Goal: Task Accomplishment & Management: Use online tool/utility

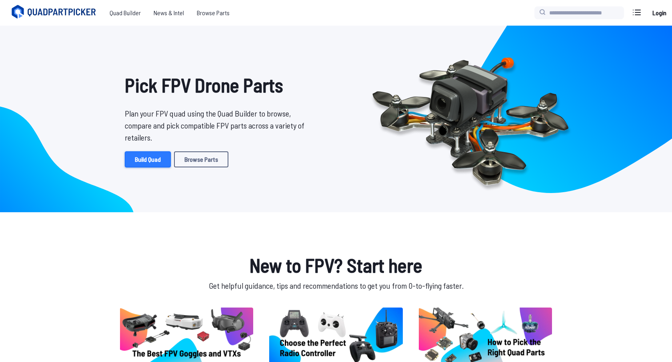
click at [155, 163] on link "Build Quad" at bounding box center [148, 159] width 46 height 16
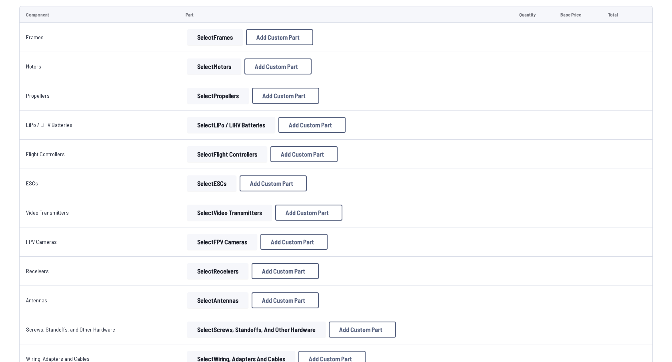
scroll to position [103, 0]
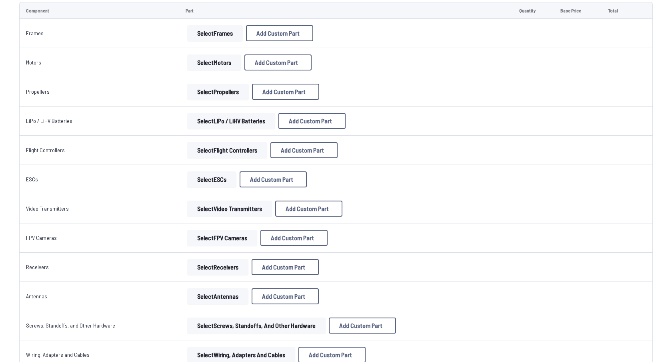
click at [239, 150] on button "Select Flight Controllers" at bounding box center [227, 150] width 80 height 16
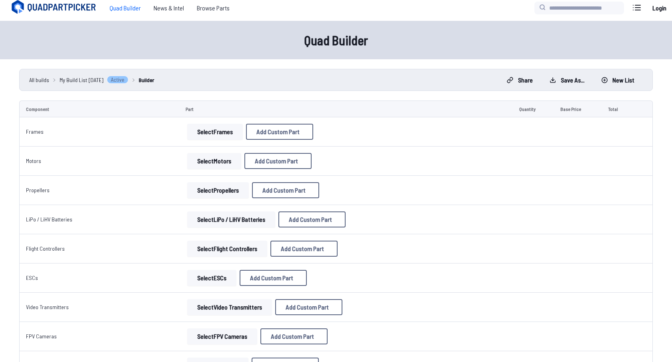
scroll to position [0, 0]
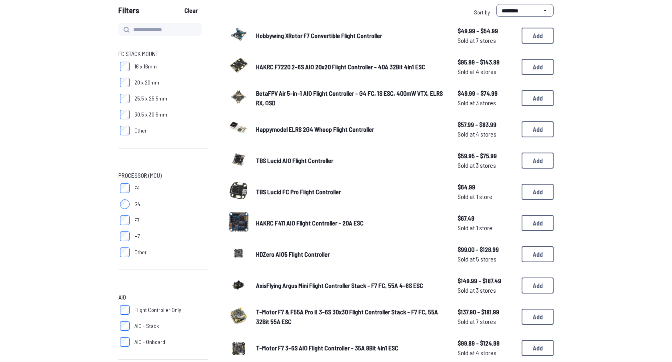
scroll to position [80, 0]
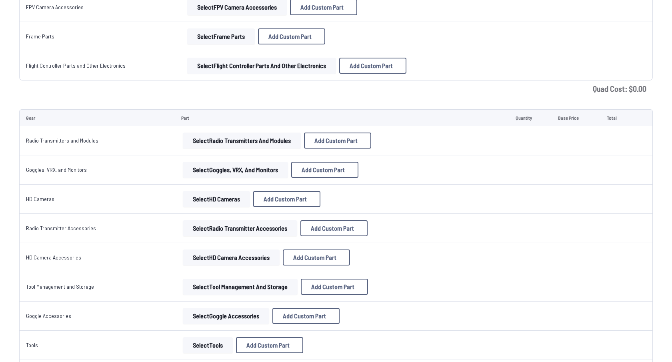
scroll to position [480, 0]
click at [217, 170] on button "Select Goggles, VRX, and Monitors" at bounding box center [235, 170] width 105 height 16
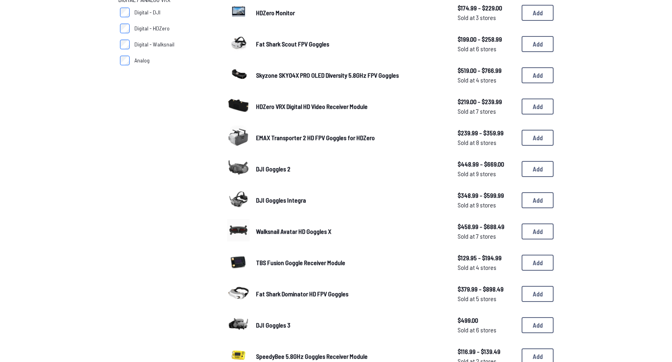
scroll to position [306, 0]
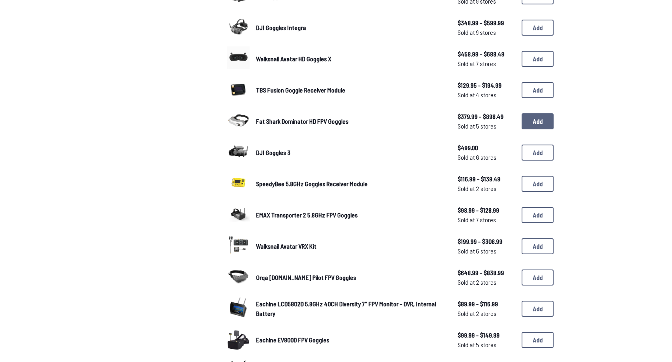
click at [541, 120] on button "Add" at bounding box center [538, 121] width 32 height 16
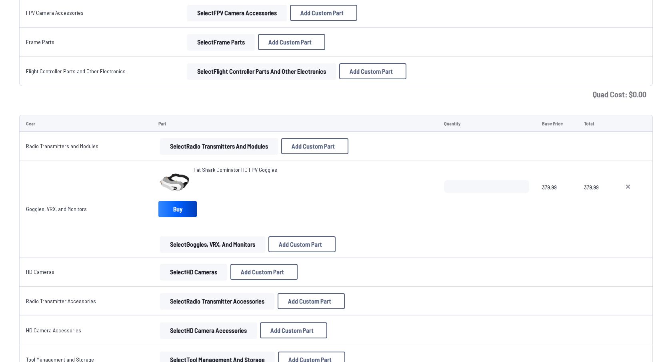
scroll to position [475, 0]
click at [235, 149] on button "Select Radio Transmitters and Modules" at bounding box center [219, 145] width 118 height 16
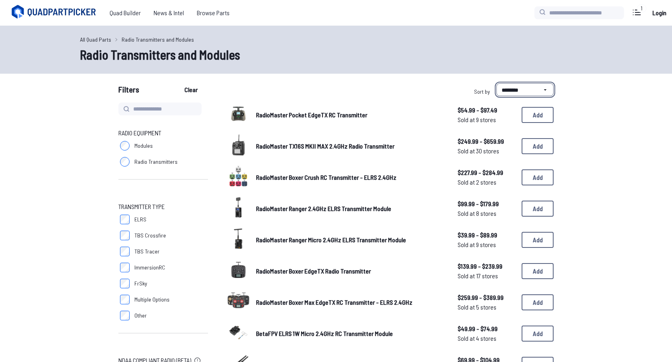
click at [514, 88] on select "**********" at bounding box center [525, 89] width 57 height 13
select select "******"
click at [497, 83] on select "**********" at bounding box center [525, 89] width 57 height 13
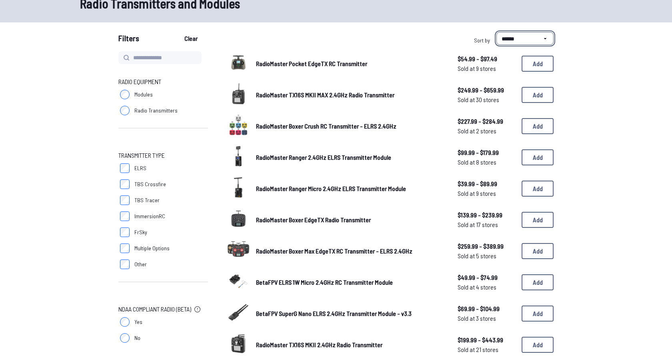
scroll to position [50, 0]
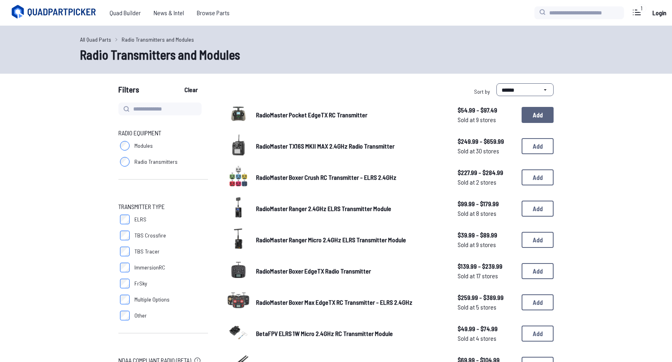
click at [534, 119] on button "Add" at bounding box center [538, 115] width 32 height 16
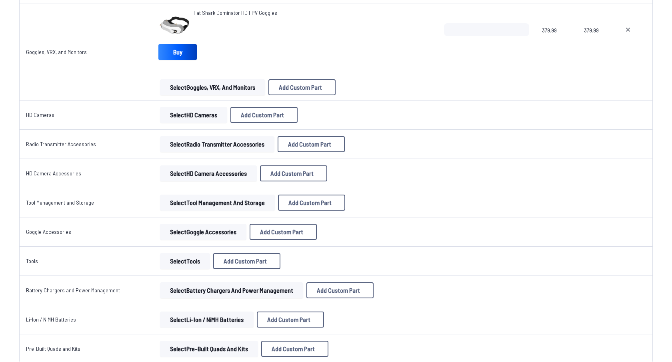
scroll to position [696, 0]
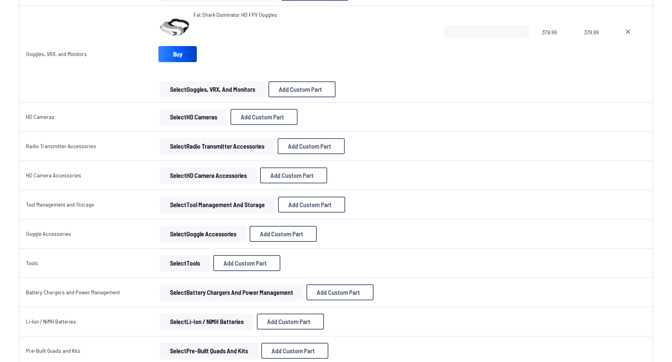
click at [185, 118] on button "Select HD Cameras" at bounding box center [193, 117] width 67 height 16
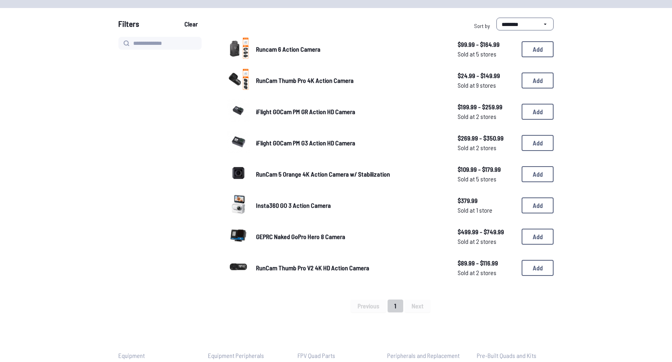
scroll to position [53, 0]
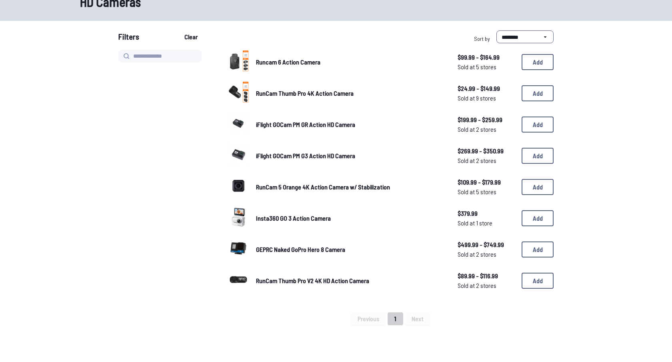
click at [351, 183] on span "RunCam 5 Orange 4K Action Camera w/ Stabilization" at bounding box center [323, 187] width 134 height 8
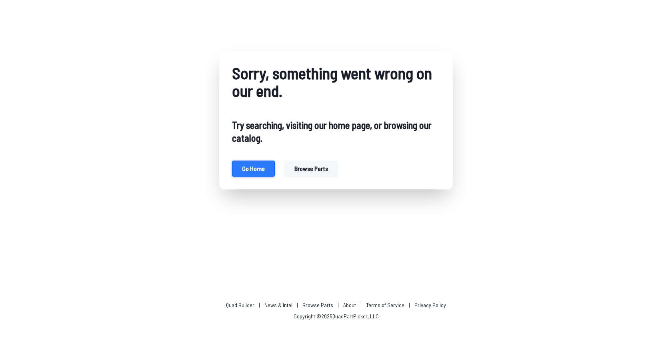
click at [257, 169] on button "Go home" at bounding box center [253, 169] width 43 height 16
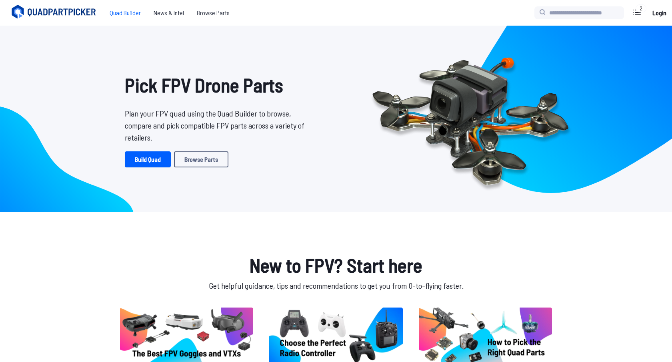
click at [131, 11] on span "Quad Builder" at bounding box center [125, 13] width 44 height 16
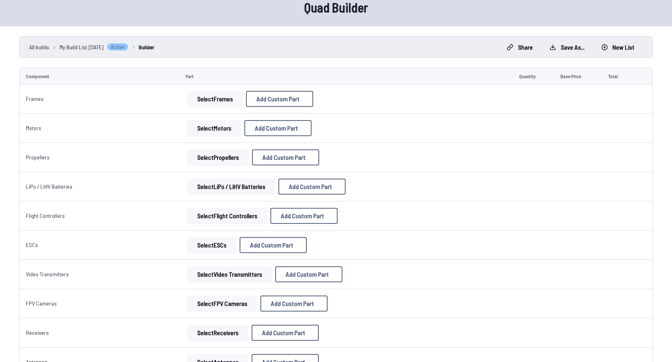
scroll to position [37, 0]
click at [216, 99] on button "Select Frames" at bounding box center [215, 99] width 56 height 16
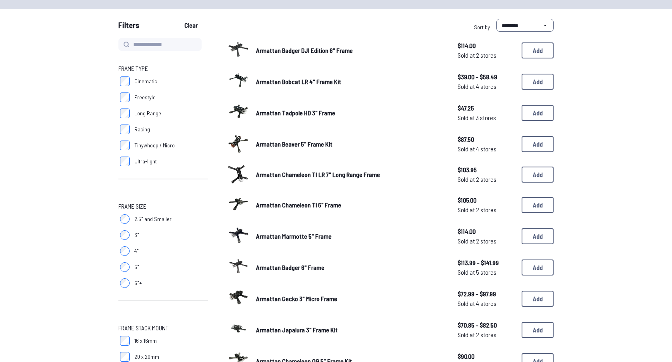
scroll to position [65, 0]
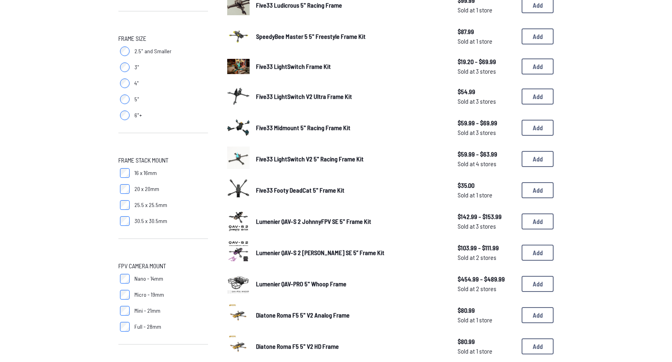
scroll to position [233, 0]
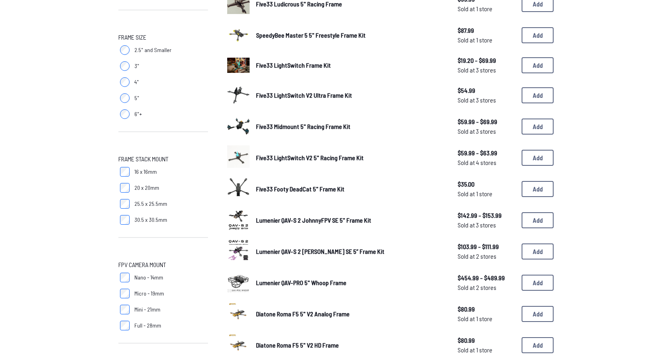
click at [131, 106] on label "5"" at bounding box center [163, 98] width 90 height 16
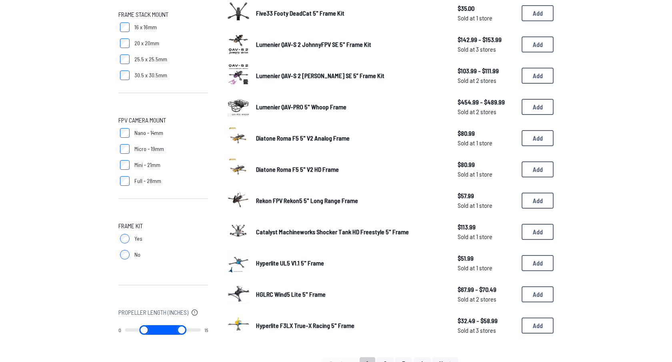
scroll to position [326, 0]
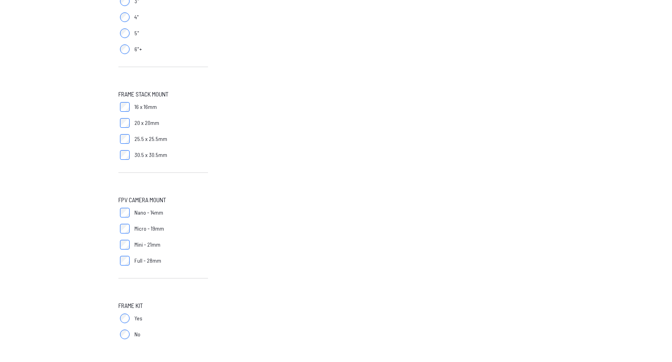
scroll to position [302, 0]
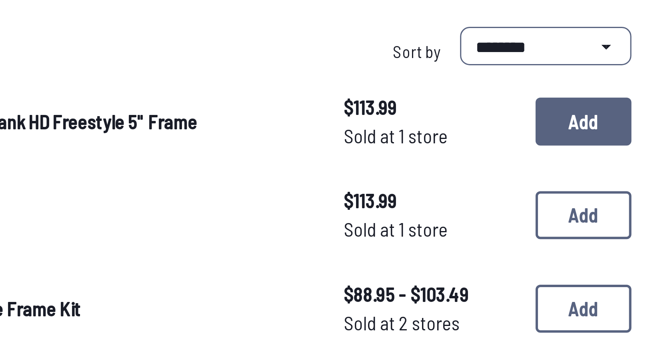
click at [530, 115] on button "Add" at bounding box center [538, 115] width 32 height 16
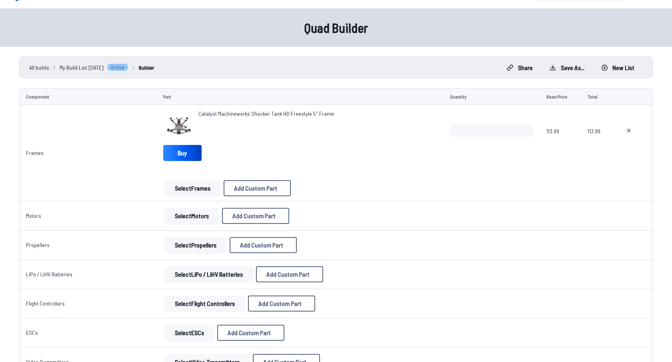
scroll to position [22, 0]
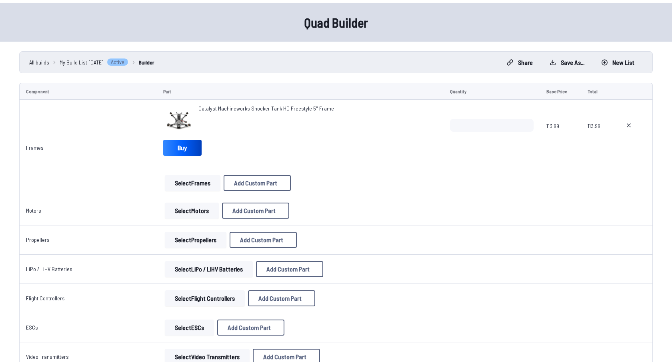
click at [184, 209] on button "Select Motors" at bounding box center [192, 211] width 54 height 16
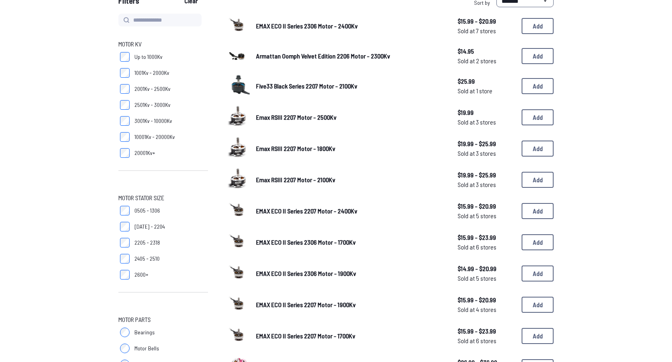
scroll to position [81, 0]
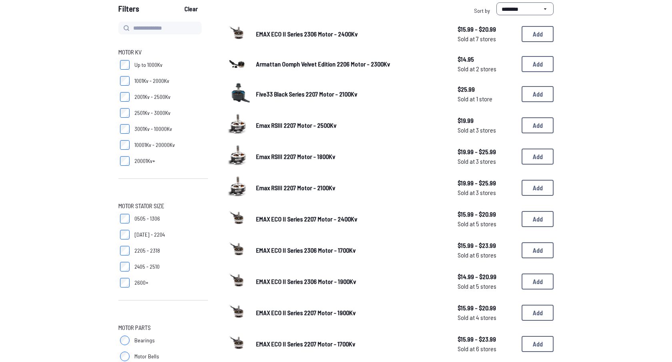
click at [145, 82] on span "1001Kv - 2000Kv" at bounding box center [151, 81] width 35 height 8
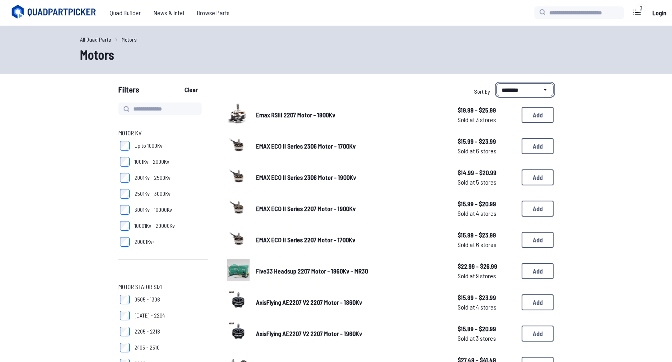
click at [518, 89] on select "**********" at bounding box center [525, 89] width 57 height 13
select select "******"
click at [497, 83] on select "**********" at bounding box center [525, 89] width 57 height 13
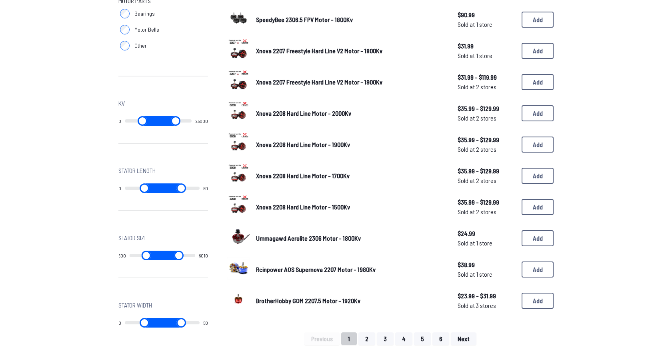
scroll to position [395, 0]
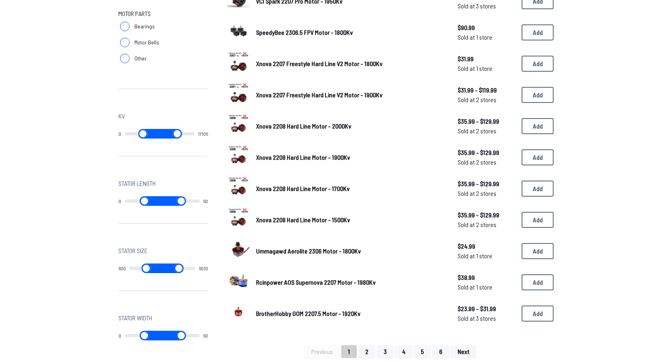
drag, startPoint x: 187, startPoint y: 136, endPoint x: 174, endPoint y: 138, distance: 13.8
type input "*****"
click at [174, 138] on input "range" at bounding box center [177, 134] width 34 height 10
type input "*"
drag, startPoint x: 128, startPoint y: 131, endPoint x: 101, endPoint y: 126, distance: 28.0
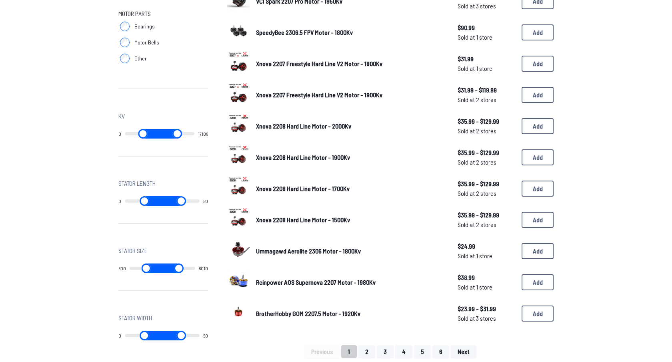
click at [101, 126] on div "Motor KV Up to 1000Kv 1001Kv - 2000Kv 2001Kv - 2500Kv 2501Kv - 3000Kv 3001Kv - …" at bounding box center [336, 33] width 512 height 650
drag, startPoint x: 176, startPoint y: 133, endPoint x: 220, endPoint y: 133, distance: 44.4
type input "*****"
click at [192, 133] on input "range" at bounding box center [175, 134] width 32 height 10
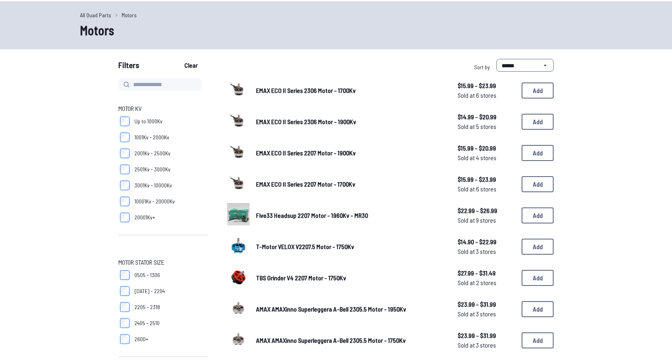
scroll to position [18, 0]
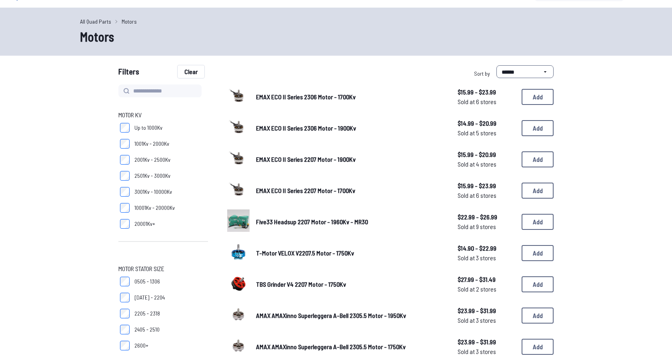
click at [189, 73] on button "Clear" at bounding box center [191, 71] width 27 height 13
click at [191, 70] on button "Clear" at bounding box center [191, 71] width 27 height 13
click at [191, 71] on button "Clear" at bounding box center [191, 71] width 27 height 13
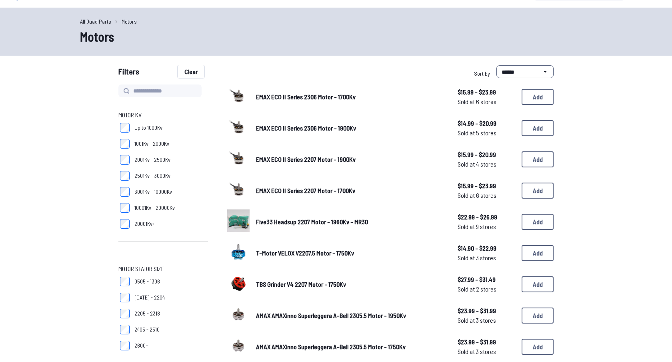
select select "********"
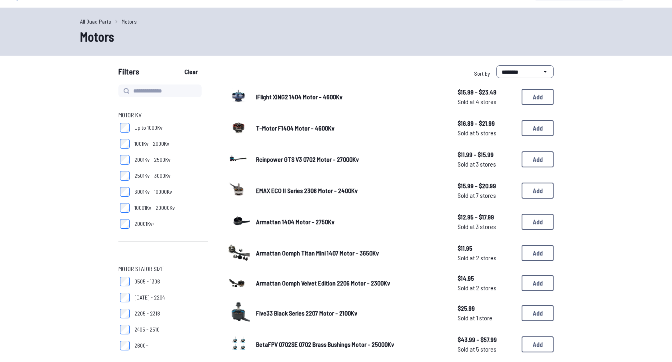
click at [349, 34] on h1 "Motors" at bounding box center [336, 36] width 512 height 19
click at [138, 144] on span "1001Kv - 2000Kv" at bounding box center [151, 144] width 35 height 8
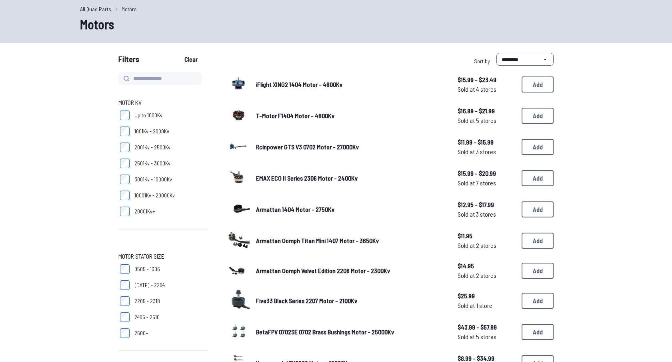
scroll to position [36, 0]
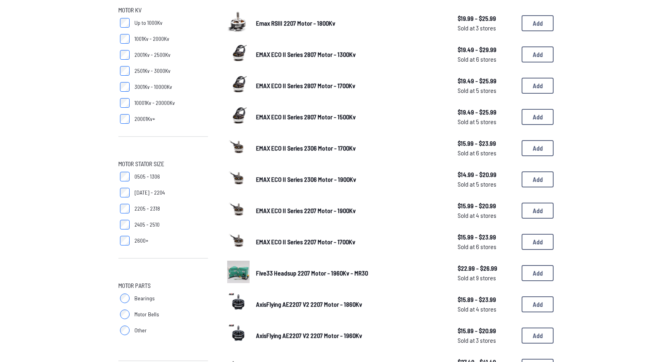
scroll to position [130, 0]
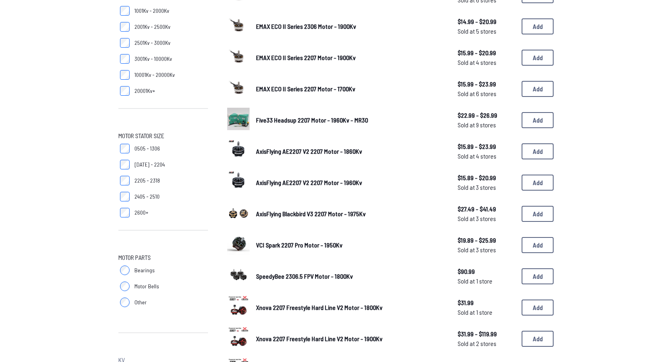
scroll to position [153, 0]
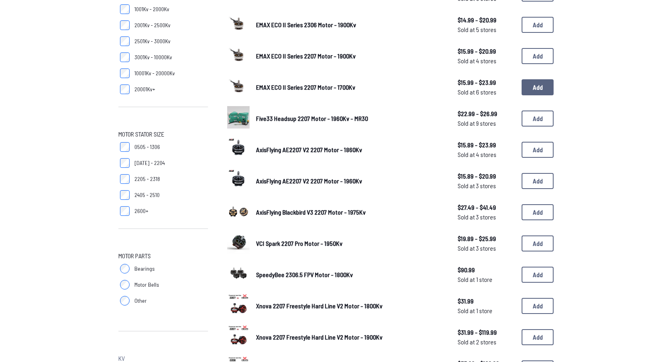
click at [532, 79] on button "Add" at bounding box center [538, 87] width 32 height 16
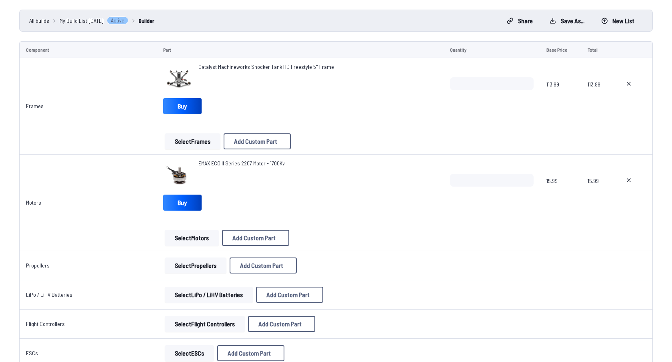
scroll to position [68, 0]
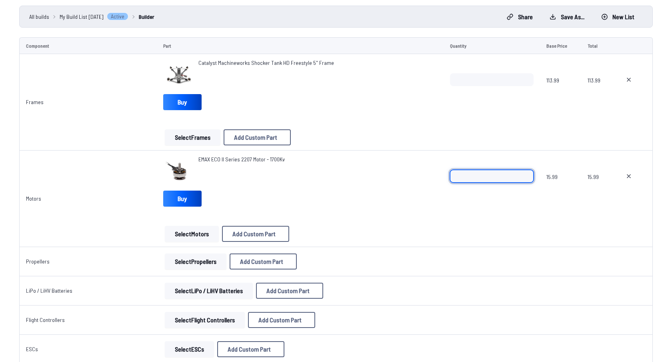
drag, startPoint x: 492, startPoint y: 173, endPoint x: 442, endPoint y: 173, distance: 50.4
click at [442, 173] on tr "Motors EMAX ECO II Series 2207 Motor - 1700Kv Buy Select Motors Add Custom Part…" at bounding box center [336, 199] width 634 height 96
click at [524, 173] on input "*" at bounding box center [492, 176] width 84 height 13
type input "*"
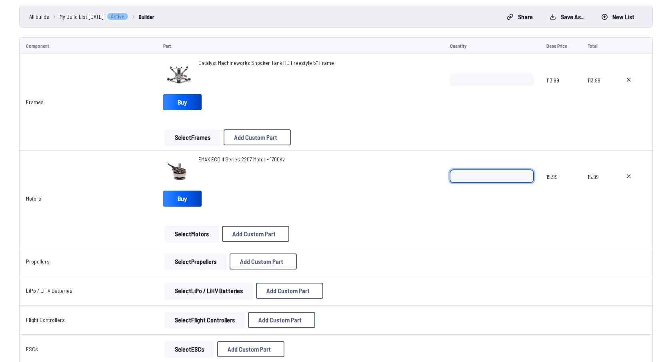
click at [524, 173] on input "*" at bounding box center [492, 176] width 84 height 13
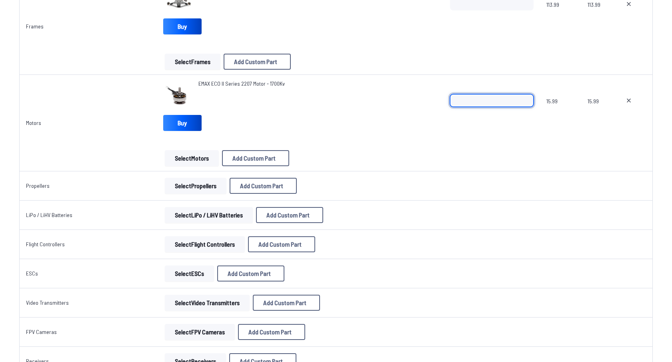
scroll to position [153, 0]
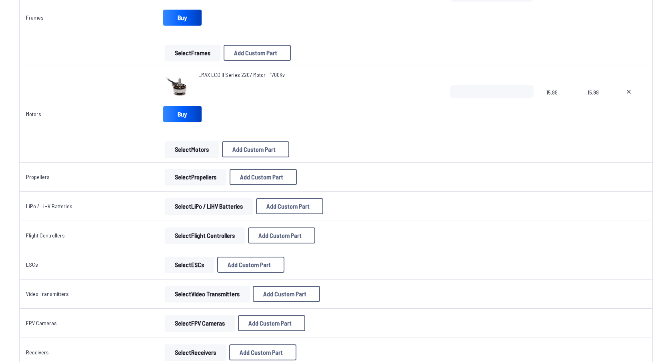
click at [186, 175] on button "Select Propellers" at bounding box center [196, 177] width 62 height 16
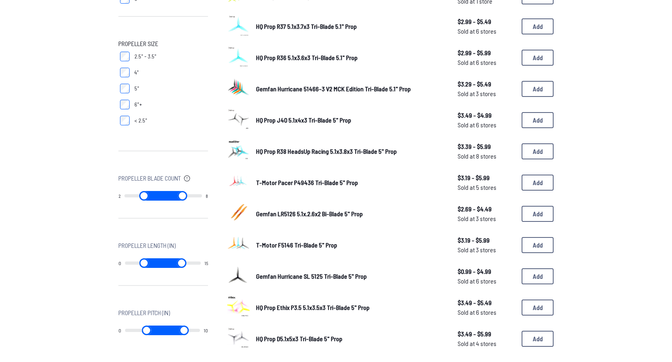
scroll to position [215, 0]
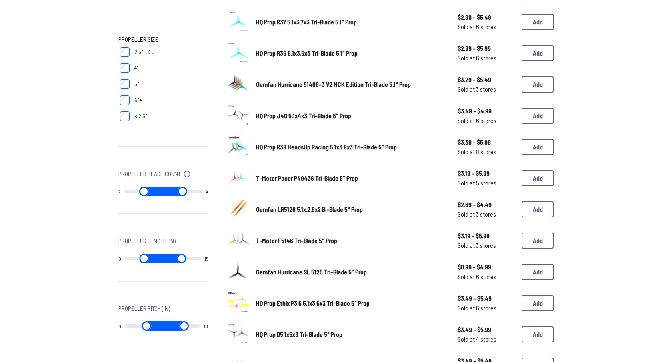
type input "*"
drag, startPoint x: 196, startPoint y: 193, endPoint x: 138, endPoint y: 191, distance: 57.3
click at [138, 191] on div "2 4" at bounding box center [163, 192] width 90 height 10
drag, startPoint x: 165, startPoint y: 192, endPoint x: 137, endPoint y: 191, distance: 28.0
click at [163, 191] on input "range" at bounding box center [182, 192] width 39 height 10
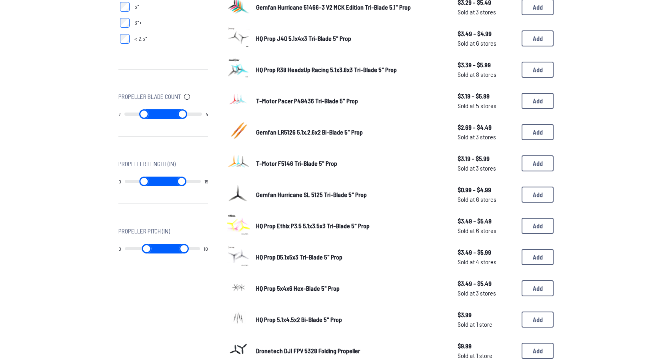
type input "*"
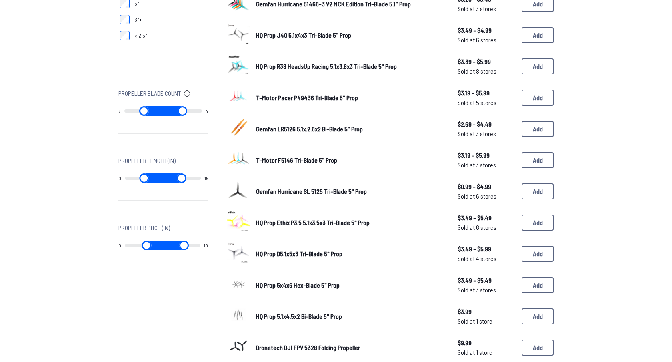
scroll to position [297, 0]
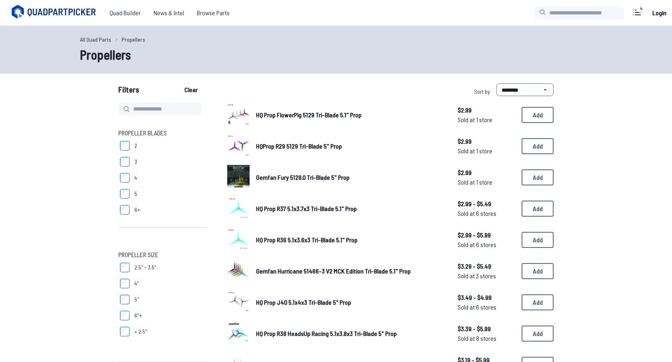
drag, startPoint x: 193, startPoint y: 243, endPoint x: 162, endPoint y: 241, distance: 31.3
type input "*"
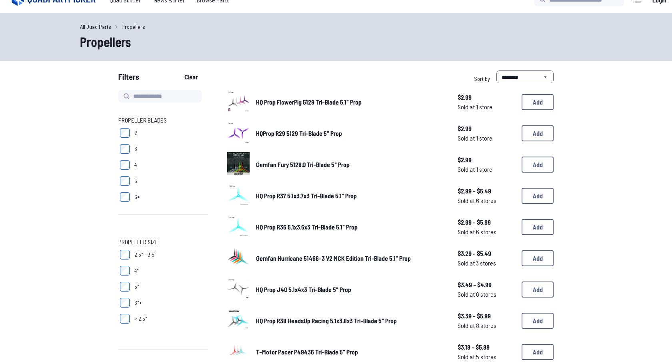
scroll to position [20, 0]
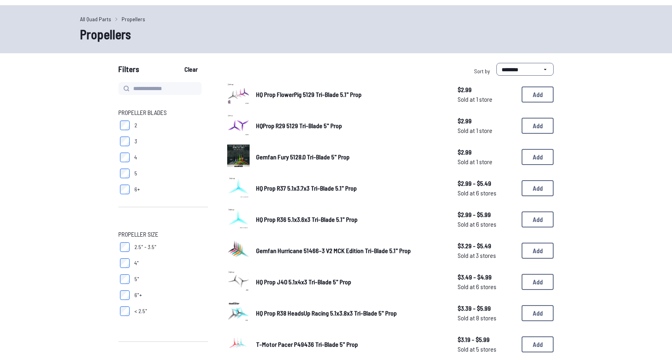
type input "*"
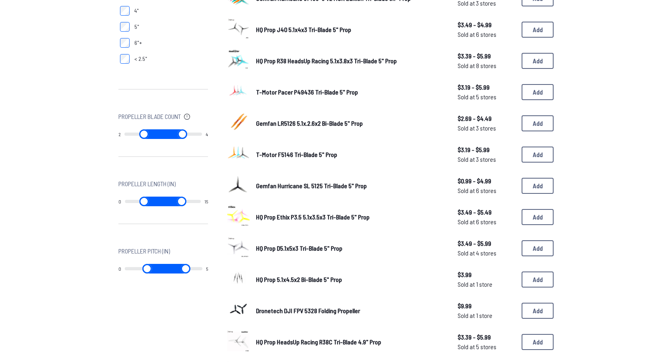
scroll to position [289, 0]
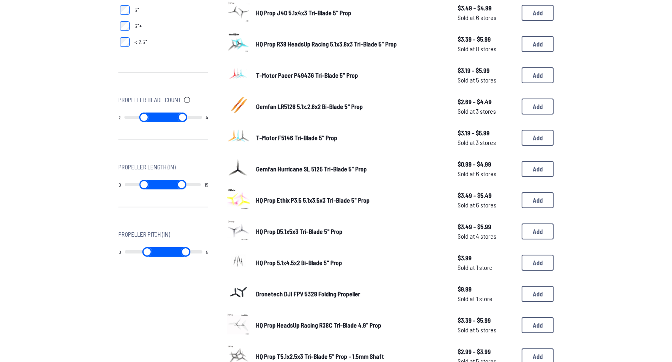
type input "*"
type input "**"
type input "*"
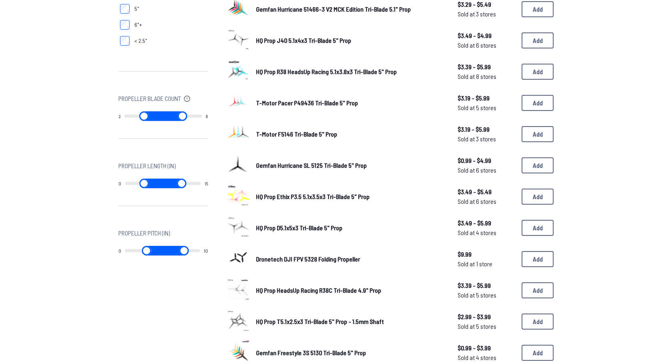
scroll to position [291, 0]
drag, startPoint x: 194, startPoint y: 247, endPoint x: 128, endPoint y: 247, distance: 66.4
type input "*"
click at [163, 247] on input "range" at bounding box center [182, 250] width 39 height 10
drag, startPoint x: 128, startPoint y: 247, endPoint x: 147, endPoint y: 249, distance: 19.3
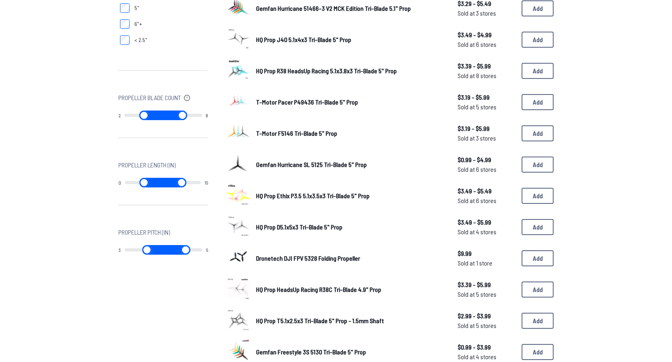
type input "*"
click at [147, 249] on input "range" at bounding box center [143, 250] width 39 height 10
type input "*"
drag, startPoint x: 145, startPoint y: 251, endPoint x: 153, endPoint y: 250, distance: 8.4
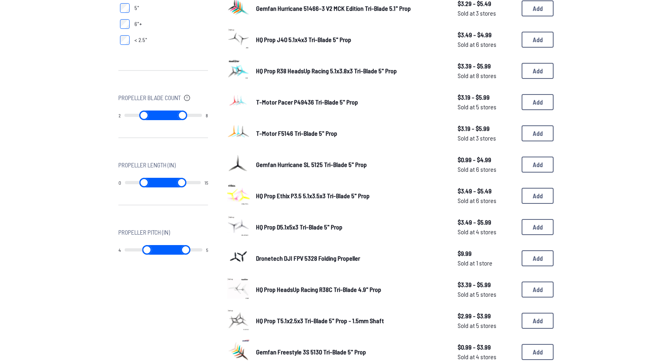
click at [153, 250] on input "range" at bounding box center [143, 250] width 39 height 10
type input "*"
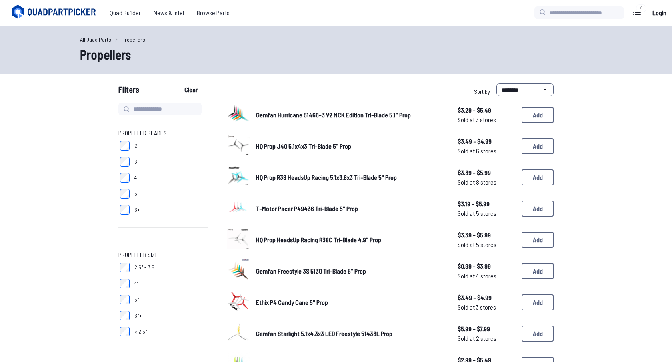
type input "*"
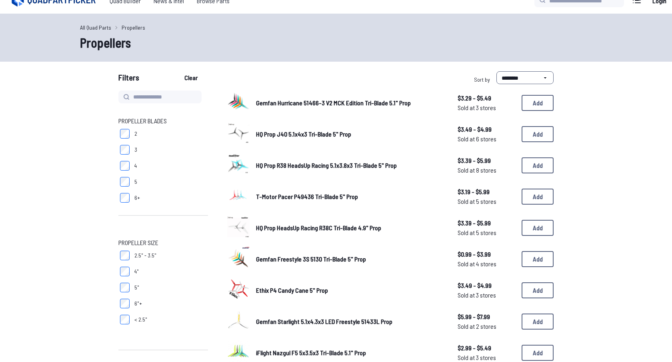
scroll to position [16, 0]
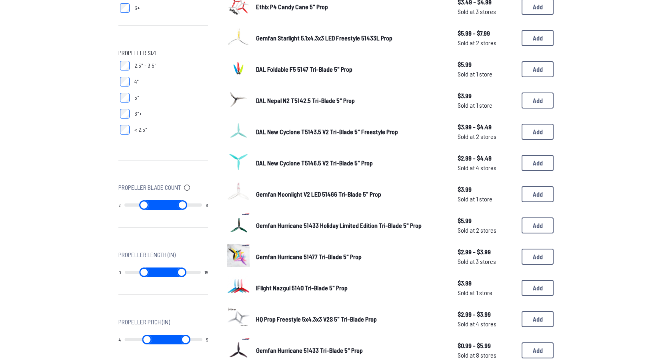
scroll to position [206, 0]
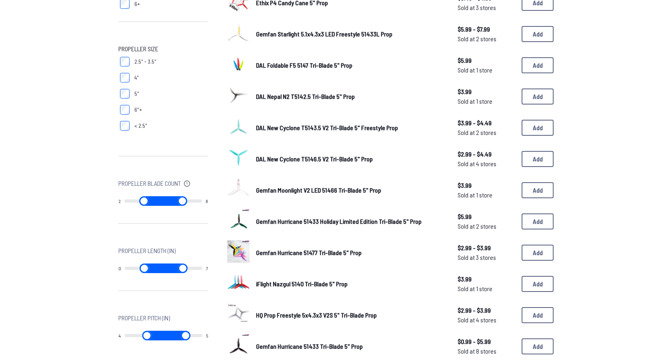
drag, startPoint x: 194, startPoint y: 269, endPoint x: 149, endPoint y: 267, distance: 45.7
type input "*"
click at [163, 267] on input "range" at bounding box center [182, 268] width 39 height 10
drag, startPoint x: 131, startPoint y: 268, endPoint x: 147, endPoint y: 270, distance: 16.1
type input "*"
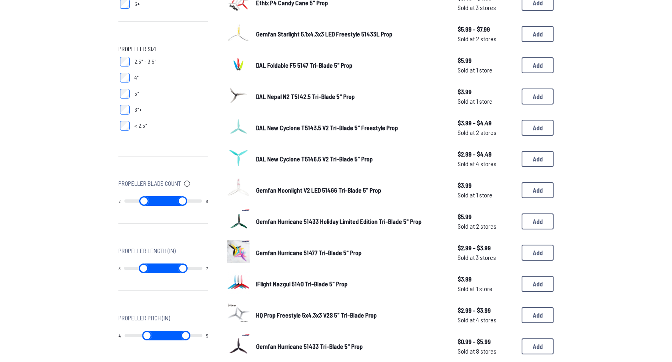
click at [147, 270] on input "range" at bounding box center [144, 268] width 40 height 10
drag, startPoint x: 167, startPoint y: 268, endPoint x: 160, endPoint y: 268, distance: 7.2
click at [160, 268] on div "5 7" at bounding box center [163, 268] width 90 height 10
type input "*"
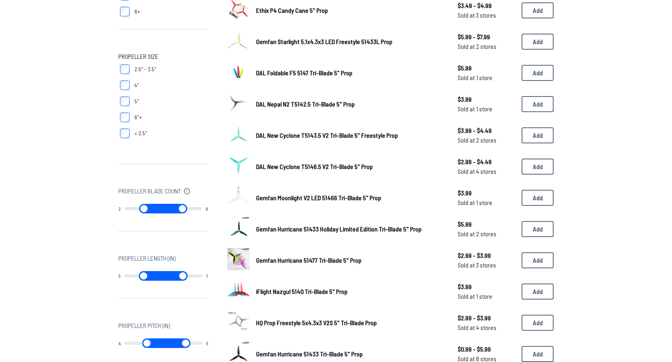
scroll to position [196, 0]
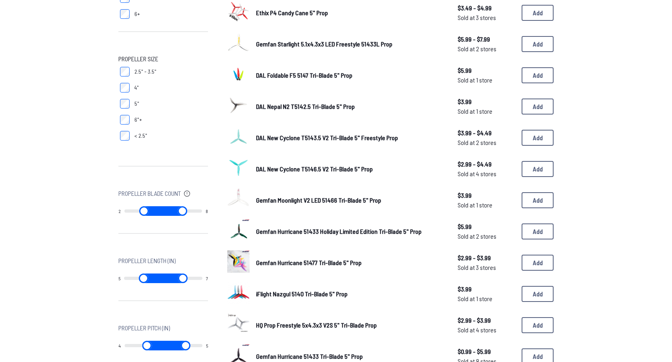
click at [147, 277] on input "range" at bounding box center [144, 278] width 40 height 10
type input "*"
type input "**"
type input "*"
type input "**"
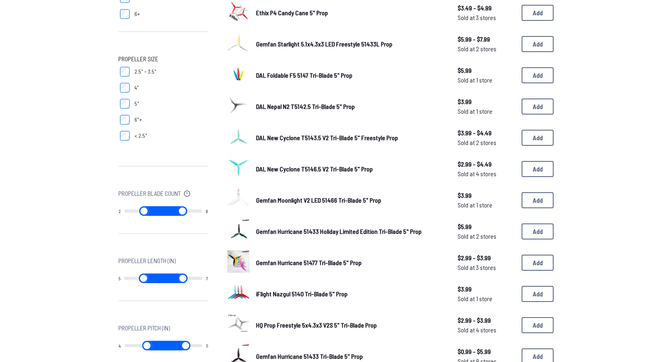
type input "*"
type input "**"
type input "*"
type input "**"
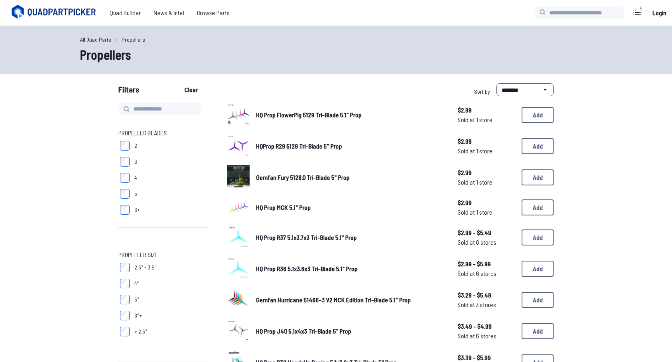
type input "*"
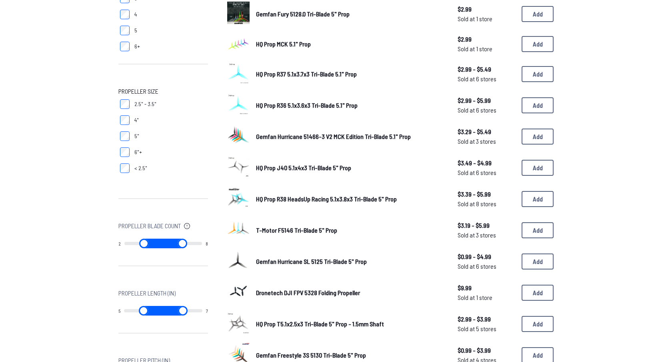
scroll to position [168, 0]
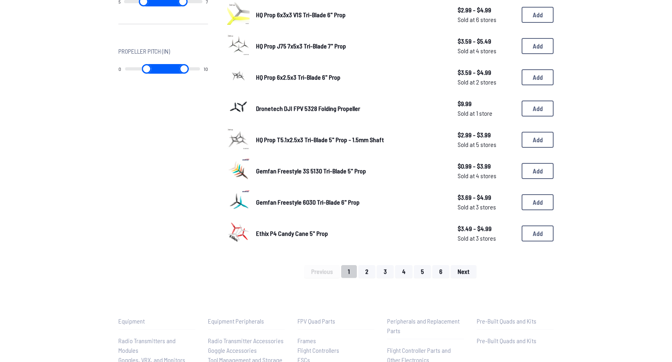
scroll to position [473, 0]
click at [367, 264] on button "2" at bounding box center [367, 270] width 17 height 13
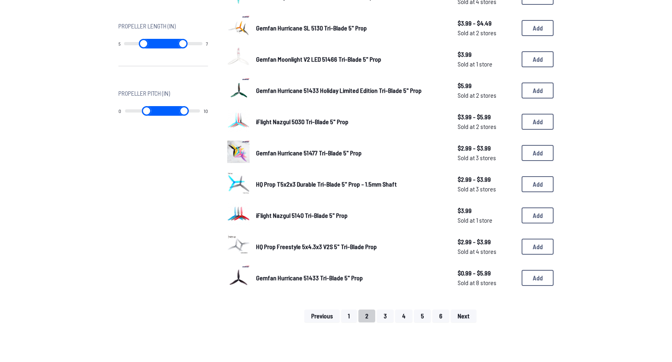
scroll to position [434, 0]
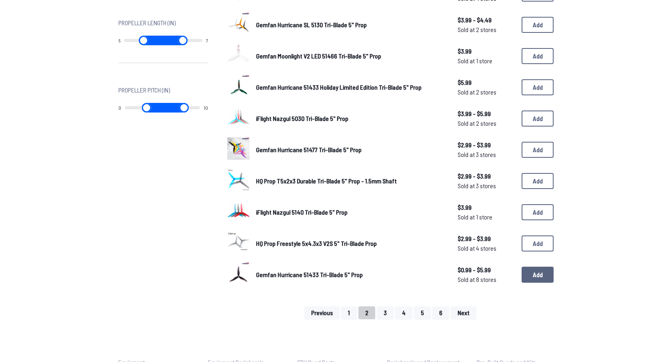
click at [534, 270] on button "Add" at bounding box center [538, 275] width 32 height 16
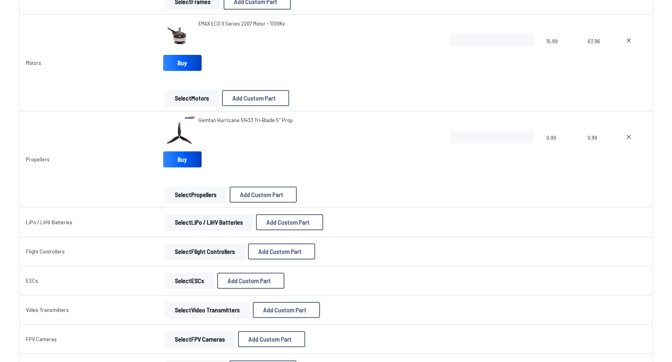
scroll to position [207, 0]
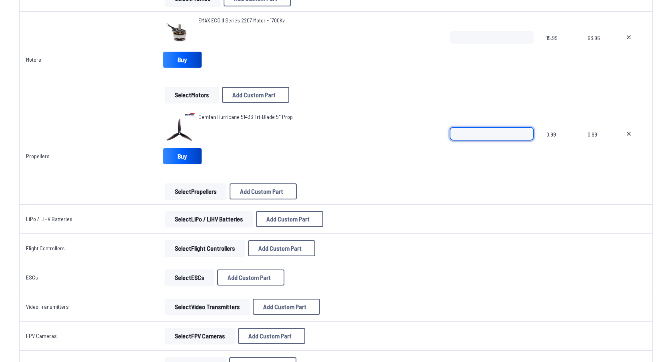
drag, startPoint x: 491, startPoint y: 133, endPoint x: 430, endPoint y: 132, distance: 60.9
click at [430, 132] on tr "Propellers Gemfan Hurricane 51433 Tri-Blade 5" Prop Buy Select Propellers Add C…" at bounding box center [336, 156] width 634 height 96
type input "*"
click at [403, 156] on div "Gemfan Hurricane 51433 Tri-Blade 5" Prop Buy" at bounding box center [300, 140] width 274 height 54
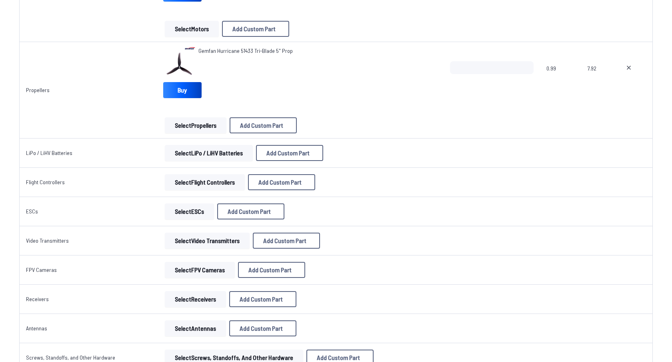
scroll to position [275, 0]
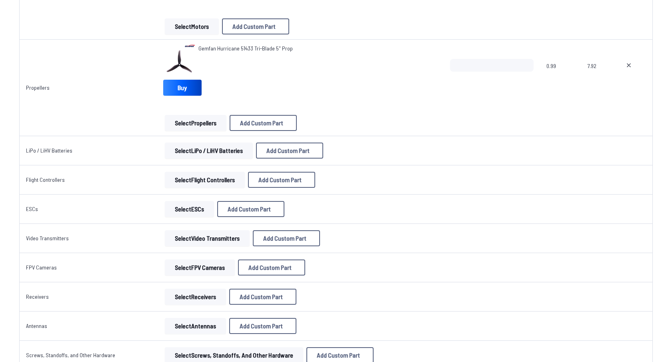
click at [194, 149] on button "Select LiPo / LiHV Batteries" at bounding box center [209, 151] width 88 height 16
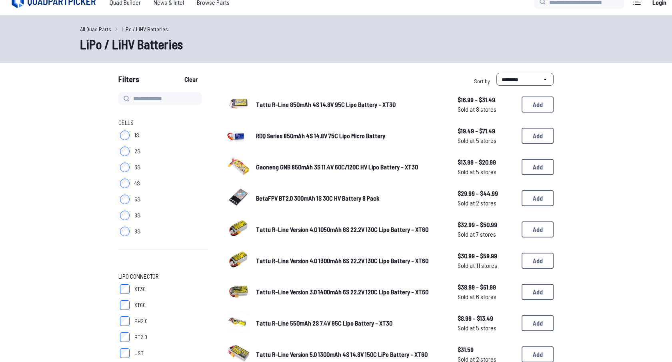
scroll to position [15, 0]
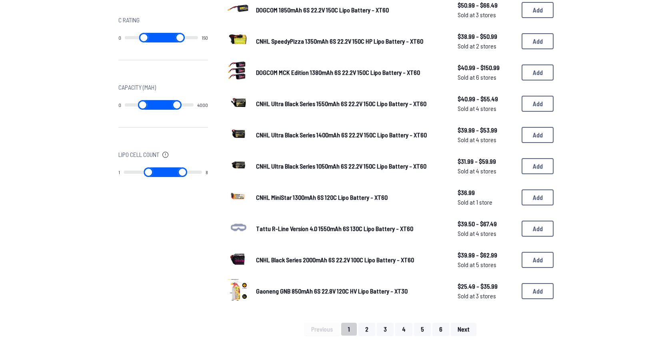
scroll to position [15, 0]
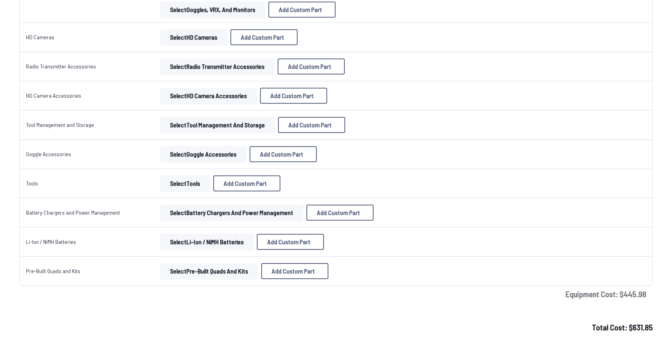
scroll to position [978, 0]
click at [183, 212] on button "Select Battery Chargers and Power Management" at bounding box center [231, 212] width 143 height 16
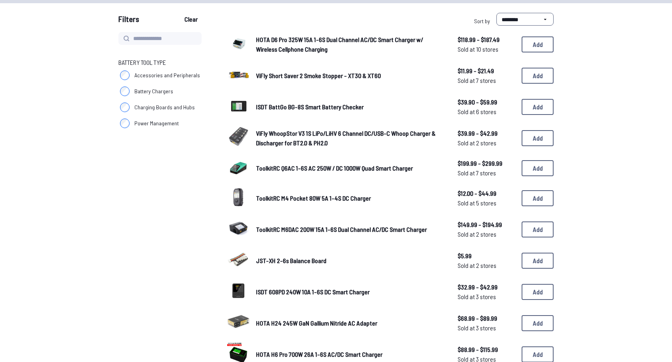
scroll to position [68, 0]
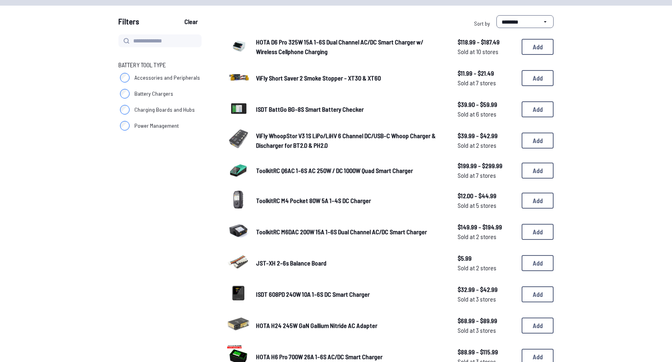
click at [157, 91] on span "Battery Chargers" at bounding box center [153, 94] width 39 height 8
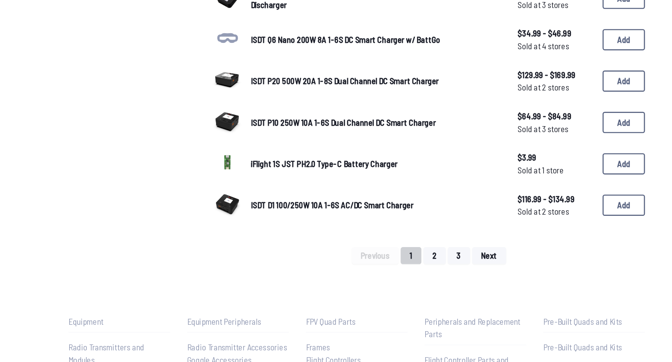
scroll to position [462, 0]
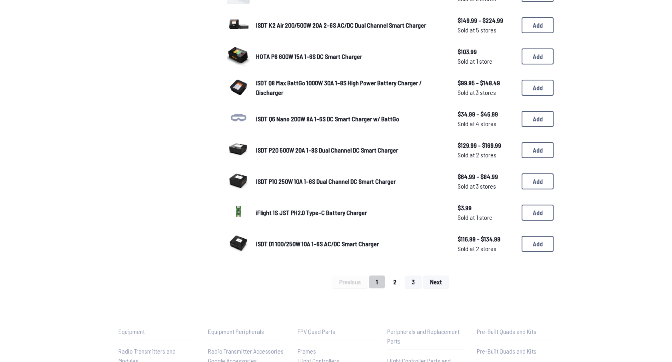
click at [399, 277] on button "2" at bounding box center [395, 281] width 17 height 13
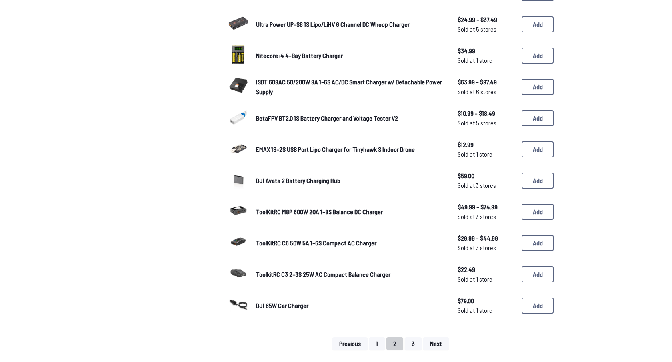
scroll to position [400, 0]
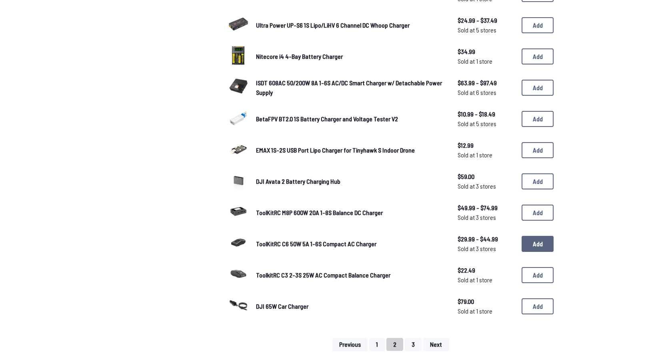
click at [535, 236] on button "Add" at bounding box center [538, 244] width 32 height 16
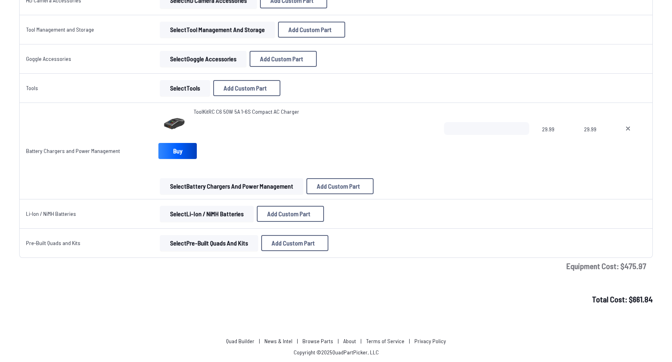
scroll to position [1074, 0]
click at [223, 110] on span "ToolKitRC C6 50W 5A 1-6S Compact AC Charger" at bounding box center [247, 110] width 106 height 7
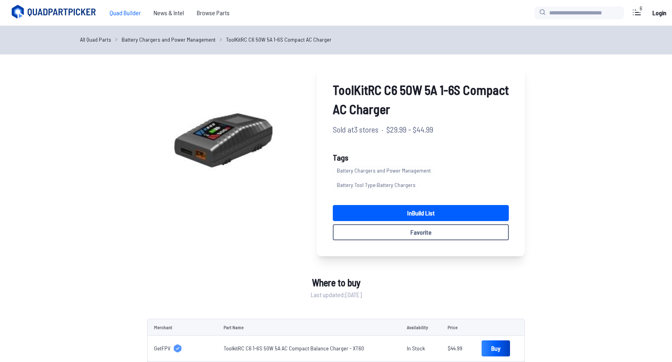
click at [127, 13] on span "Quad Builder" at bounding box center [125, 13] width 44 height 16
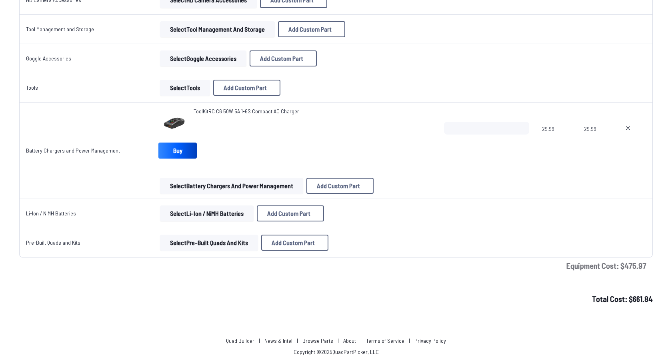
scroll to position [1072, 0]
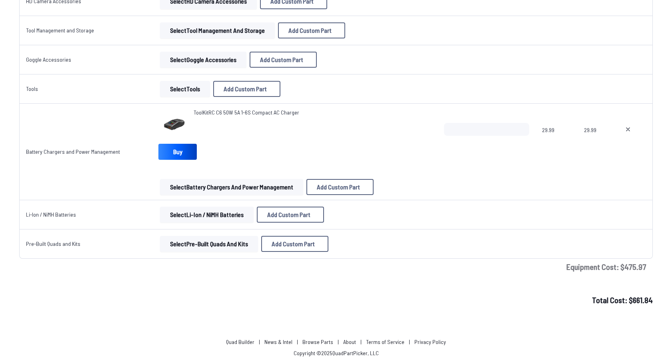
click at [220, 187] on button "Select Battery Chargers and Power Management" at bounding box center [231, 187] width 143 height 16
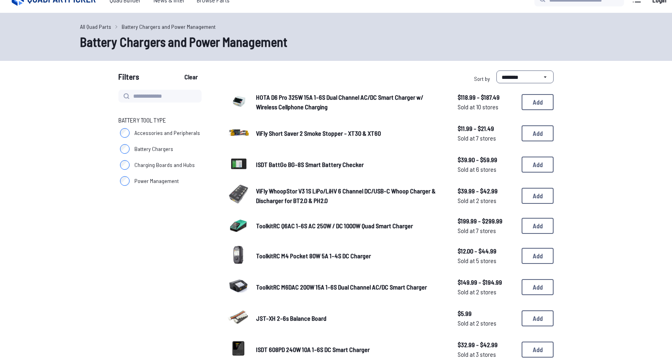
scroll to position [11, 0]
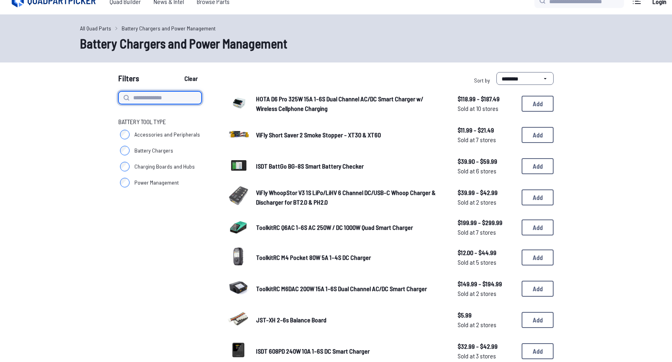
click at [154, 98] on input at bounding box center [159, 97] width 83 height 13
type input "**"
click at [178, 72] on button "Clear" at bounding box center [191, 78] width 27 height 13
type input "**"
click at [124, 100] on icon at bounding box center [126, 97] width 6 height 6
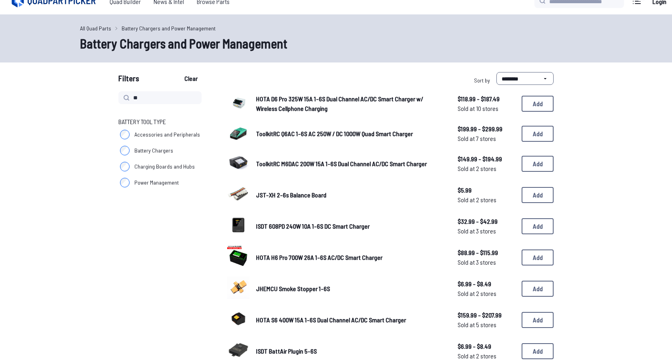
click at [122, 94] on label at bounding box center [127, 98] width 10 height 10
click at [125, 94] on icon at bounding box center [126, 97] width 6 height 6
click at [151, 93] on input "**" at bounding box center [159, 97] width 83 height 13
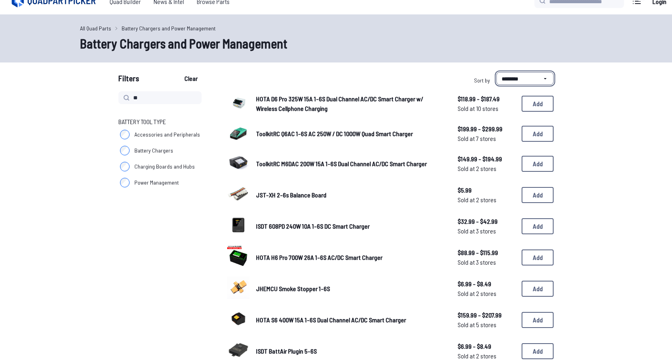
click at [507, 79] on select "**********" at bounding box center [525, 78] width 57 height 13
select select "*********"
click at [497, 72] on select "**********" at bounding box center [525, 78] width 57 height 13
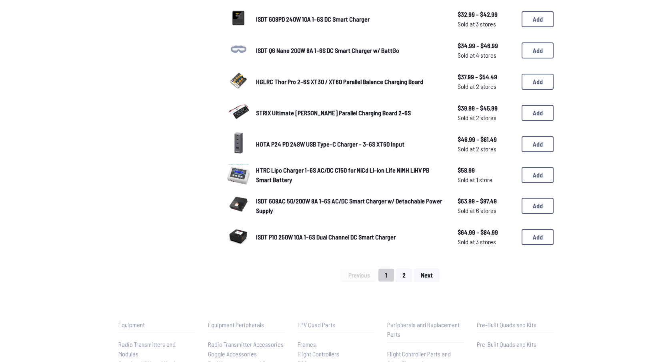
scroll to position [477, 0]
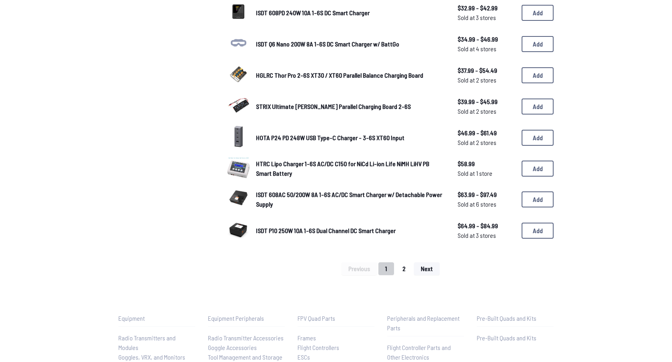
click at [403, 263] on button "2" at bounding box center [404, 268] width 17 height 13
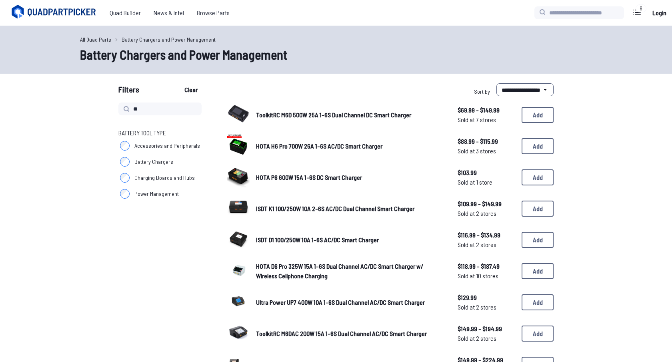
click at [365, 112] on span "ToolkitRC M6D 500W 25A 1-6S Dual Channel DC Smart Charger" at bounding box center [333, 115] width 155 height 8
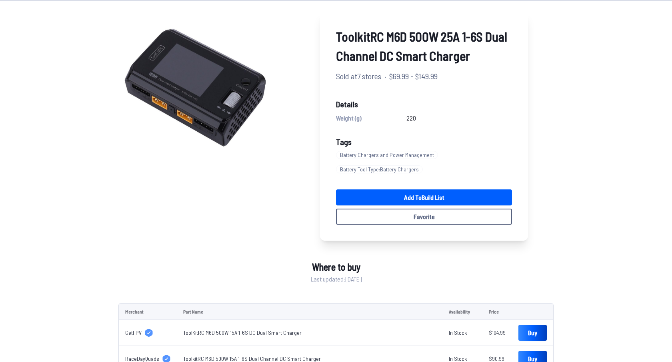
scroll to position [54, 0]
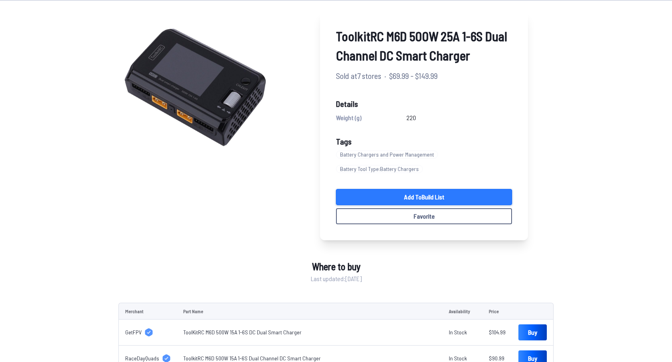
click at [365, 193] on link "Add to Build List" at bounding box center [424, 197] width 176 height 16
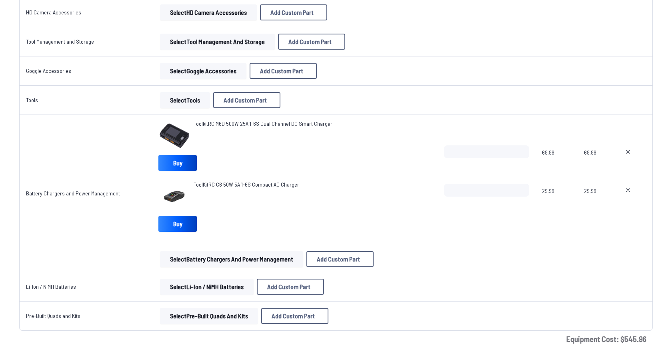
scroll to position [1068, 0]
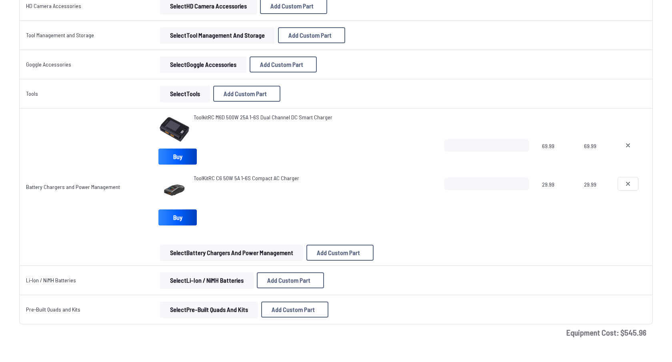
click at [631, 184] on button at bounding box center [628, 183] width 20 height 13
type textarea "**********"
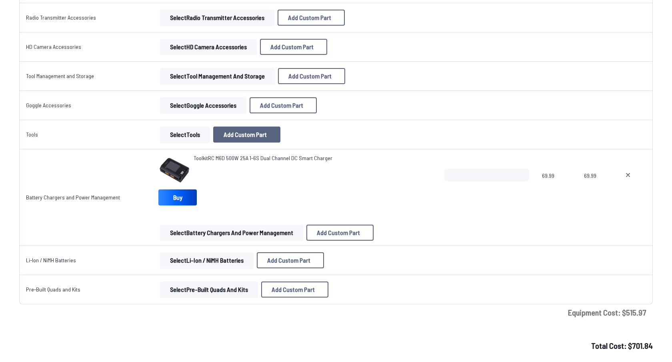
scroll to position [1026, 0]
click at [215, 261] on button "Select Li-Ion / NiMH Batteries" at bounding box center [207, 261] width 94 height 16
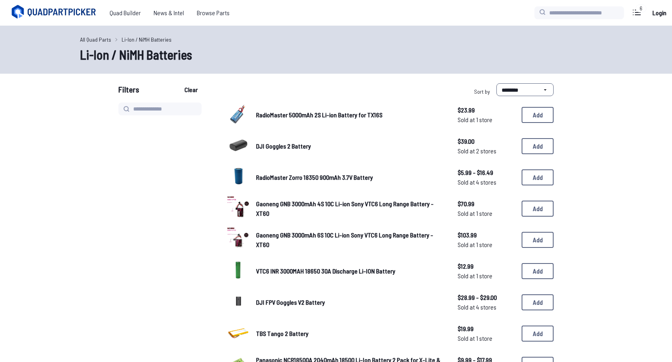
click at [274, 143] on span "DJI Goggles 2 Battery" at bounding box center [283, 146] width 55 height 8
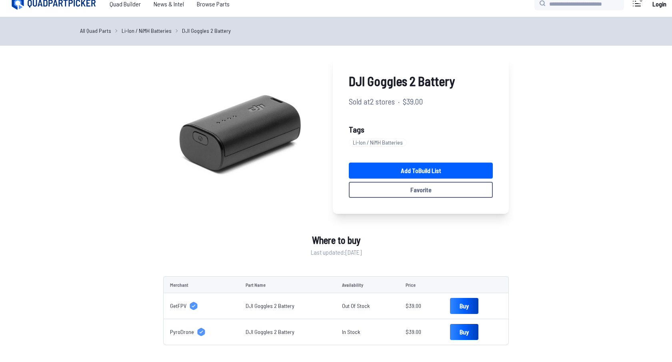
scroll to position [34, 0]
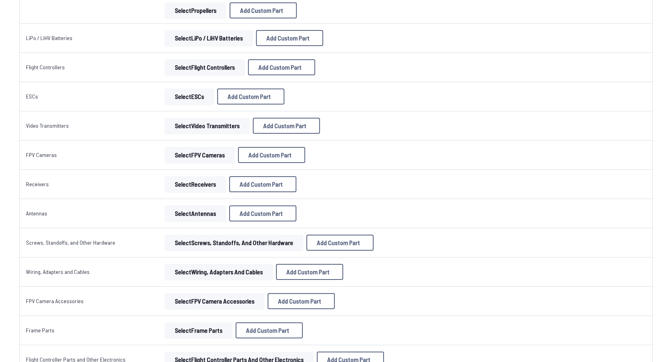
scroll to position [387, 0]
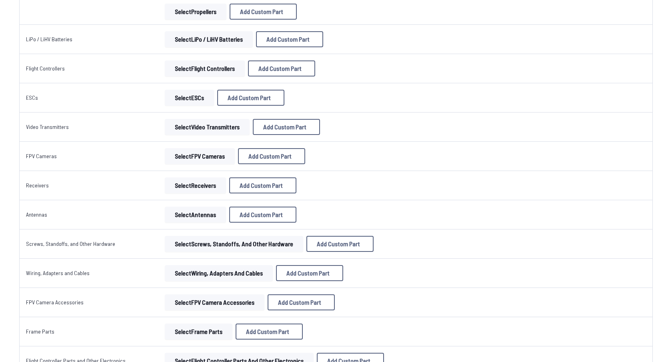
click at [205, 39] on button "Select LiPo / LiHV Batteries" at bounding box center [209, 39] width 88 height 16
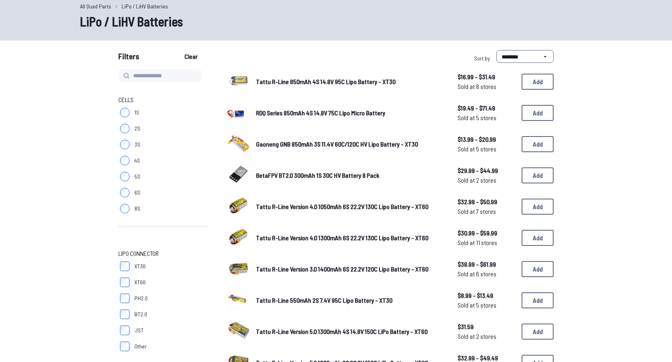
scroll to position [37, 0]
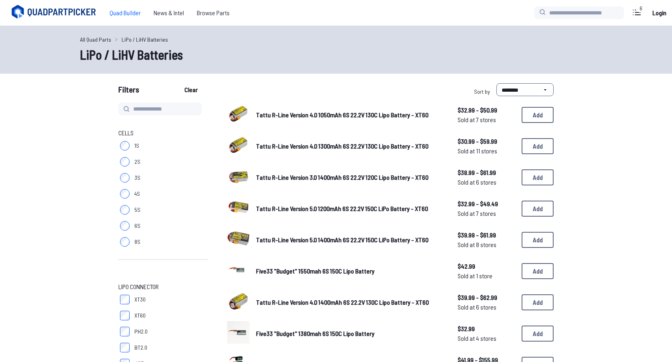
click at [128, 11] on span "Quad Builder" at bounding box center [125, 13] width 44 height 16
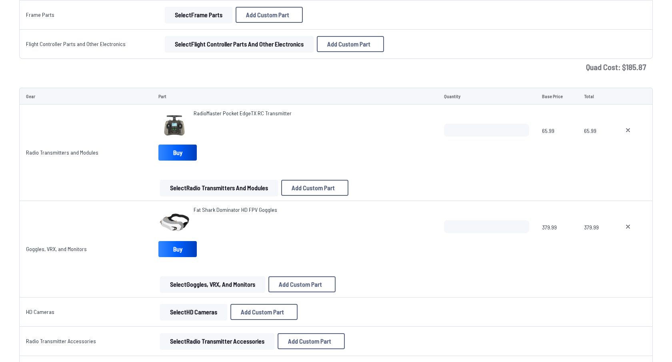
scroll to position [703, 0]
drag, startPoint x: 292, startPoint y: 115, endPoint x: 187, endPoint y: 116, distance: 104.5
click at [187, 116] on div "RadioMaster Pocket EdgeTX RC Transmitter" at bounding box center [295, 126] width 273 height 32
copy div "RadioMaster Pocket EdgeTX RC Transmitter"
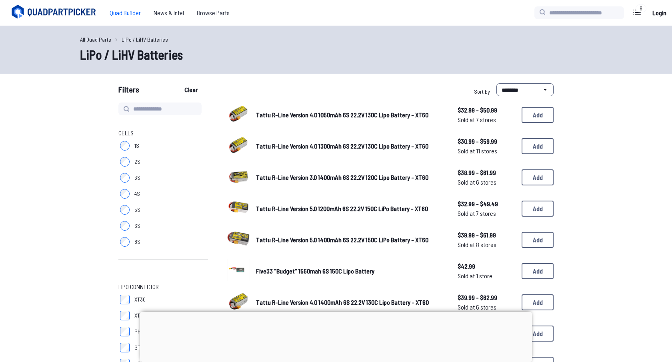
click at [122, 10] on span "Quad Builder" at bounding box center [125, 13] width 44 height 16
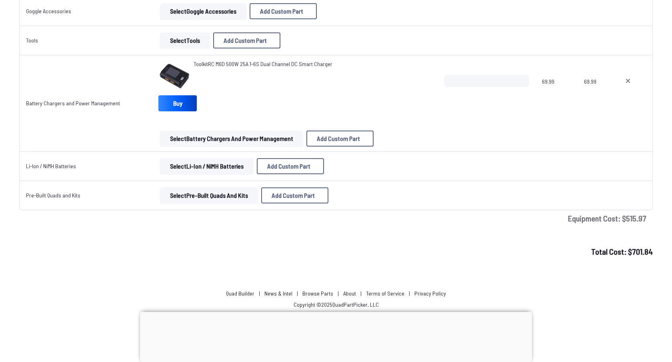
scroll to position [1120, 0]
click at [228, 68] on span "ToolkitRC M6D 500W 25A 1-6S Dual Channel DC Smart Charger" at bounding box center [263, 64] width 139 height 7
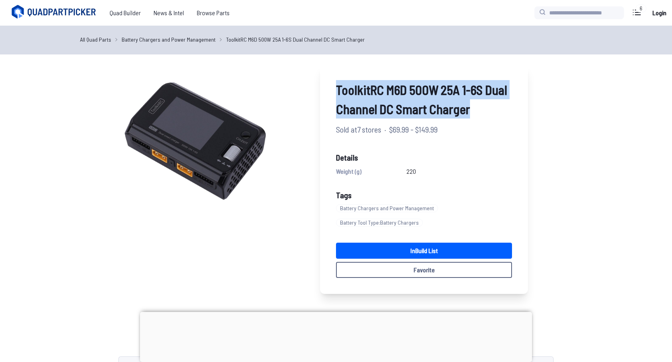
drag, startPoint x: 471, startPoint y: 108, endPoint x: 322, endPoint y: 90, distance: 149.6
click at [322, 90] on div "ToolkitRC M6D 500W 25A 1-6S Dual Channel DC Smart Charger Sold at 7 stores · $6…" at bounding box center [424, 179] width 208 height 230
copy span "ToolkitRC M6D 500W 25A 1-6S Dual Channel DC Smart Charger"
click at [412, 108] on span "ToolkitRC M6D 500W 25A 1-6S Dual Channel DC Smart Charger" at bounding box center [424, 99] width 176 height 38
drag, startPoint x: 470, startPoint y: 110, endPoint x: 331, endPoint y: 95, distance: 139.4
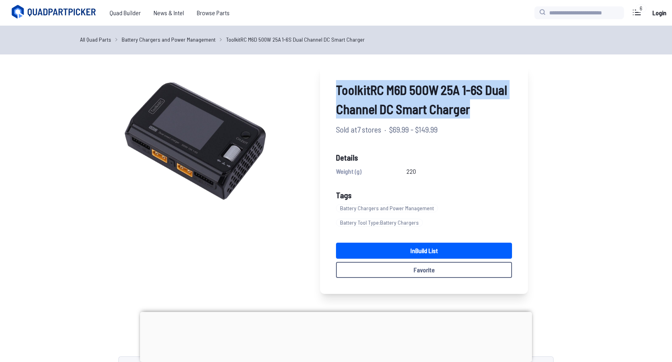
click at [331, 95] on div "ToolkitRC M6D 500W 25A 1-6S Dual Channel DC Smart Charger Sold at 7 stores · $6…" at bounding box center [424, 179] width 208 height 230
copy span "ToolkitRC M6D 500W 25A 1-6S Dual Channel DC Smart Charger"
click at [121, 11] on span "Quad Builder" at bounding box center [125, 13] width 44 height 16
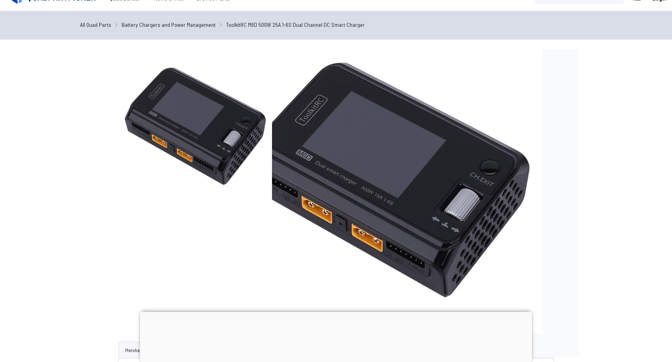
scroll to position [23, 0]
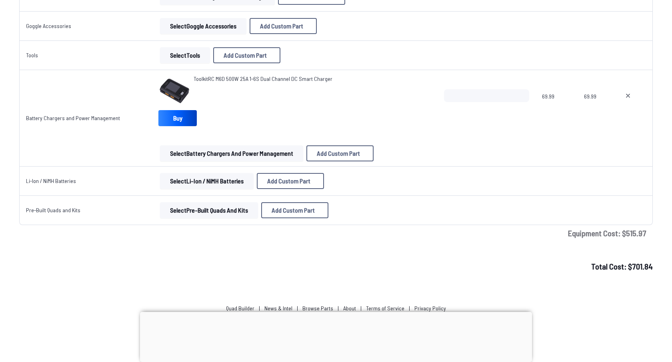
scroll to position [1102, 0]
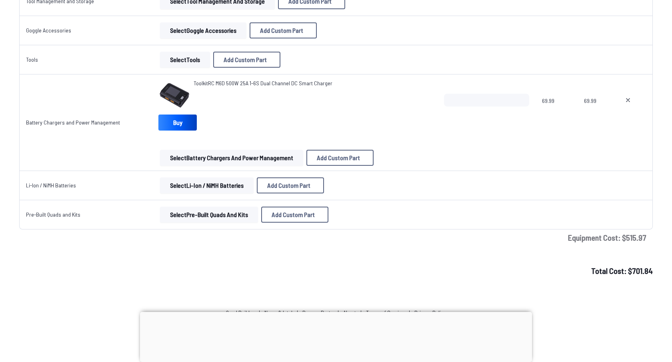
click at [216, 160] on button "Select Battery Chargers and Power Management" at bounding box center [231, 158] width 143 height 16
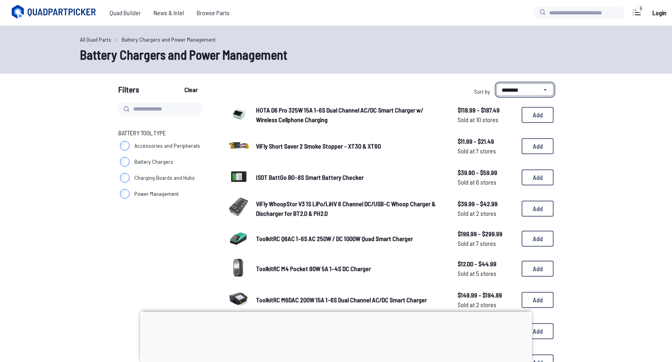
click at [524, 87] on select "**********" at bounding box center [525, 89] width 57 height 13
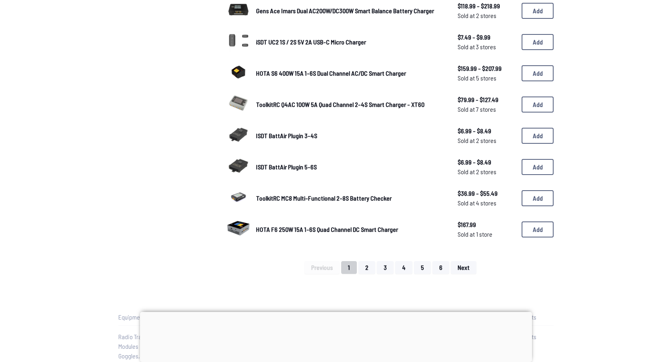
scroll to position [478, 0]
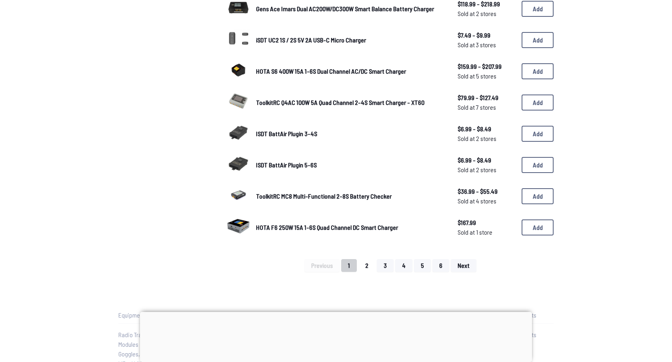
click at [367, 263] on button "2" at bounding box center [367, 265] width 17 height 13
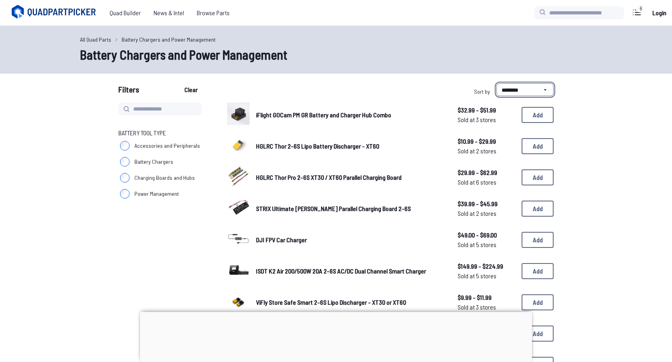
click at [517, 87] on select "**********" at bounding box center [525, 89] width 57 height 13
select select "****"
click at [497, 83] on select "**********" at bounding box center [525, 89] width 57 height 13
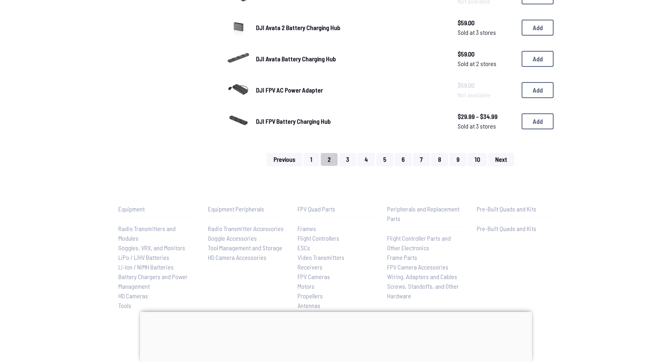
scroll to position [574, 0]
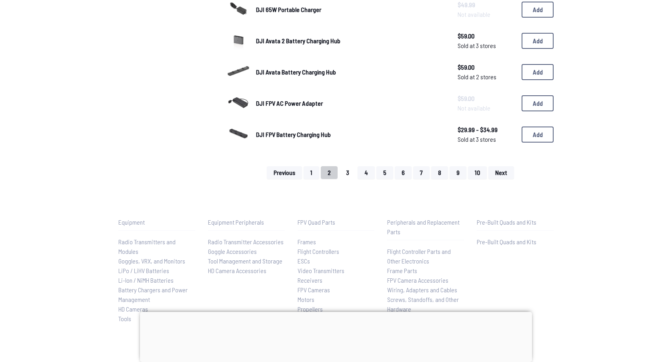
click at [347, 168] on button "3" at bounding box center [347, 172] width 17 height 13
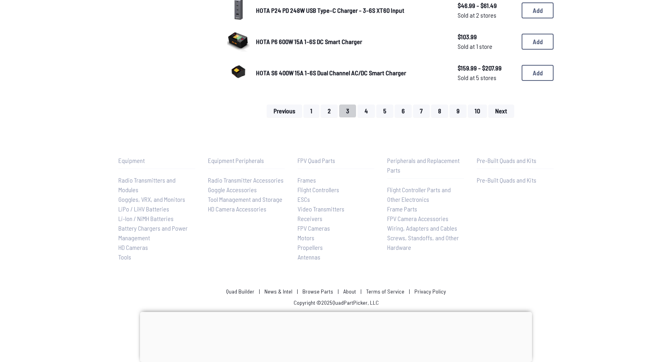
scroll to position [634, 0]
click at [383, 105] on button "5" at bounding box center [385, 111] width 17 height 13
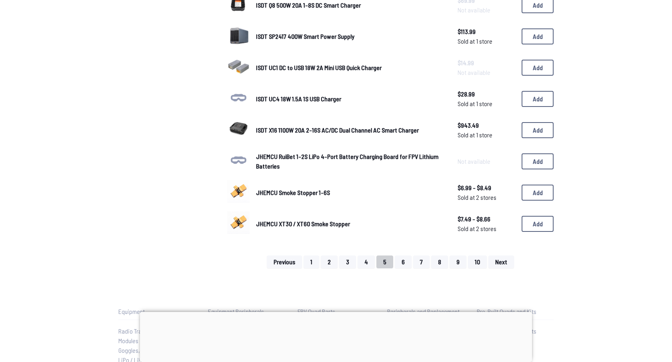
scroll to position [485, 0]
click at [404, 255] on button "6" at bounding box center [403, 261] width 17 height 13
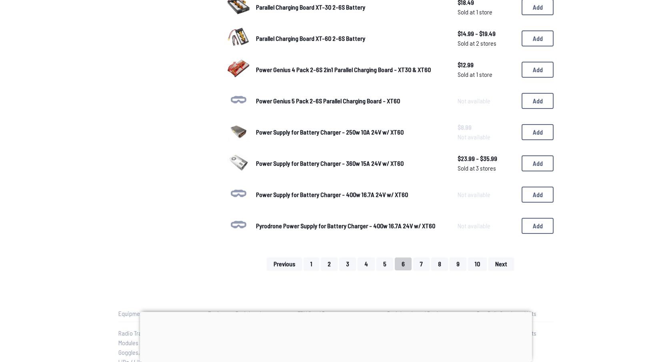
scroll to position [482, 0]
click at [421, 259] on button "7" at bounding box center [421, 264] width 16 height 13
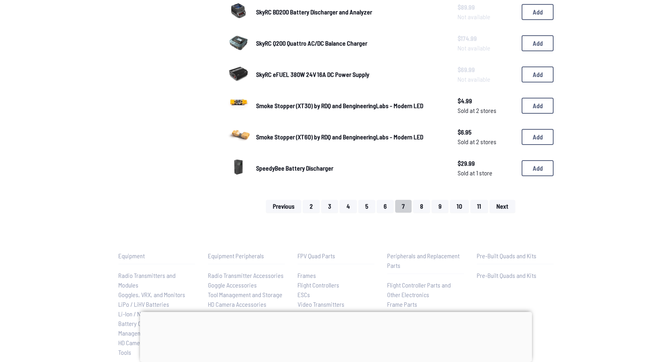
scroll to position [541, 0]
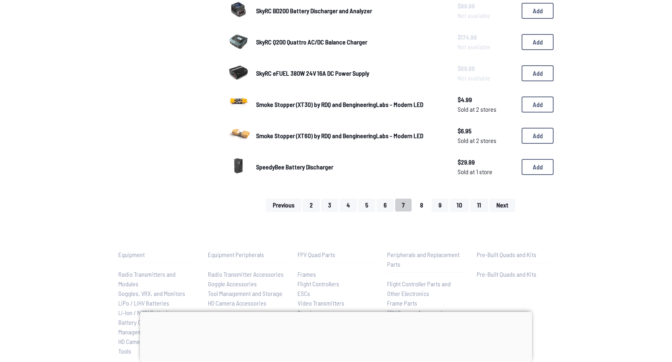
click at [423, 199] on button "8" at bounding box center [421, 205] width 17 height 13
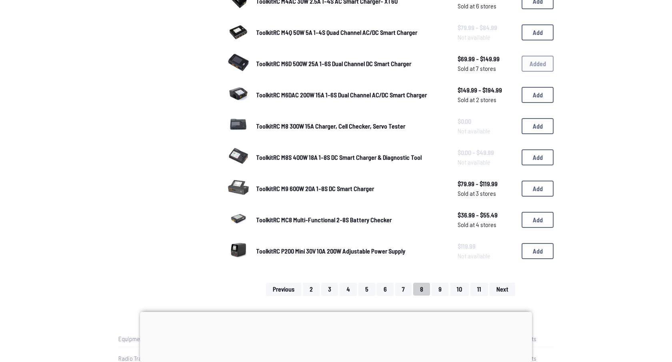
scroll to position [456, 0]
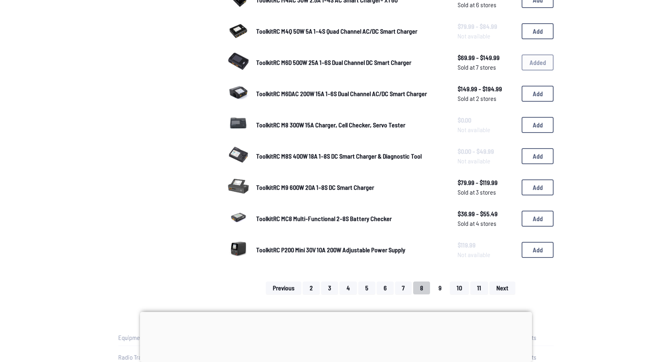
click at [439, 281] on button "9" at bounding box center [440, 287] width 17 height 13
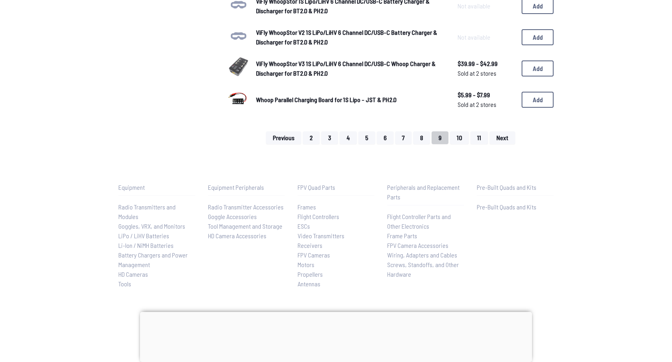
scroll to position [604, 0]
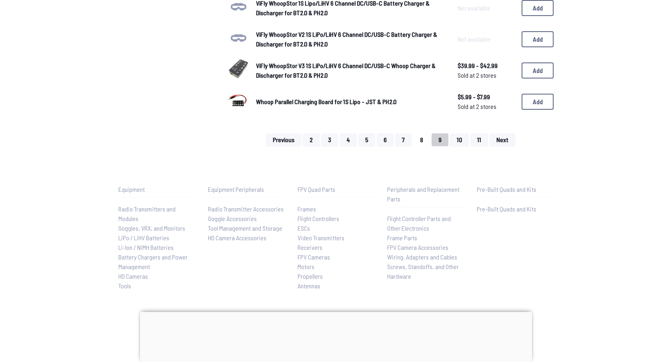
click at [423, 133] on button "8" at bounding box center [421, 139] width 17 height 13
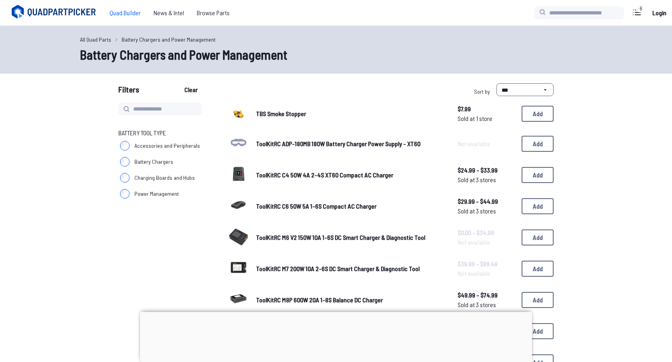
click at [127, 12] on span "Quad Builder" at bounding box center [125, 13] width 44 height 16
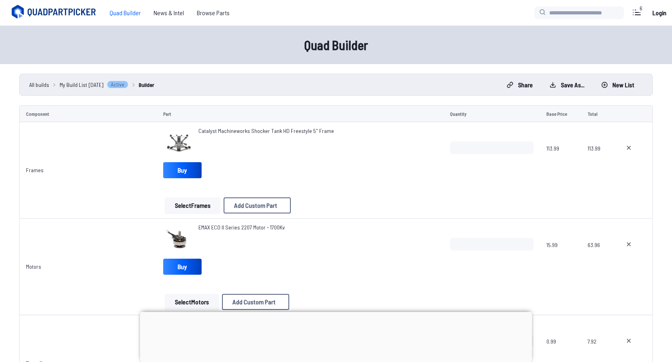
click at [188, 206] on button "Select Frames" at bounding box center [193, 205] width 56 height 16
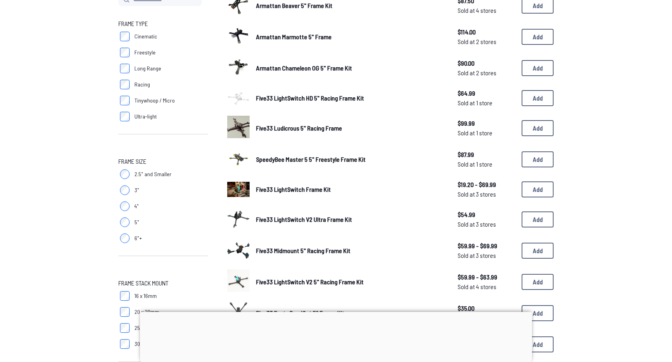
scroll to position [110, 0]
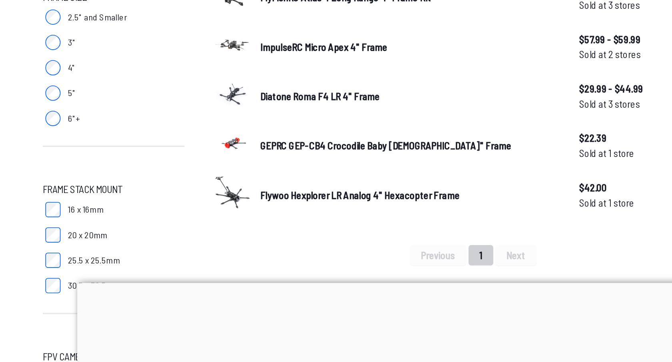
scroll to position [179, 0]
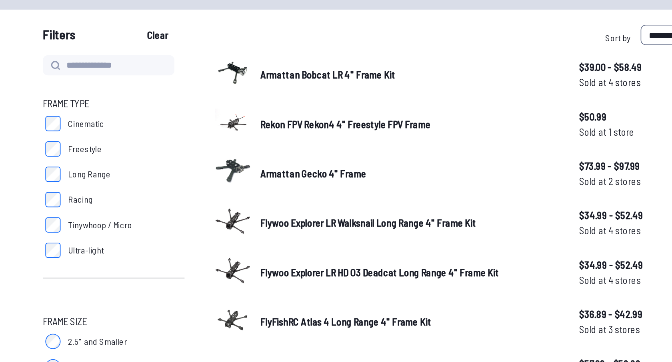
scroll to position [61, 0]
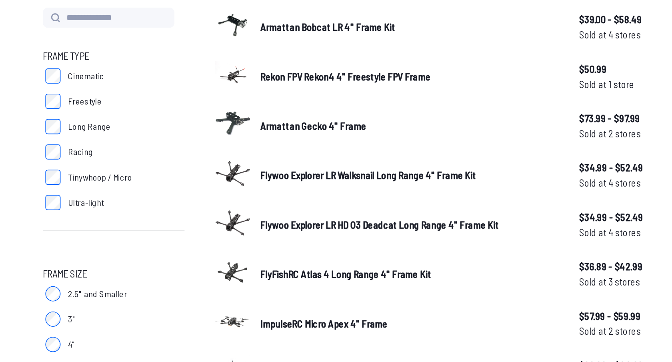
drag, startPoint x: 395, startPoint y: 147, endPoint x: 269, endPoint y: 147, distance: 125.3
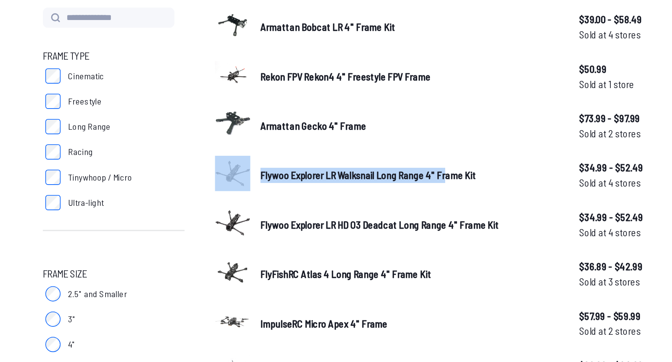
drag, startPoint x: 251, startPoint y: 146, endPoint x: 367, endPoint y: 150, distance: 116.2
click at [368, 150] on div "Flywoo Explorer LR Walksnail Long Range 4" Frame Kit $34.99 - $52.49 Sold at 4 …" at bounding box center [390, 147] width 327 height 25
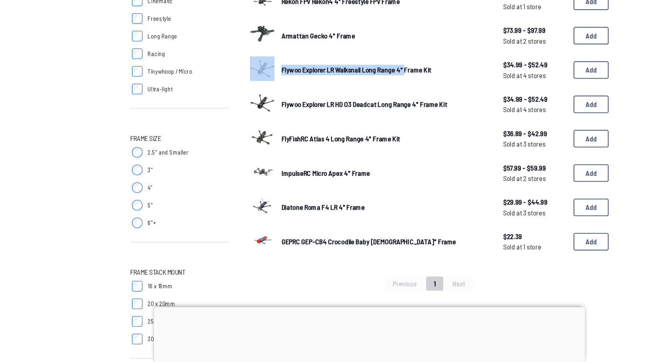
scroll to position [116, 0]
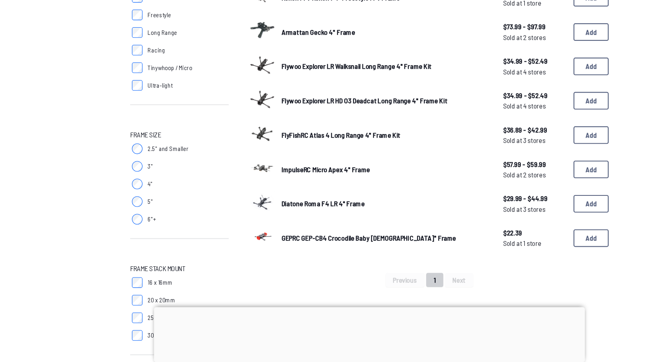
click at [326, 263] on div "Armattan Bobcat LR 4" Frame Kit $39.00 - $58.49 Sold at 4 stores $39.00 - $58.4…" at bounding box center [390, 296] width 327 height 618
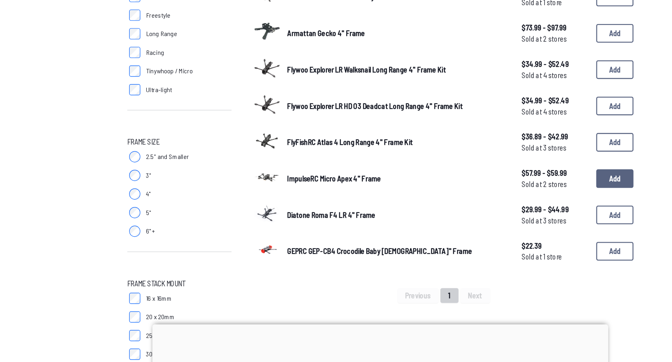
click at [527, 181] on button "Add" at bounding box center [538, 187] width 32 height 16
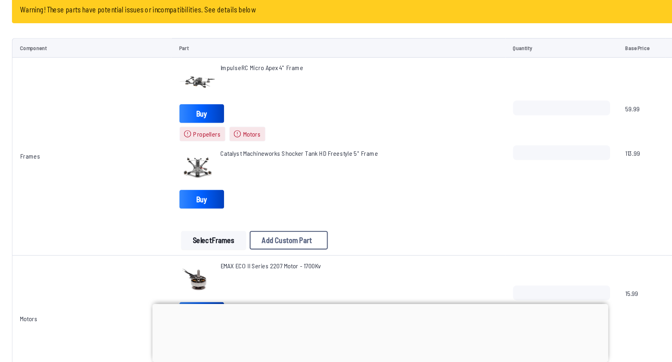
scroll to position [65, 0]
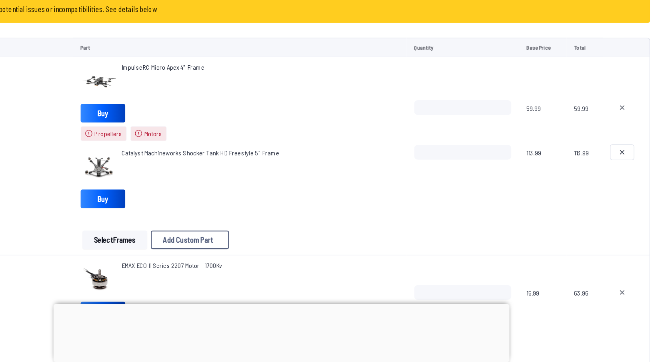
click at [630, 179] on icon at bounding box center [629, 181] width 6 height 6
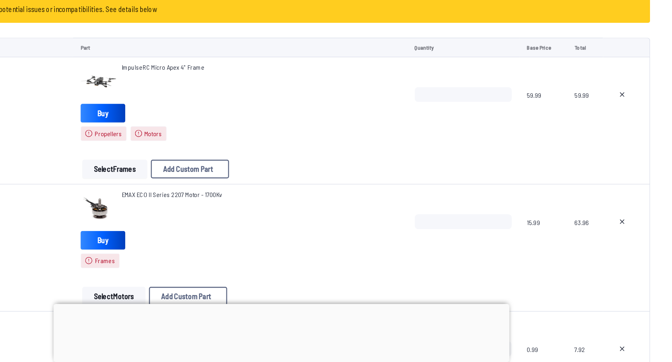
scroll to position [64, 0]
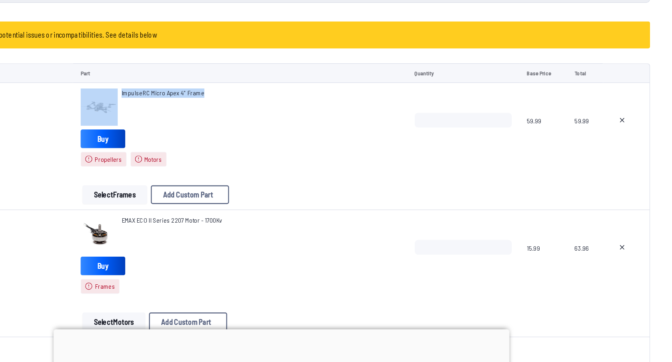
drag, startPoint x: 269, startPoint y: 111, endPoint x: 194, endPoint y: 108, distance: 74.5
click at [194, 108] on div "ImpulseRC Micro Apex 4" Frame" at bounding box center [300, 121] width 275 height 32
copy div "ImpulseRC Micro Apex 4" Frame"
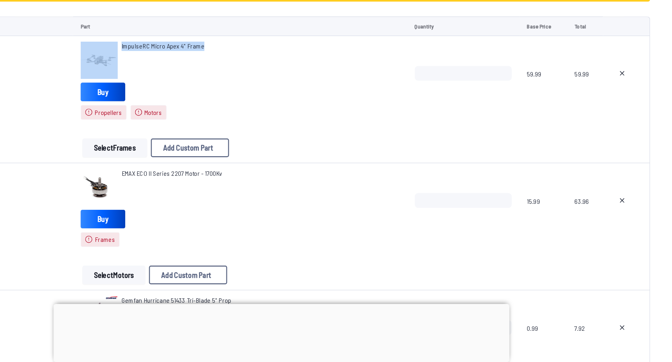
scroll to position [161, 0]
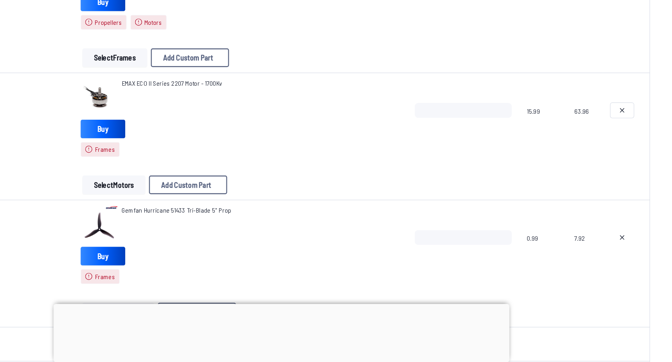
click at [628, 144] on icon at bounding box center [629, 145] width 3 height 3
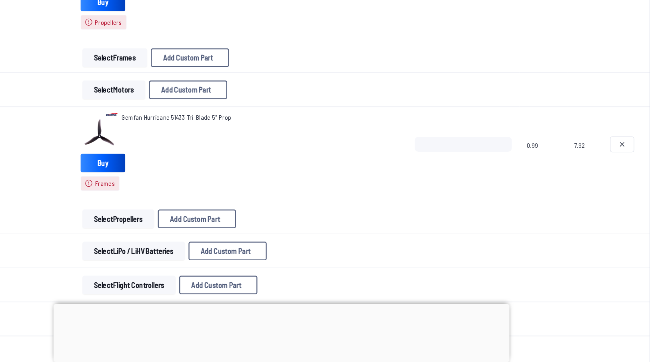
click at [632, 175] on button at bounding box center [629, 174] width 20 height 13
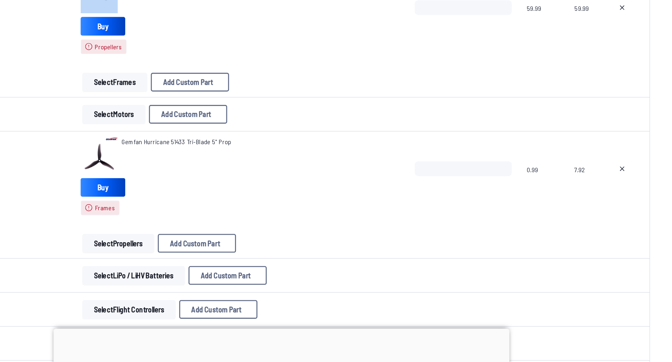
type textarea "**********"
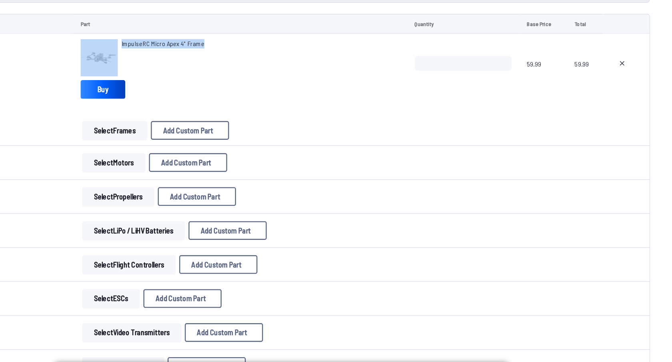
scroll to position [92, 0]
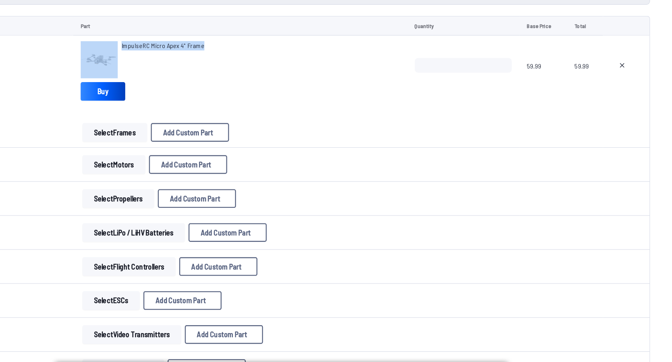
click at [194, 112] on button "Select Frames" at bounding box center [193, 114] width 56 height 16
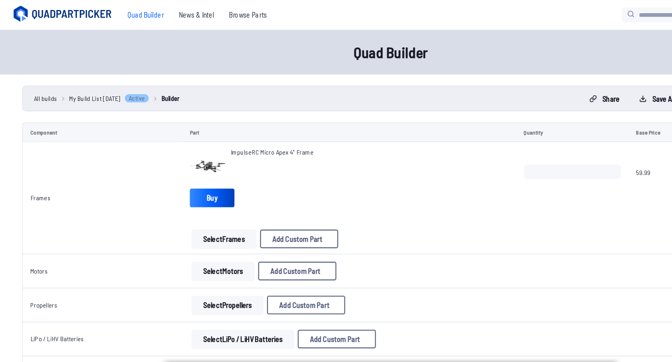
scroll to position [92, 0]
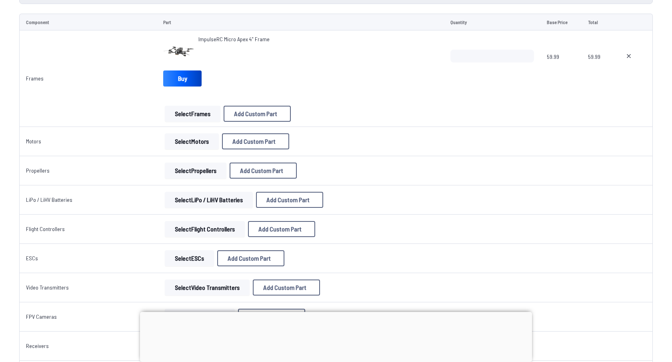
click at [188, 144] on button "Select Motors" at bounding box center [192, 141] width 54 height 16
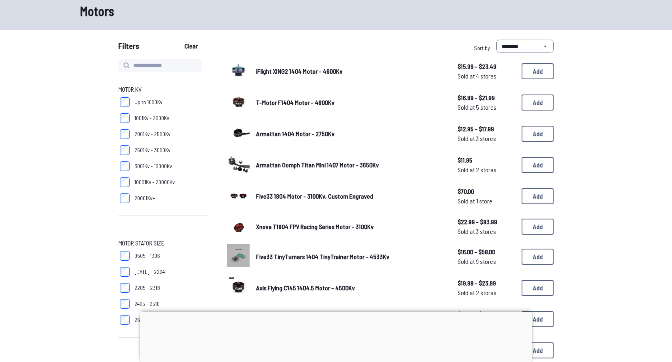
scroll to position [42, 0]
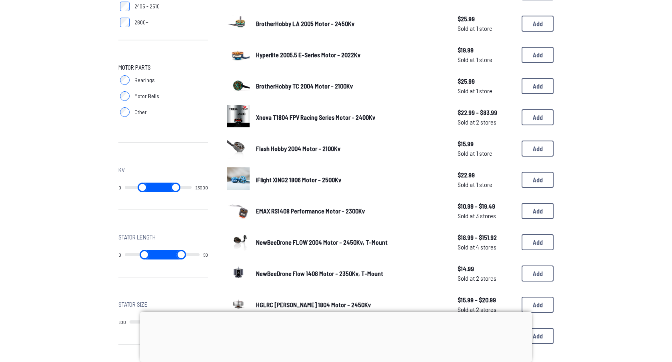
scroll to position [342, 0]
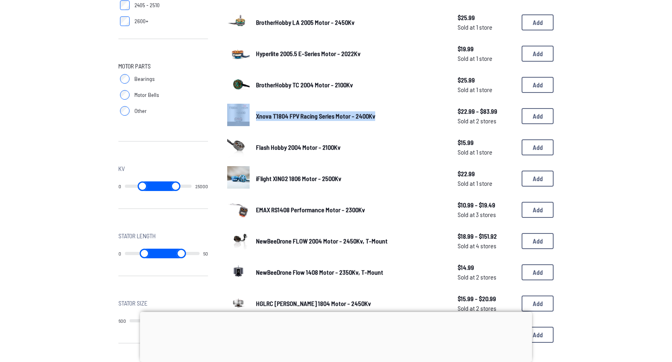
drag, startPoint x: 251, startPoint y: 113, endPoint x: 379, endPoint y: 110, distance: 127.3
click at [379, 110] on div "Xnova T1804 FPV Racing Series Motor - 2400Kv $22.99 - $83.99 Sold at 2 stores $…" at bounding box center [390, 116] width 327 height 25
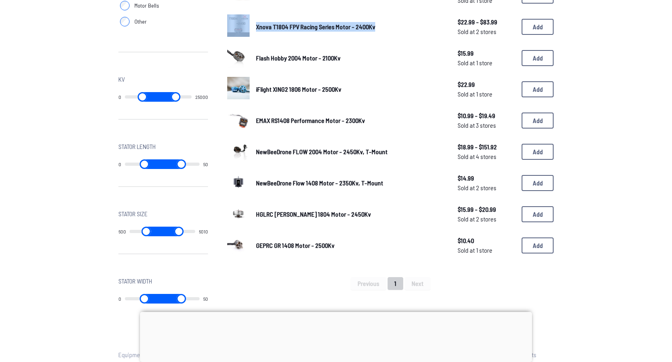
scroll to position [436, 0]
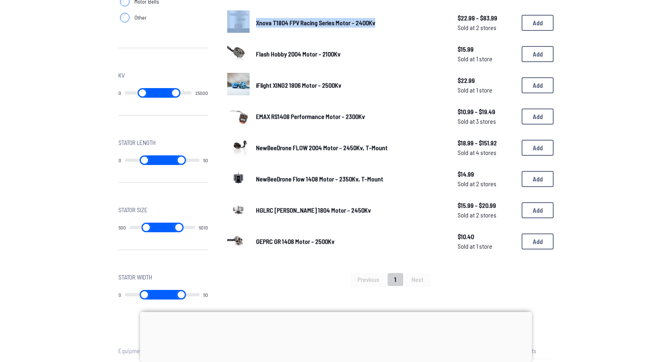
copy div "Xnova T1804 FPV Racing Series Motor - 2400Kv"
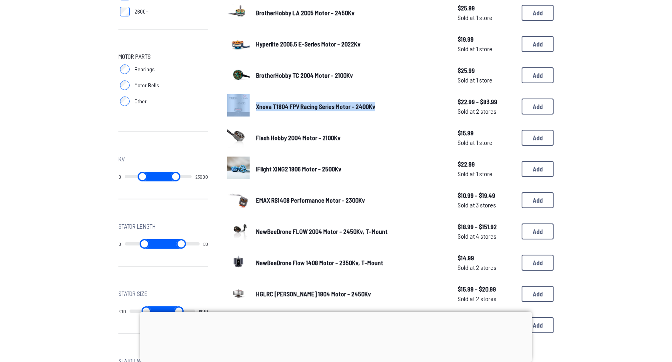
scroll to position [348, 0]
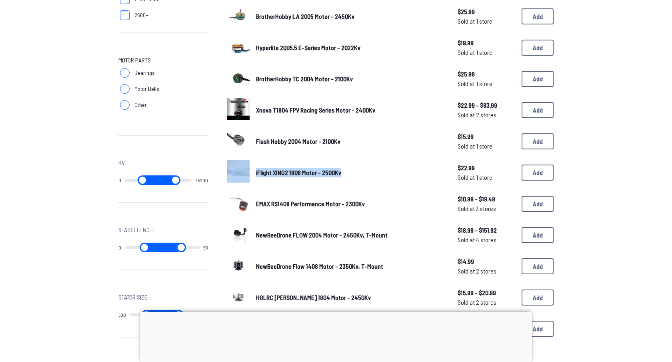
drag, startPoint x: 253, startPoint y: 169, endPoint x: 342, endPoint y: 172, distance: 89.7
click at [342, 172] on div "iFlight XING2 1806 Motor - 2500Kv $22.99 Sold at 1 store $22.99 Sold at 1 store…" at bounding box center [390, 172] width 327 height 25
copy div "iFlight XING2 1806 Motor - 2500Kv"
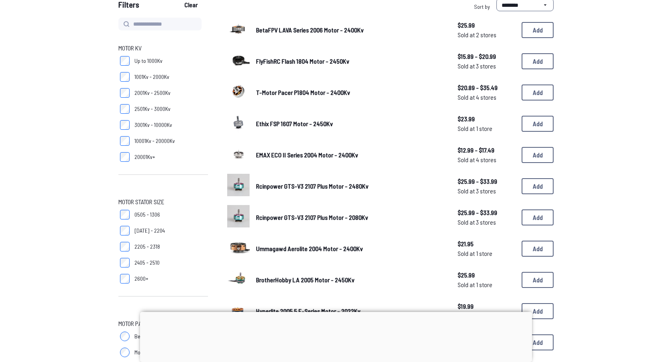
scroll to position [81, 0]
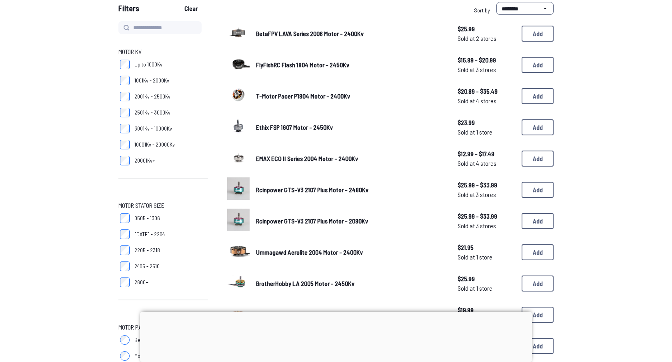
click at [250, 131] on div "Ethix FSP 1607 Motor - 2450Kv $23.99 Sold at 1 store $23.99 Sold at 1 store Add" at bounding box center [390, 127] width 327 height 25
drag, startPoint x: 253, startPoint y: 94, endPoint x: 349, endPoint y: 94, distance: 95.7
click at [349, 94] on div "T-Motor Pacer P1804 Motor - 2400Kv $20.89 - $35.49 Sold at 4 stores $20.89 - $3…" at bounding box center [390, 96] width 327 height 25
copy span "T-Motor Pacer P1804 Motor - 2400Kv"
drag, startPoint x: 253, startPoint y: 126, endPoint x: 341, endPoint y: 131, distance: 88.2
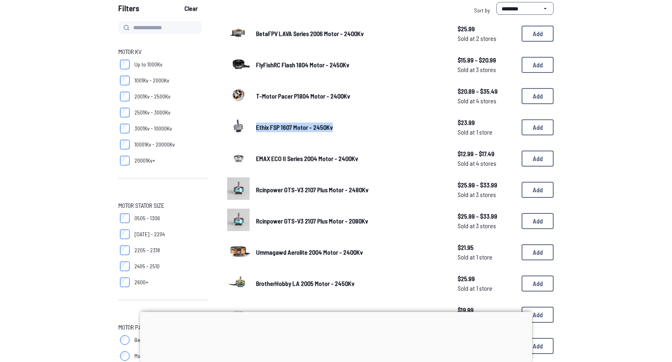
click at [341, 131] on div "Ethix FSP 1607 Motor - 2450Kv $23.99 Sold at 1 store $23.99 Sold at 1 store Add" at bounding box center [390, 127] width 327 height 25
copy span "Ethix FSP 1607 Motor - 2450Kv"
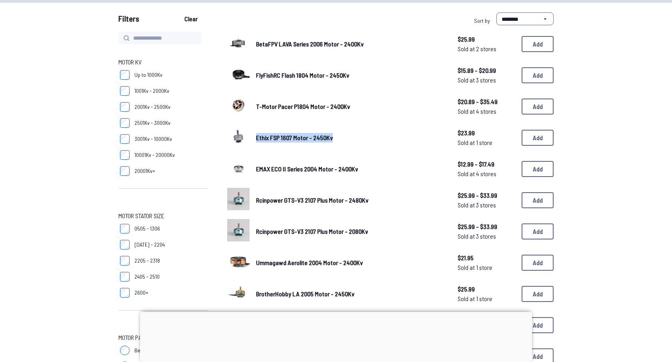
scroll to position [68, 0]
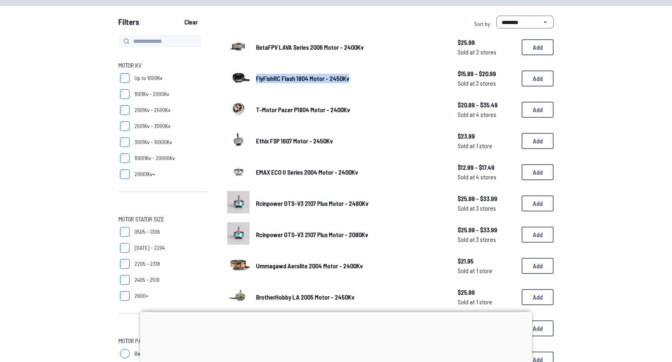
drag, startPoint x: 253, startPoint y: 78, endPoint x: 342, endPoint y: 83, distance: 88.6
click at [342, 83] on div "FlyFishRC Flash 1804 Motor - 2450Kv $15.89 - $20.99 Sold at 3 stores $15.89 - $…" at bounding box center [390, 78] width 327 height 25
copy span "FlyFishRC Flash 1804 Motor - 2450Kv"
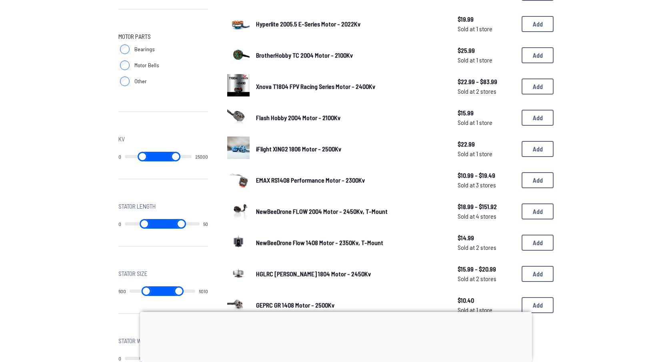
scroll to position [373, 0]
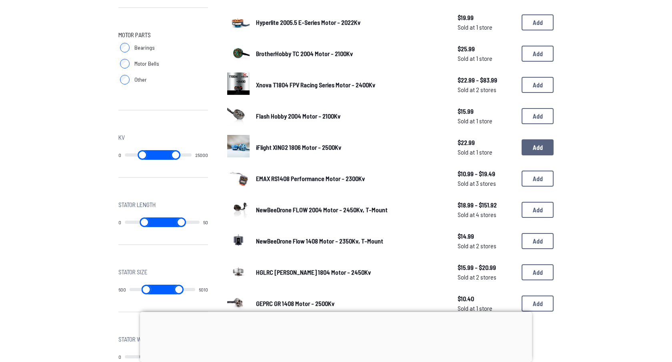
click at [537, 144] on button "Add" at bounding box center [538, 147] width 32 height 16
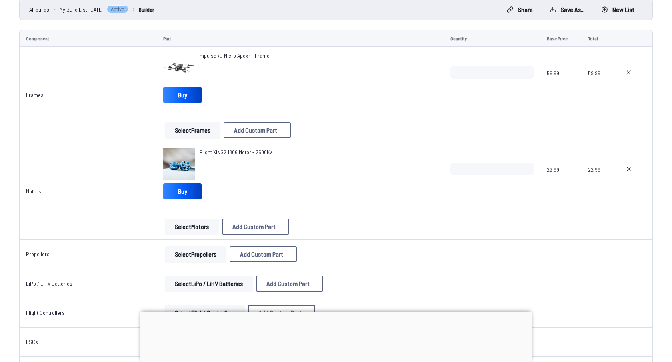
scroll to position [84, 0]
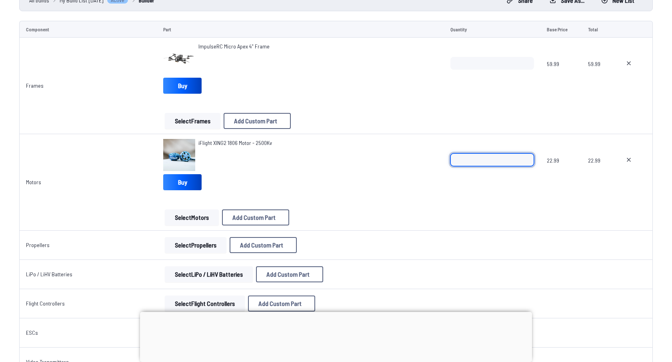
drag, startPoint x: 471, startPoint y: 162, endPoint x: 432, endPoint y: 162, distance: 38.4
click at [432, 162] on tr "Motors iFlight XING2 1806 Motor - 2500Kv Buy Select Motors Add Custom Part Add …" at bounding box center [336, 182] width 634 height 96
type input "*"
click at [359, 185] on div "iFlight XING2 1806 Motor - 2500Kv Buy" at bounding box center [300, 166] width 275 height 54
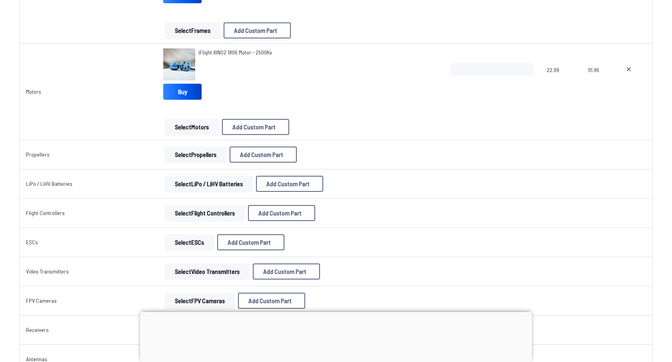
scroll to position [178, 0]
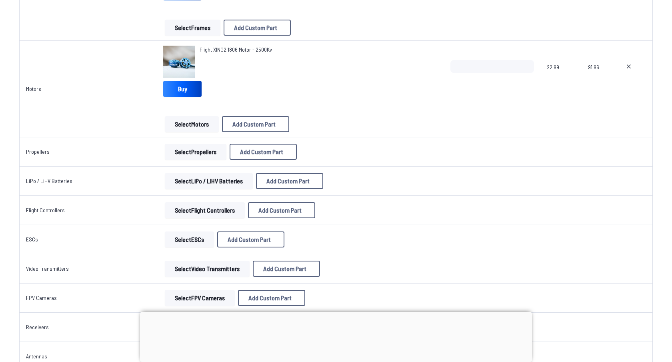
click at [201, 156] on button "Select Propellers" at bounding box center [196, 152] width 62 height 16
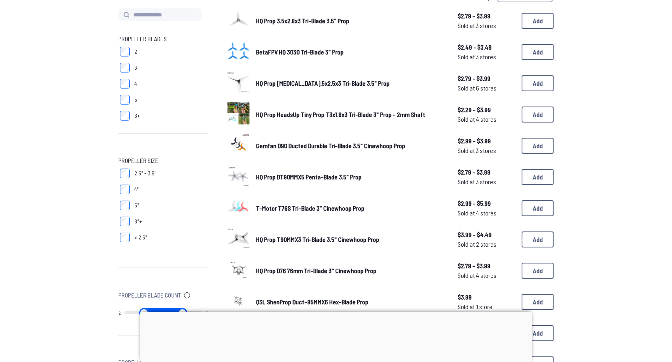
scroll to position [98, 0]
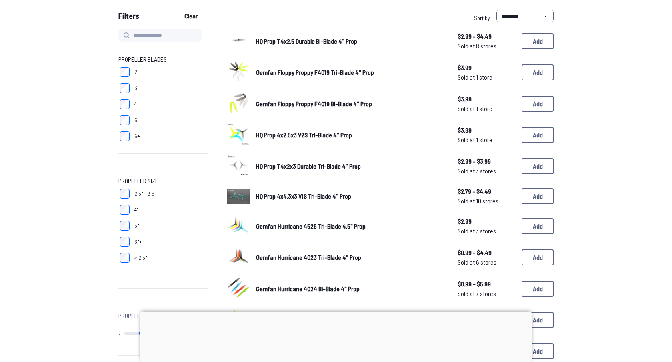
scroll to position [73, 0]
click at [540, 133] on button "Add" at bounding box center [538, 135] width 32 height 16
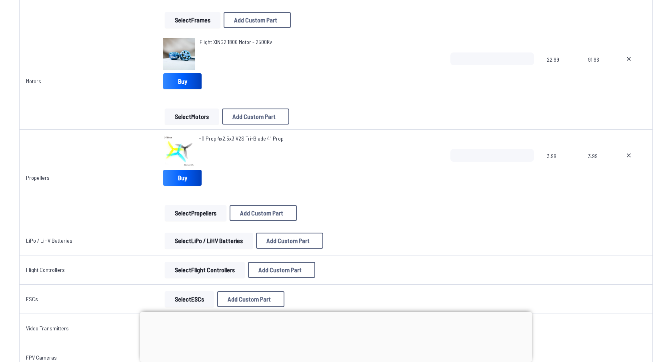
scroll to position [200, 0]
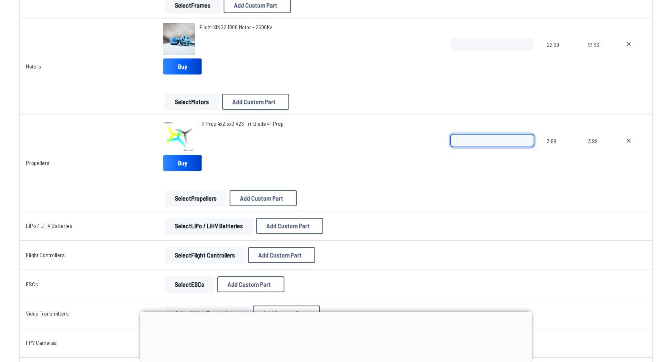
drag, startPoint x: 469, startPoint y: 141, endPoint x: 438, endPoint y: 141, distance: 30.8
click at [438, 141] on tr "Propellers HQ Prop 4x2.5x3 V2S Tri-Blade 4" Prop Buy Select Propellers Add Cust…" at bounding box center [336, 163] width 634 height 96
type input "*"
click at [371, 161] on div "HQ Prop 4x2.5x3 V2S Tri-Blade 4" Prop Buy" at bounding box center [300, 147] width 275 height 54
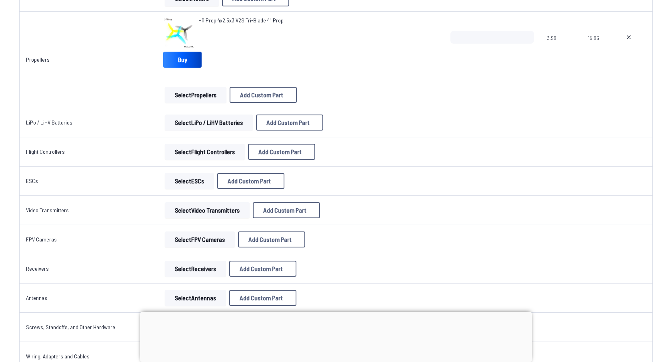
scroll to position [311, 0]
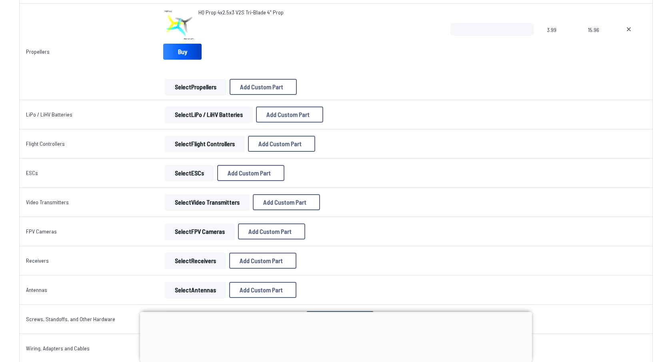
click at [209, 116] on button "Select LiPo / LiHV Batteries" at bounding box center [209, 114] width 88 height 16
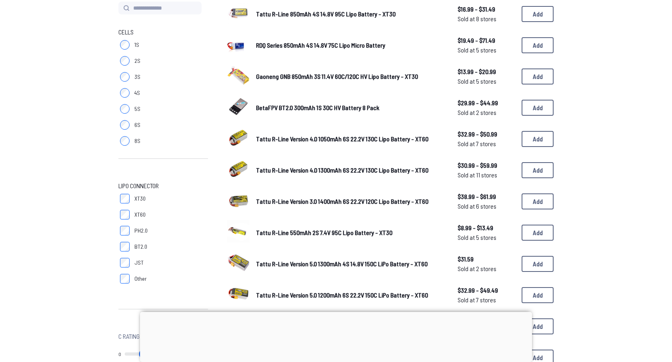
scroll to position [95, 0]
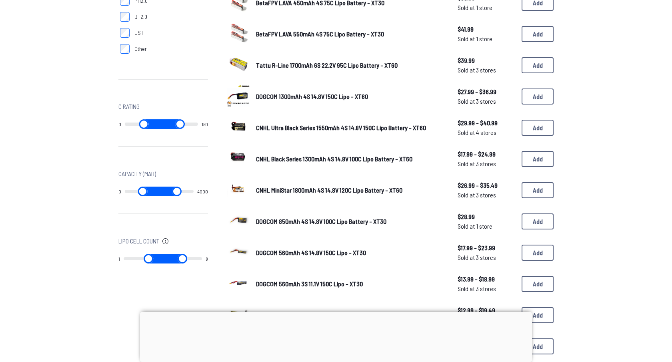
scroll to position [335, 0]
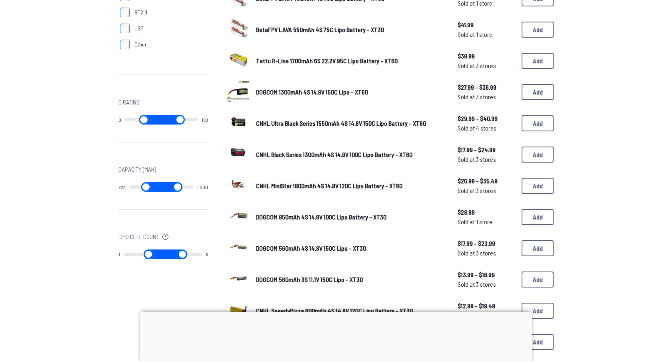
drag, startPoint x: 130, startPoint y: 185, endPoint x: 145, endPoint y: 189, distance: 15.1
type input "***"
click at [145, 189] on input "range" at bounding box center [145, 187] width 33 height 10
drag, startPoint x: 191, startPoint y: 186, endPoint x: 151, endPoint y: 185, distance: 40.5
type input "****"
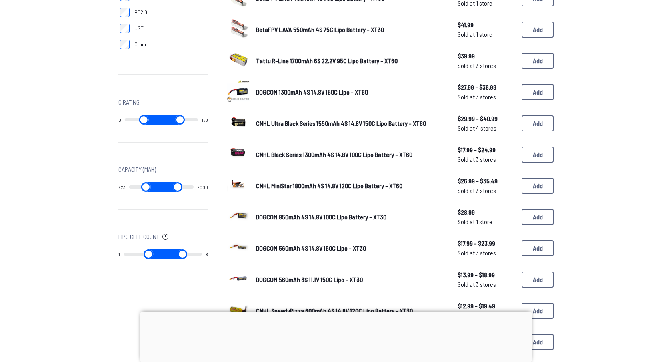
click at [162, 185] on input "range" at bounding box center [178, 187] width 32 height 10
type input "***"
type input "****"
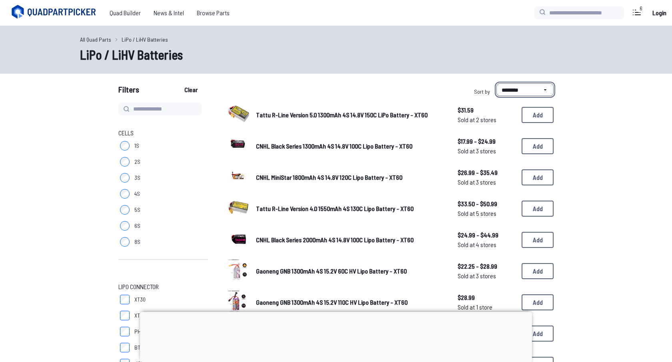
click at [515, 91] on select "**********" at bounding box center [525, 89] width 57 height 13
select select "****"
click at [497, 83] on select "**********" at bounding box center [525, 89] width 57 height 13
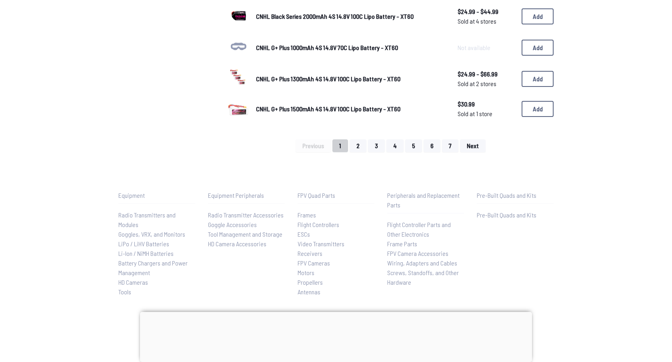
scroll to position [599, 0]
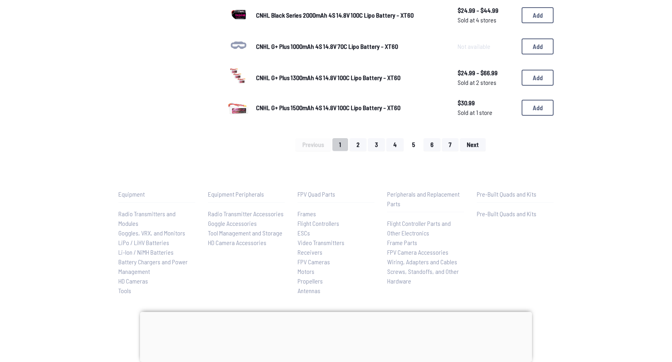
click at [416, 141] on button "5" at bounding box center [413, 144] width 17 height 13
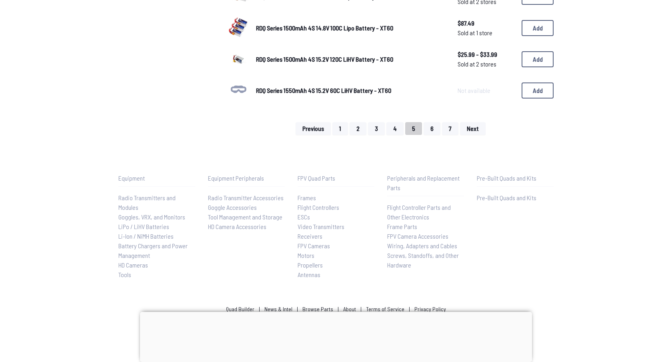
scroll to position [607, 0]
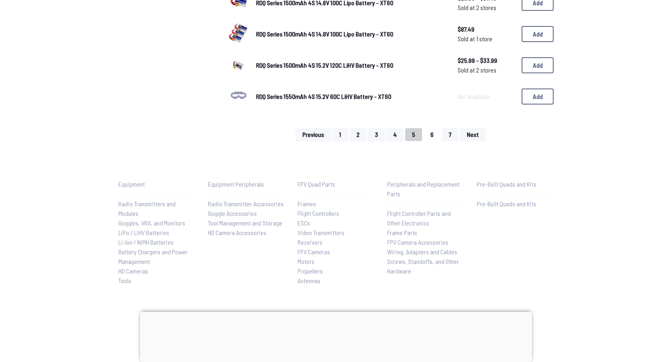
click at [432, 131] on button "6" at bounding box center [432, 134] width 17 height 13
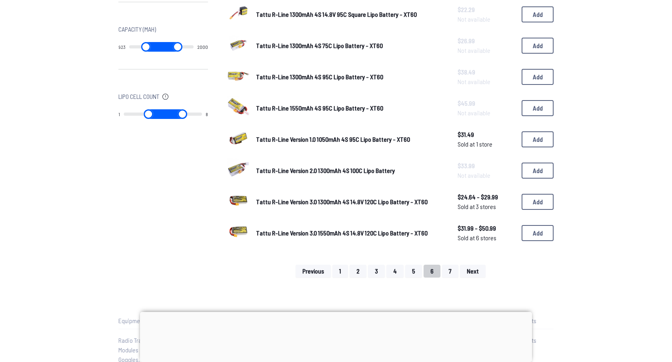
scroll to position [476, 0]
click at [450, 266] on button "7" at bounding box center [450, 270] width 16 height 13
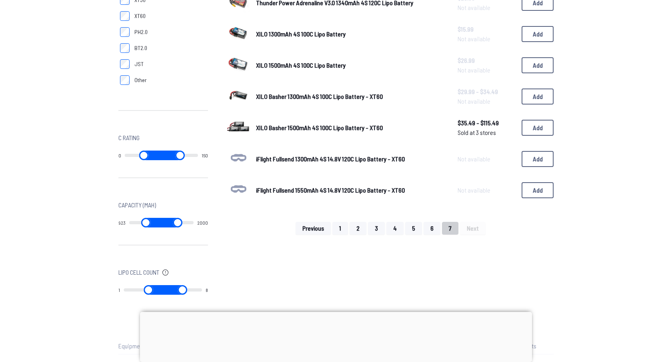
scroll to position [411, 0]
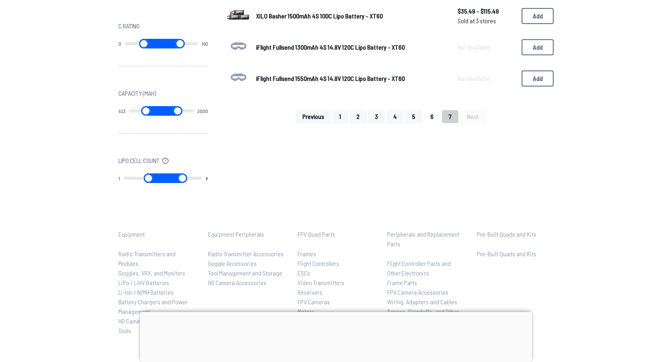
click at [432, 111] on button "6" at bounding box center [432, 116] width 17 height 13
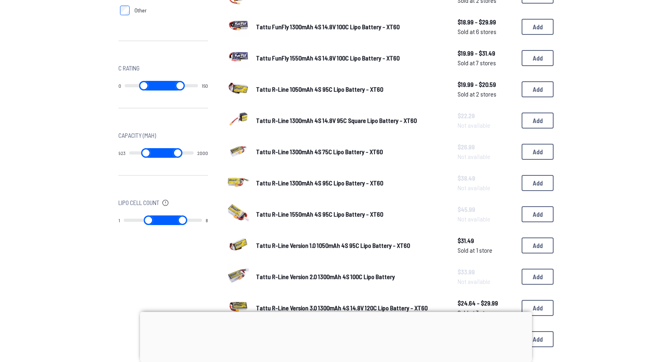
scroll to position [370, 0]
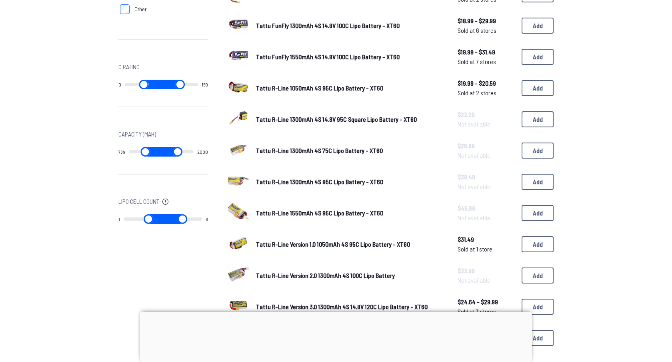
type input "***"
click at [143, 152] on input "range" at bounding box center [145, 152] width 33 height 10
type input "***"
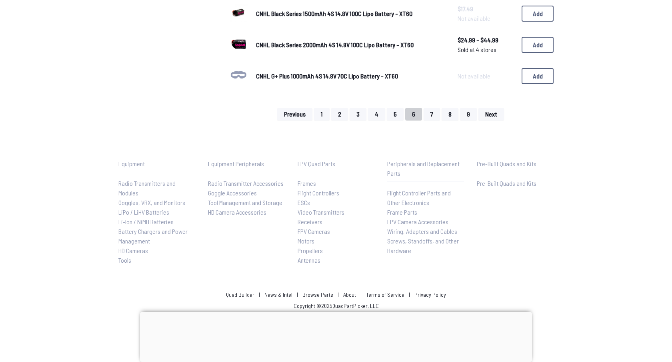
scroll to position [635, 0]
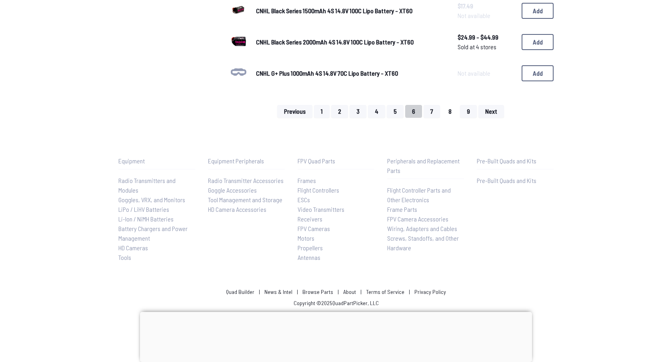
click at [446, 106] on button "8" at bounding box center [450, 111] width 17 height 13
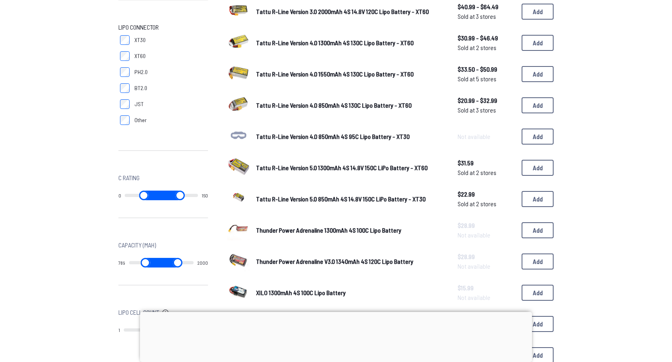
scroll to position [259, 0]
drag, startPoint x: 424, startPoint y: 199, endPoint x: 345, endPoint y: 203, distance: 79.4
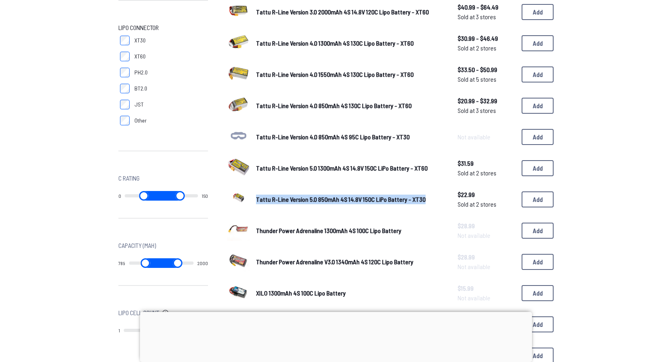
drag, startPoint x: 254, startPoint y: 197, endPoint x: 432, endPoint y: 197, distance: 178.5
click at [432, 197] on div "Tattu R-Line Version 5.0 850mAh 4S 14.8V 150C LiPo Battery - XT30 $22.99 Sold a…" at bounding box center [390, 199] width 327 height 25
copy span "Tattu R-Line Version 5.0 850mAh 4S 14.8V 150C LiPo Battery - XT30"
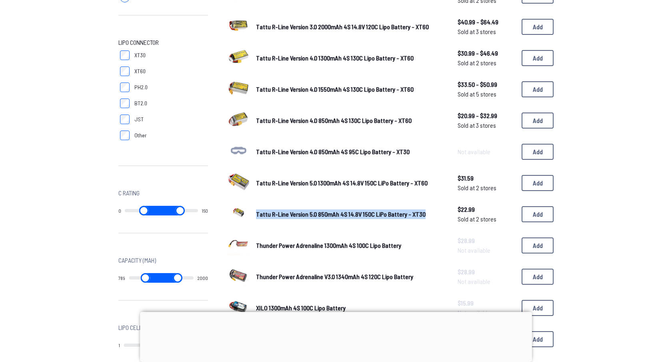
scroll to position [243, 0]
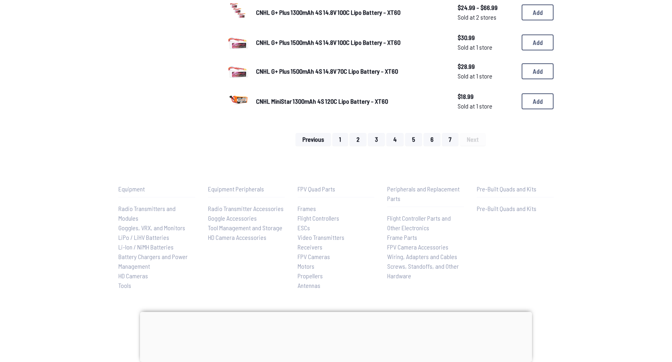
scroll to position [610, 0]
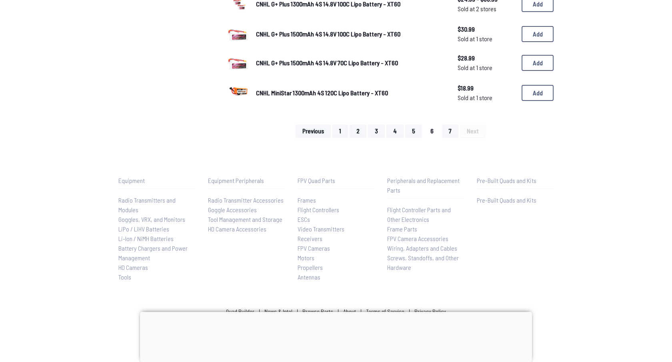
click at [428, 129] on button "6" at bounding box center [432, 130] width 17 height 13
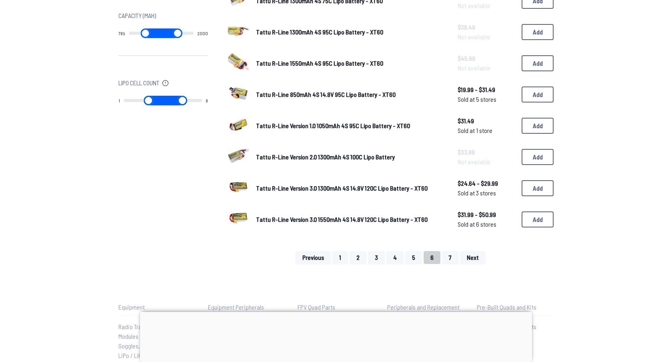
scroll to position [490, 0]
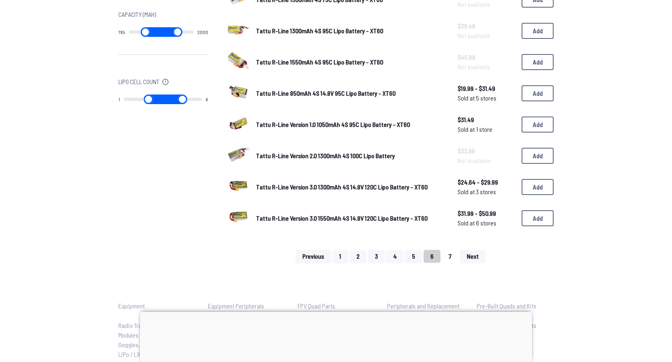
click at [451, 252] on button "7" at bounding box center [450, 256] width 16 height 13
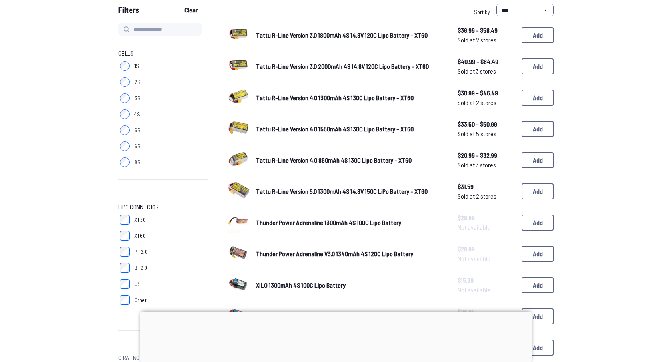
scroll to position [81, 0]
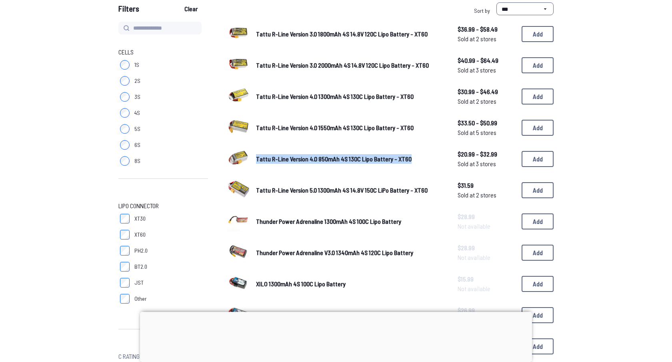
drag, startPoint x: 255, startPoint y: 159, endPoint x: 411, endPoint y: 159, distance: 156.1
click at [411, 159] on div "Tattu R-Line Version 4.0 850mAh 4S 130C Lipo Battery - XT60 $20.99 - $32.99 Sol…" at bounding box center [390, 159] width 327 height 25
copy span "Tattu R-Line Version 4.0 850mAh 4S 130C Lipo Battery - XT60"
click at [539, 157] on button "Add" at bounding box center [538, 159] width 32 height 16
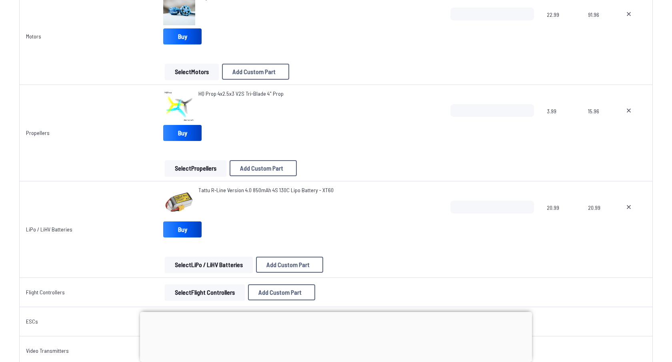
scroll to position [270, 0]
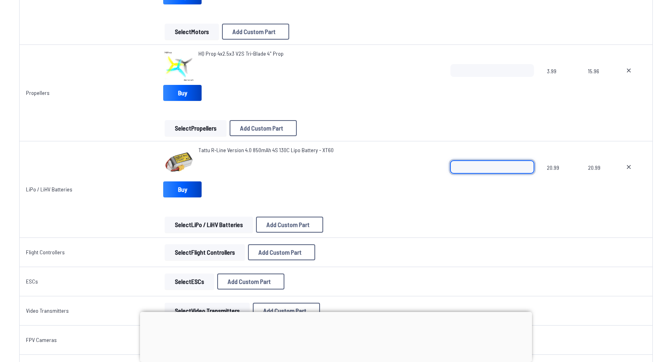
click at [480, 165] on input "*" at bounding box center [493, 167] width 84 height 13
type input "*"
click at [394, 233] on td "Tattu R-Line Version 4.0 850mAh 4S 130C Lipo Battery - XT60 Buy Select LiPo / L…" at bounding box center [300, 189] width 287 height 96
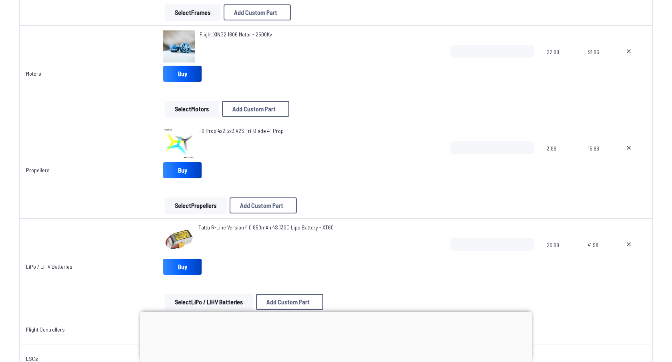
scroll to position [219, 0]
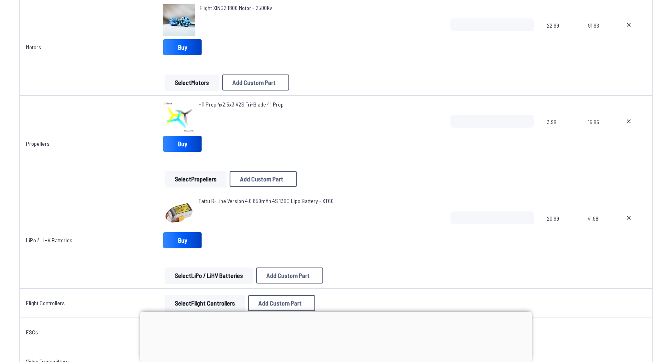
click at [257, 199] on span "Tattu R-Line Version 4.0 850mAh 4S 130C Lipo Battery - XT60" at bounding box center [266, 200] width 135 height 7
click at [216, 273] on button "Select LiPo / LiHV Batteries" at bounding box center [209, 275] width 88 height 16
click at [201, 280] on button "Select LiPo / LiHV Batteries" at bounding box center [209, 275] width 88 height 16
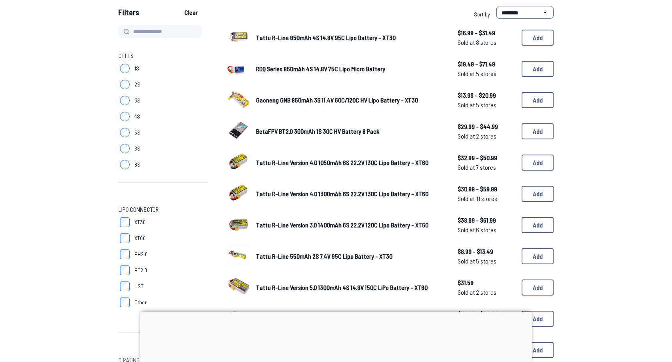
scroll to position [84, 0]
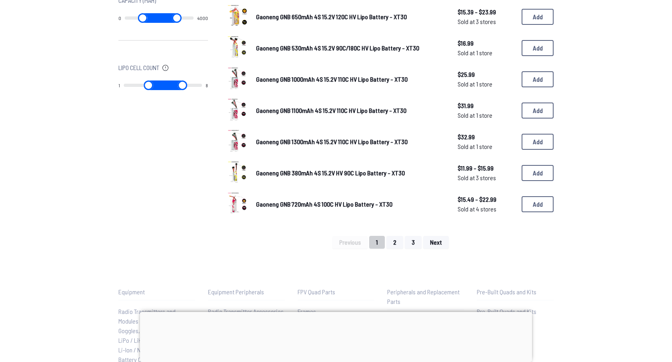
scroll to position [504, 0]
click at [390, 236] on button "2" at bounding box center [395, 241] width 17 height 13
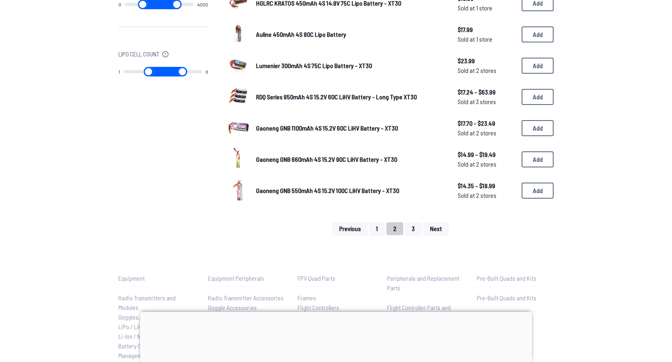
scroll to position [548, 0]
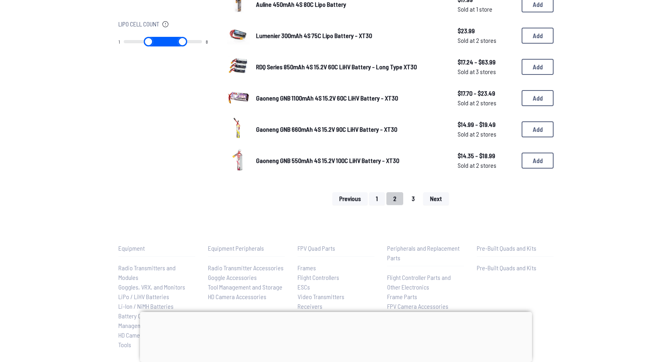
click at [413, 197] on button "3" at bounding box center [413, 198] width 17 height 13
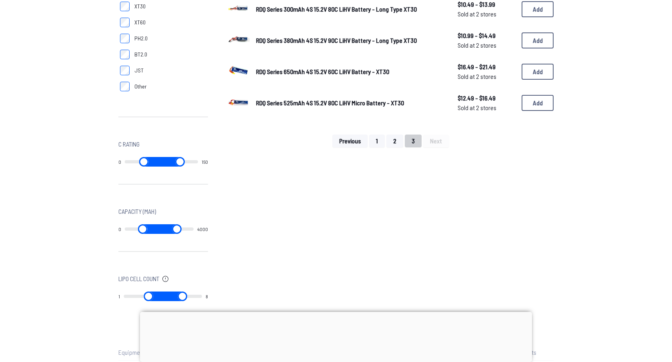
scroll to position [286, 0]
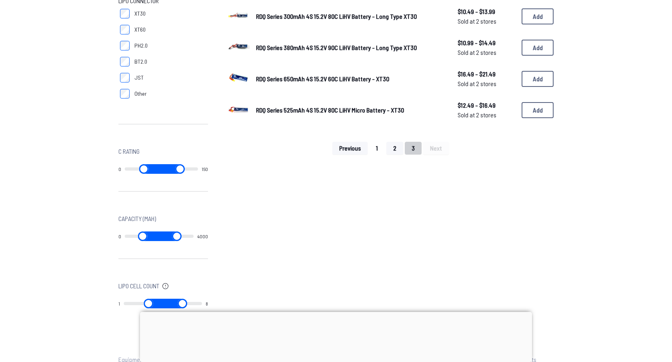
click at [380, 148] on button "1" at bounding box center [377, 148] width 16 height 13
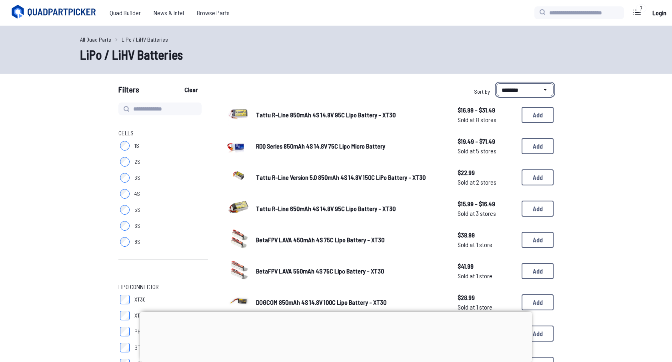
click at [512, 91] on select "**********" at bounding box center [525, 89] width 57 height 13
select select "****"
click at [497, 83] on select "**********" at bounding box center [525, 89] width 57 height 13
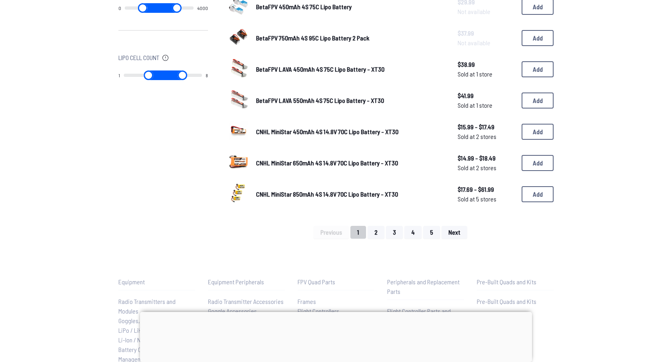
scroll to position [555, 0]
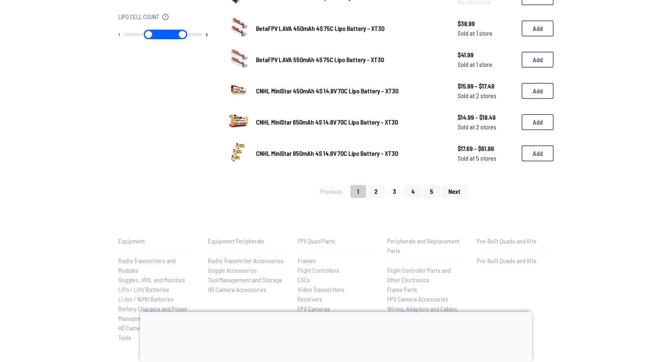
click at [396, 186] on button "3" at bounding box center [394, 191] width 17 height 13
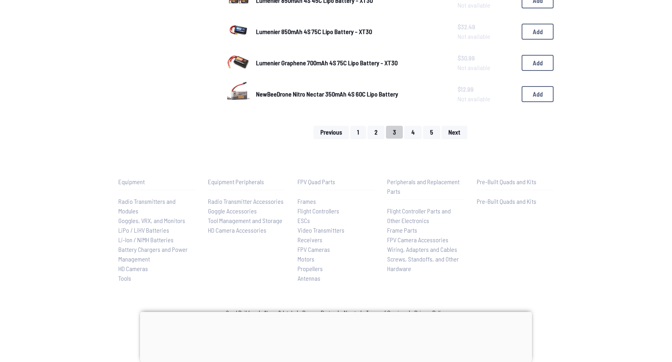
scroll to position [616, 0]
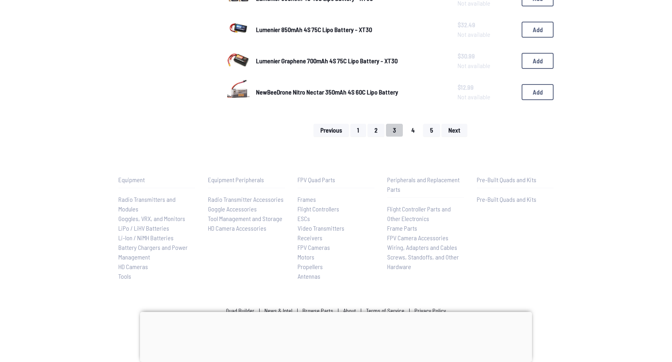
click at [412, 128] on button "4" at bounding box center [413, 130] width 17 height 13
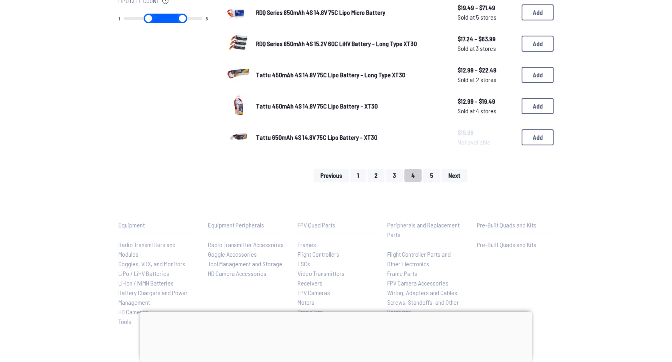
scroll to position [568, 0]
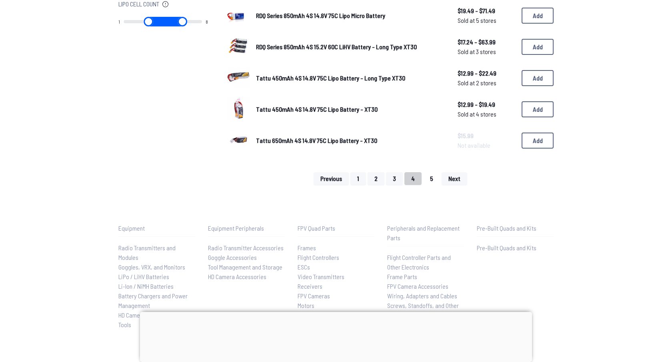
click at [429, 172] on button "5" at bounding box center [431, 178] width 17 height 13
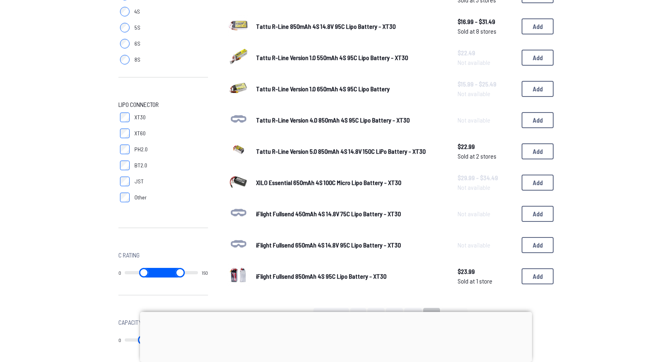
scroll to position [183, 0]
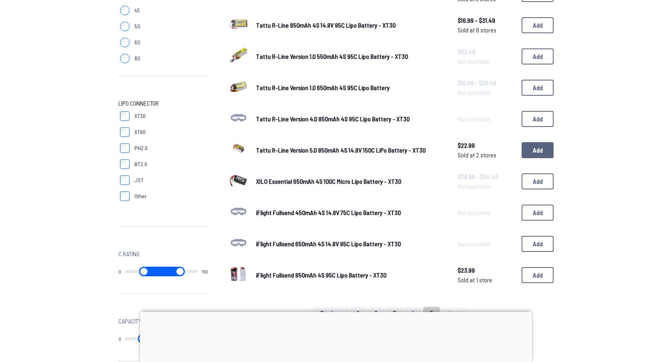
click at [529, 144] on button "Add" at bounding box center [538, 150] width 32 height 16
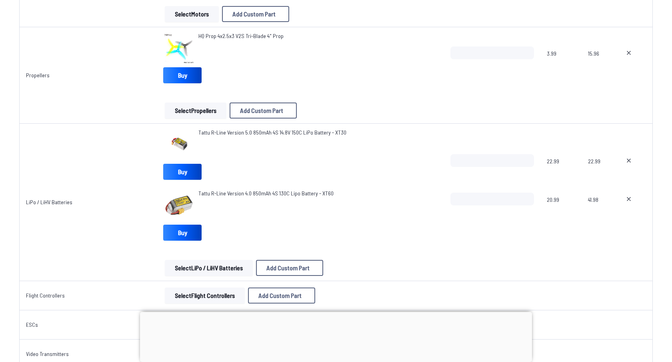
scroll to position [297, 0]
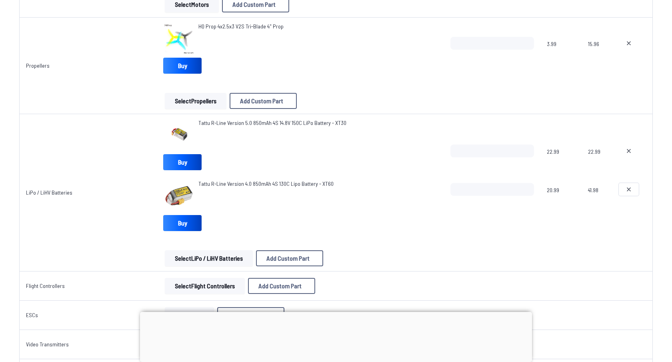
click at [624, 191] on button at bounding box center [629, 189] width 20 height 13
type textarea "**********"
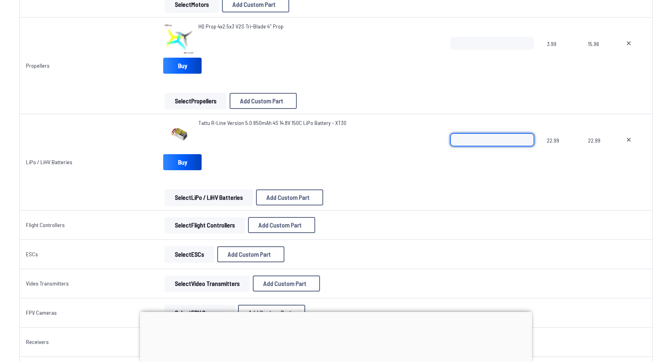
click at [478, 141] on input "*" at bounding box center [493, 139] width 84 height 13
type input "*"
click at [410, 172] on div "Tattu R-Line Version 5.0 850mAh 4S 14.8V 150C LiPo Battery - XT30 Buy" at bounding box center [300, 146] width 275 height 54
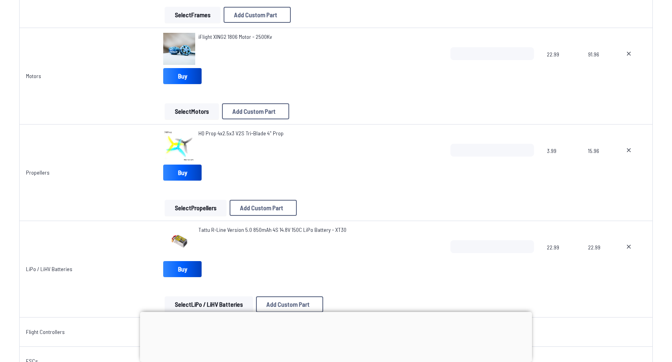
scroll to position [167, 0]
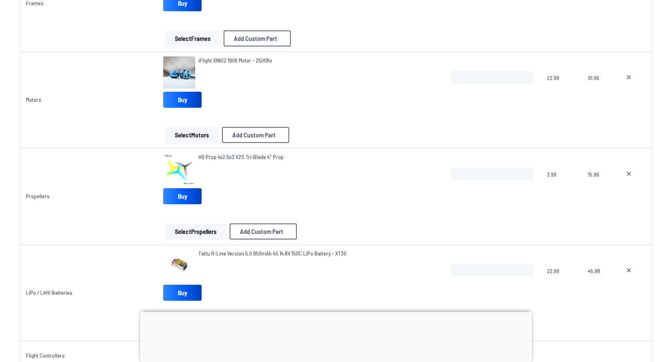
click at [193, 136] on button "Select Motors" at bounding box center [192, 135] width 54 height 16
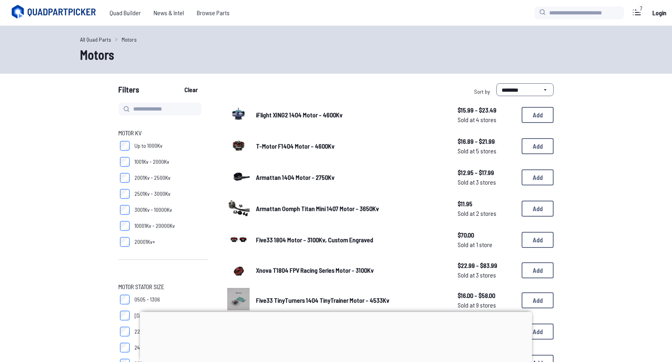
click at [151, 195] on span "2501Kv - 3000Kv" at bounding box center [152, 194] width 36 height 8
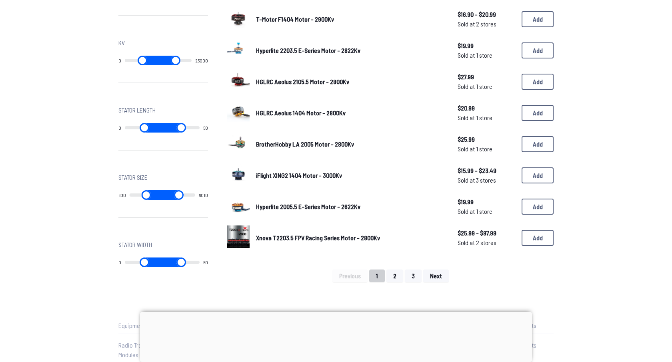
scroll to position [469, 0]
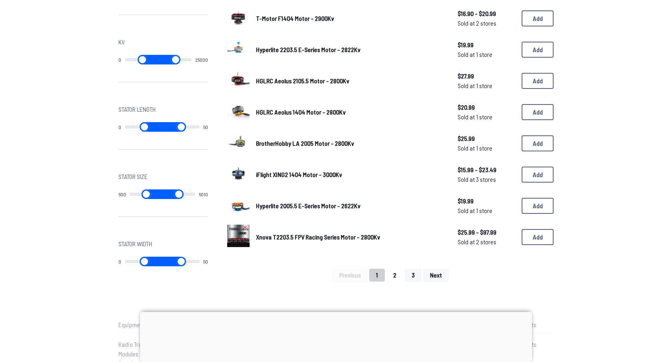
click at [391, 271] on button "2" at bounding box center [395, 275] width 17 height 13
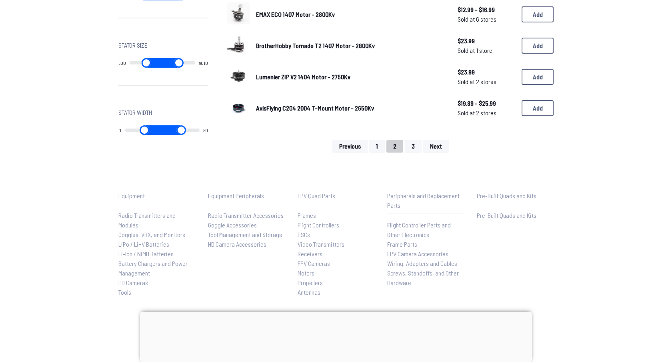
scroll to position [642, 0]
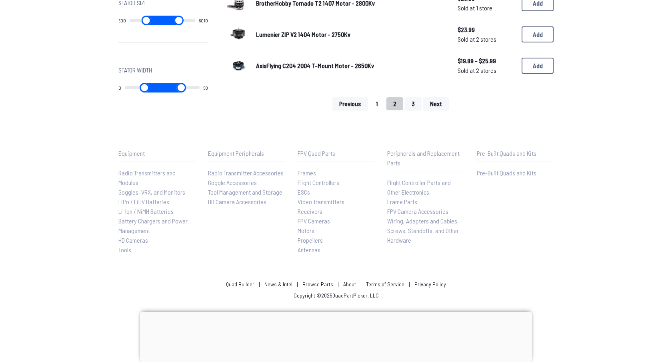
click at [377, 101] on button "1" at bounding box center [377, 103] width 16 height 13
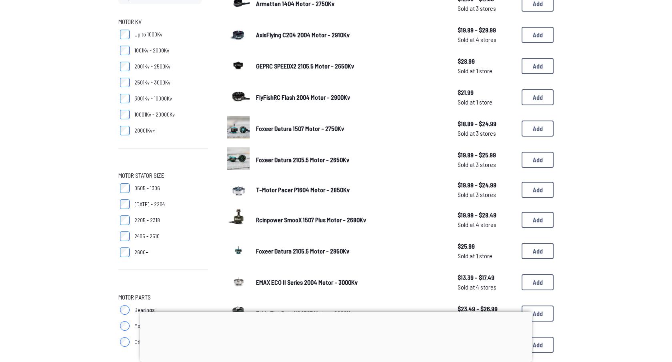
scroll to position [94, 0]
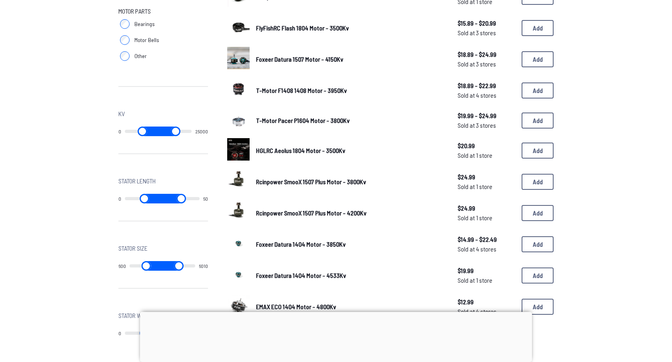
scroll to position [398, 0]
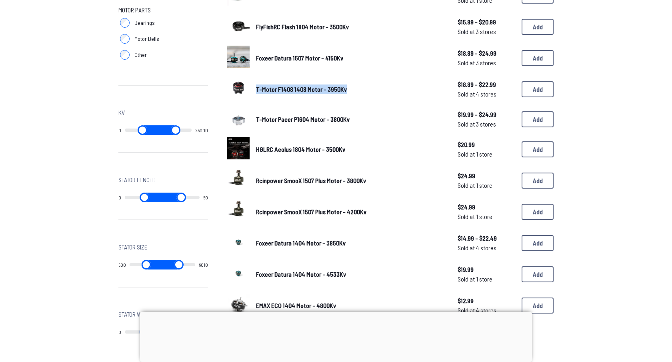
drag, startPoint x: 255, startPoint y: 85, endPoint x: 351, endPoint y: 88, distance: 96.1
click at [351, 88] on div "T-Motor F1408 1408 Motor - 3950Kv $18.89 - $22.99 Sold at 4 stores $18.89 - $22…" at bounding box center [390, 89] width 327 height 25
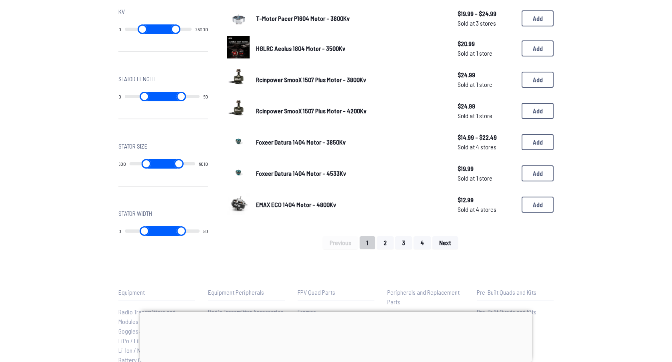
scroll to position [506, 0]
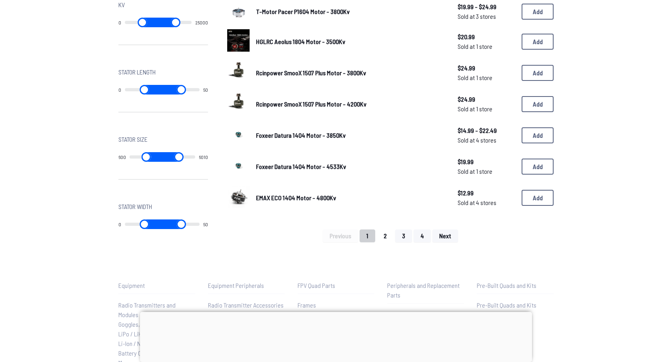
click at [382, 233] on button "2" at bounding box center [385, 235] width 17 height 13
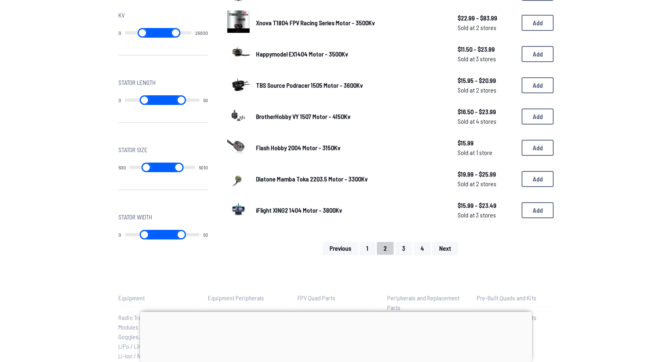
scroll to position [498, 0]
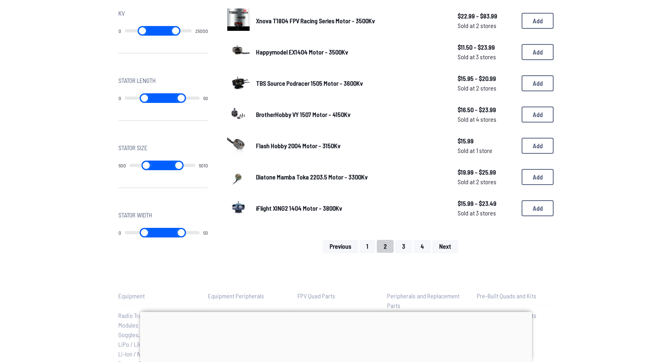
drag, startPoint x: 253, startPoint y: 205, endPoint x: 346, endPoint y: 207, distance: 93.3
click at [345, 207] on div "iFlight XING2 1404 Motor - 3800Kv $15.99 - $23.49 Sold at 3 stores $15.99 - $23…" at bounding box center [390, 208] width 327 height 25
drag, startPoint x: 256, startPoint y: 203, endPoint x: 345, endPoint y: 206, distance: 88.9
click at [345, 206] on div "iFlight XING2 1404 Motor - 3800Kv $15.99 - $23.49 Sold at 3 stores $15.99 - $23…" at bounding box center [390, 208] width 327 height 25
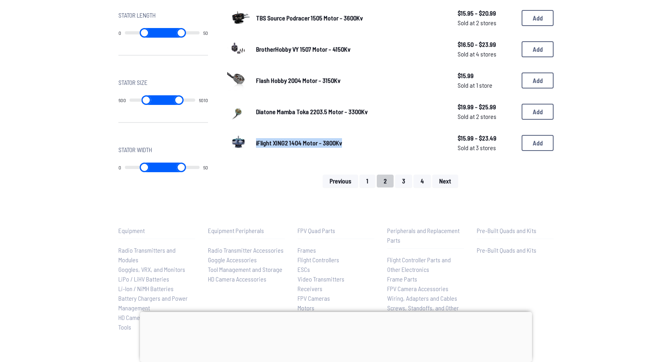
scroll to position [640, 0]
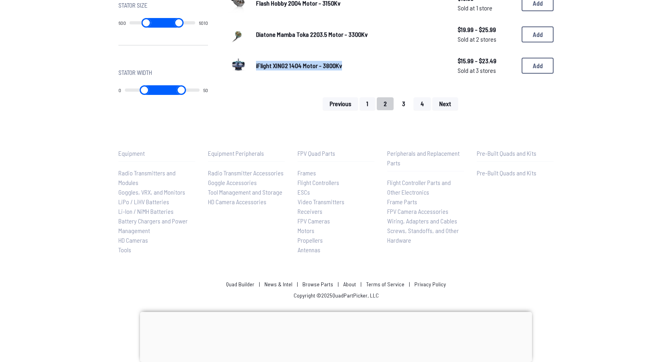
click at [403, 100] on button "3" at bounding box center [403, 103] width 17 height 13
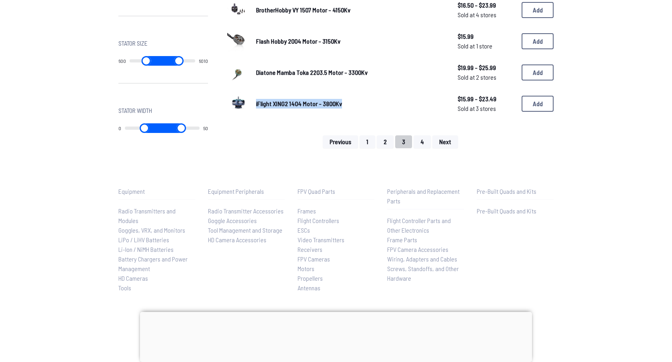
scroll to position [582, 0]
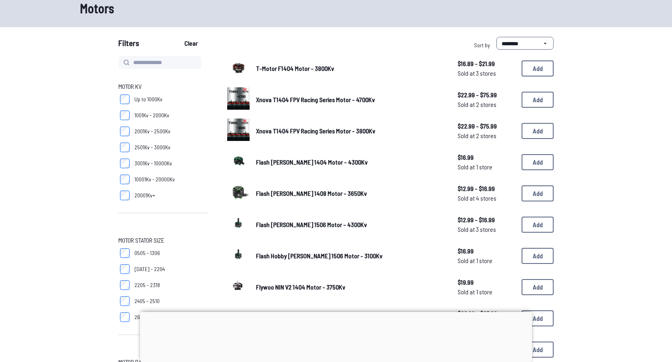
scroll to position [48, 0]
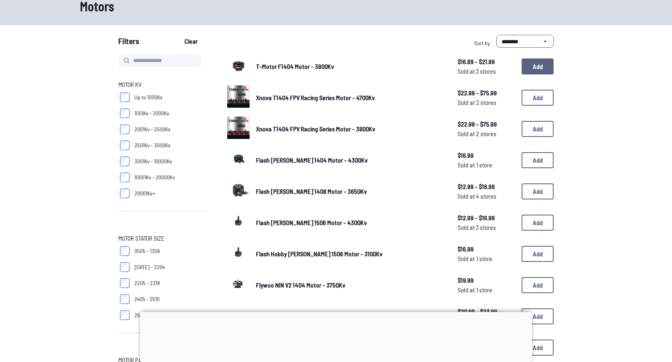
click at [528, 67] on button "Add" at bounding box center [538, 66] width 32 height 16
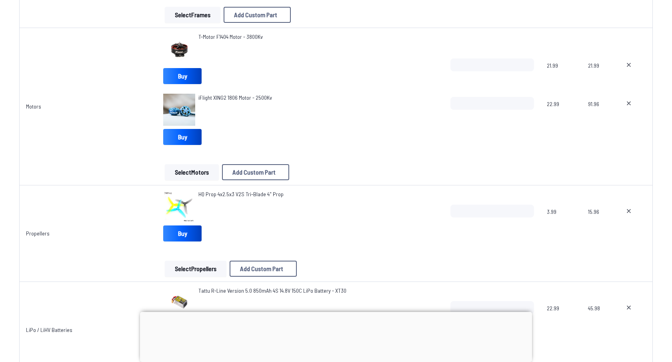
scroll to position [191, 0]
click at [626, 99] on button at bounding box center [629, 102] width 20 height 13
type textarea "**********"
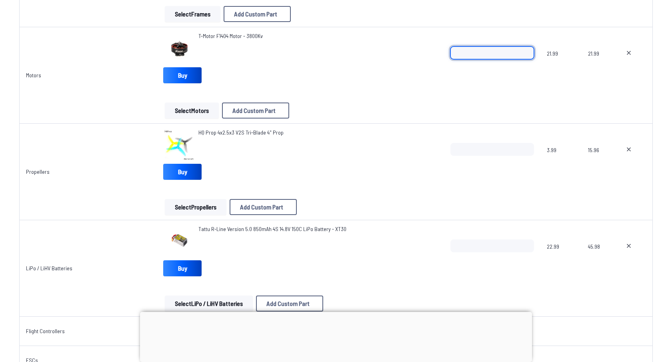
drag, startPoint x: 477, startPoint y: 50, endPoint x: 446, endPoint y: 50, distance: 31.2
click at [446, 50] on tr "Motors T-Motor F1404 Motor - 3800Kv Buy Select Motors Add Custom Part Add Custo…" at bounding box center [336, 75] width 634 height 96
type input "*"
click at [366, 68] on div "T-Motor F1404 Motor - 3800Kv Buy" at bounding box center [300, 59] width 275 height 54
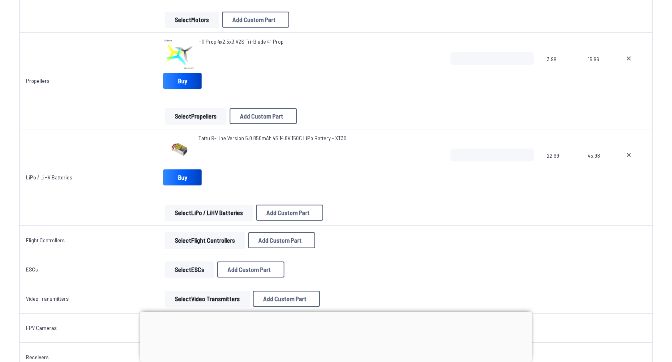
scroll to position [285, 0]
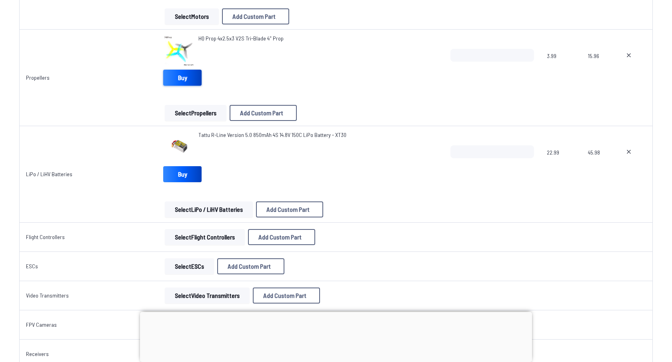
click at [181, 81] on link "Buy" at bounding box center [182, 78] width 38 height 16
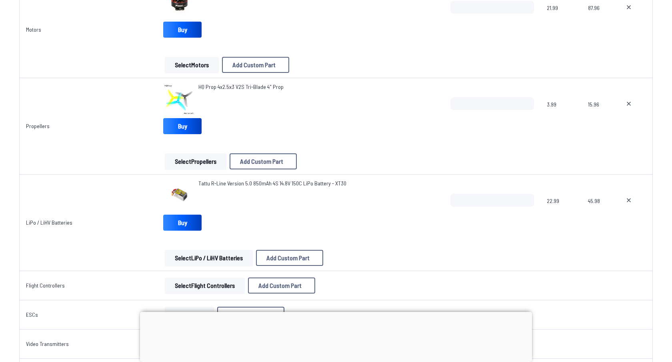
scroll to position [236, 0]
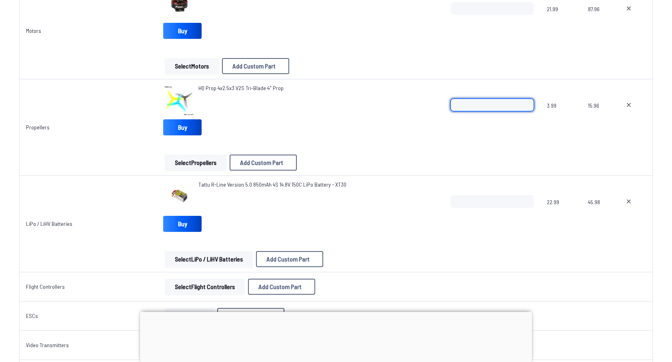
click at [492, 106] on input "*" at bounding box center [493, 104] width 84 height 13
drag, startPoint x: 491, startPoint y: 106, endPoint x: 416, endPoint y: 106, distance: 74.5
click at [416, 106] on tr "Propellers HQ Prop 4x2.5x3 V2S Tri-Blade 4" Prop Buy Select Propellers Add Cust…" at bounding box center [336, 127] width 634 height 96
type input "*"
click at [412, 147] on div "HQ Prop 4x2.5x3 V2S Tri-Blade 4" Prop Buy Select Propellers Add Custom Part Add…" at bounding box center [300, 127] width 275 height 86
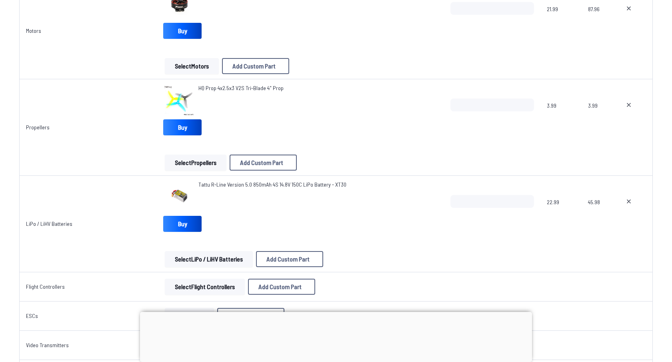
click at [199, 167] on button "Select Propellers" at bounding box center [196, 163] width 62 height 16
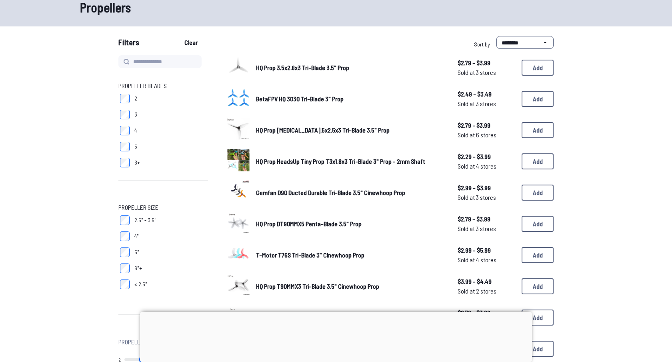
scroll to position [64, 0]
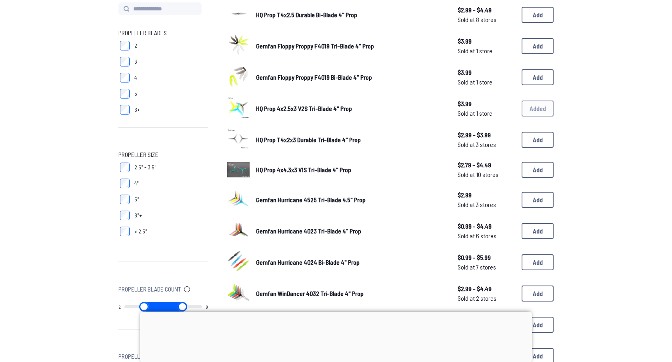
scroll to position [98, 0]
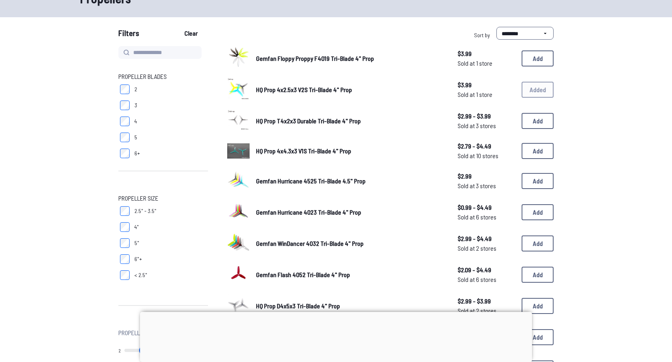
scroll to position [54, 0]
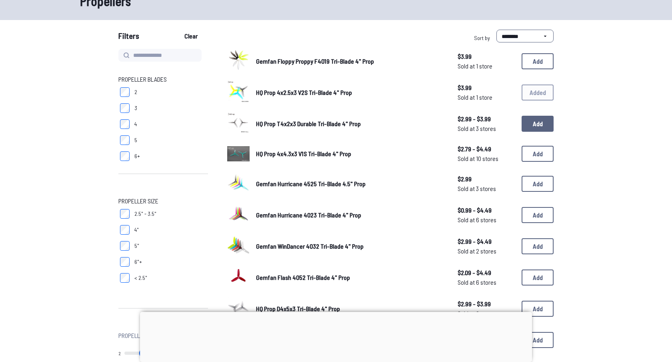
click at [535, 123] on button "Add" at bounding box center [538, 124] width 32 height 16
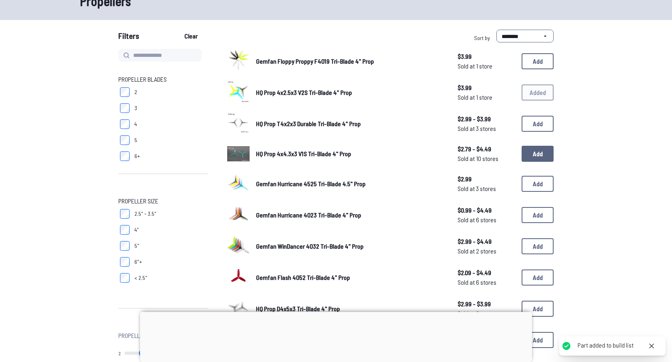
click at [538, 151] on button "Add" at bounding box center [538, 154] width 32 height 16
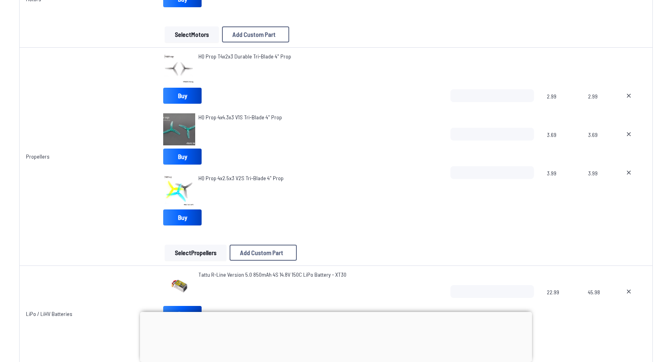
scroll to position [267, 0]
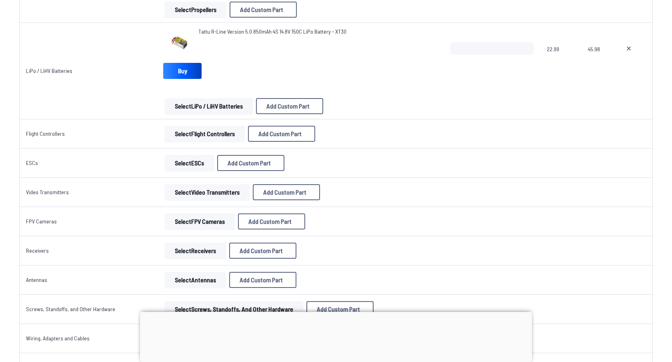
scroll to position [516, 0]
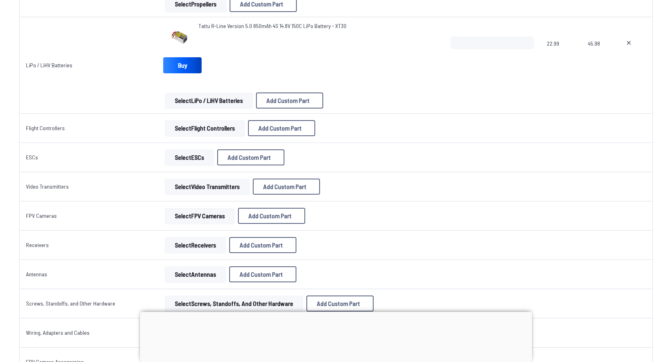
click at [178, 132] on button "Select Flight Controllers" at bounding box center [205, 128] width 80 height 16
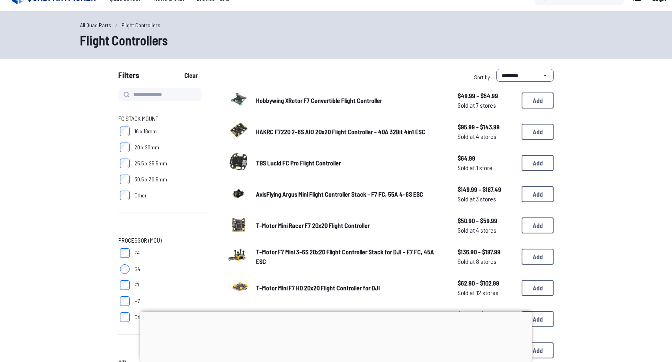
scroll to position [18, 0]
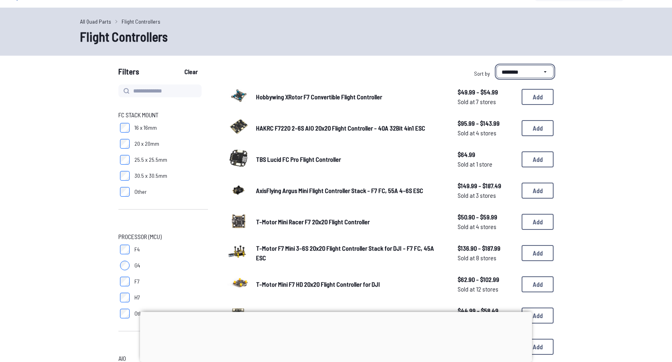
click at [521, 71] on select "**********" at bounding box center [525, 71] width 57 height 13
select select "****"
click at [497, 65] on select "**********" at bounding box center [525, 71] width 57 height 13
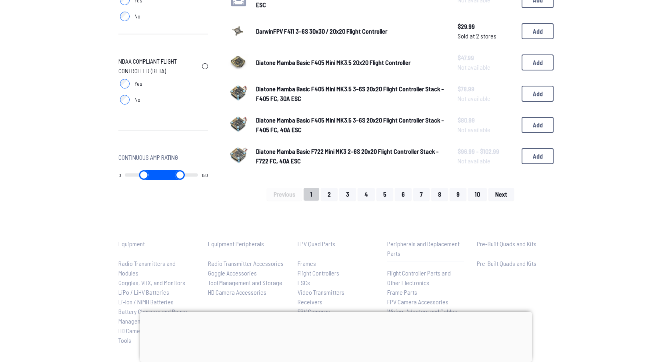
scroll to position [564, 0]
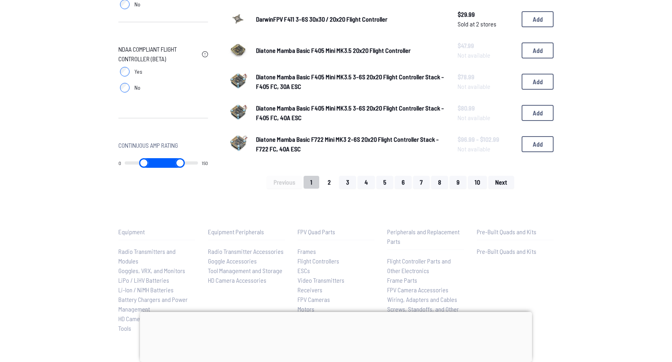
click at [330, 179] on button "2" at bounding box center [329, 182] width 17 height 13
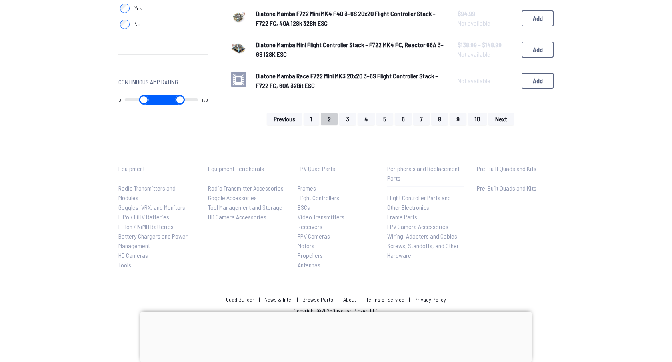
scroll to position [601, 0]
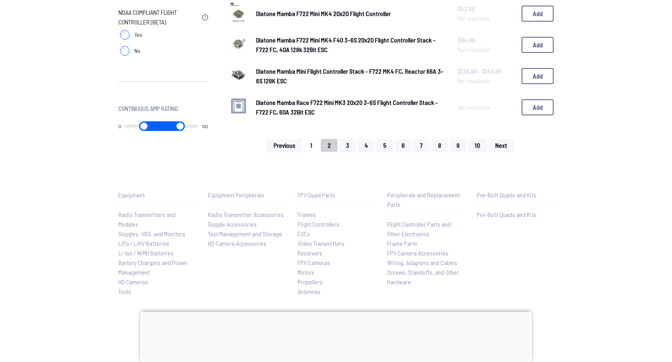
click at [312, 142] on button "1" at bounding box center [312, 145] width 16 height 13
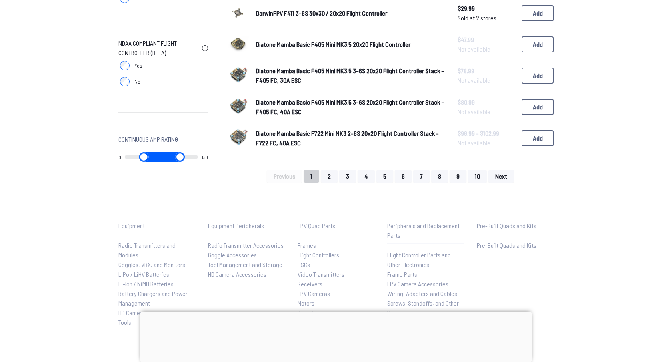
scroll to position [642, 0]
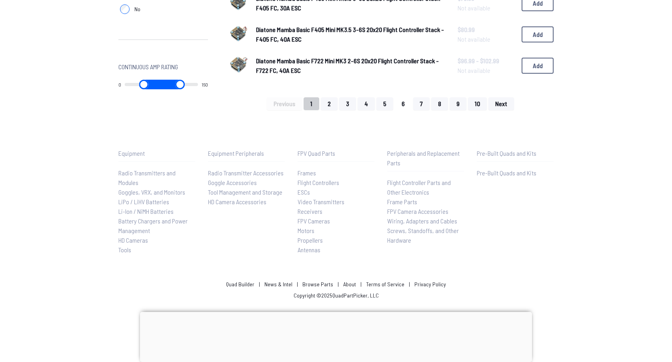
click at [403, 100] on button "6" at bounding box center [403, 103] width 17 height 13
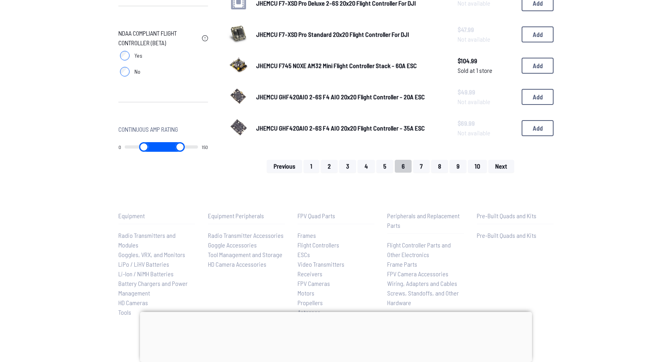
scroll to position [628, 0]
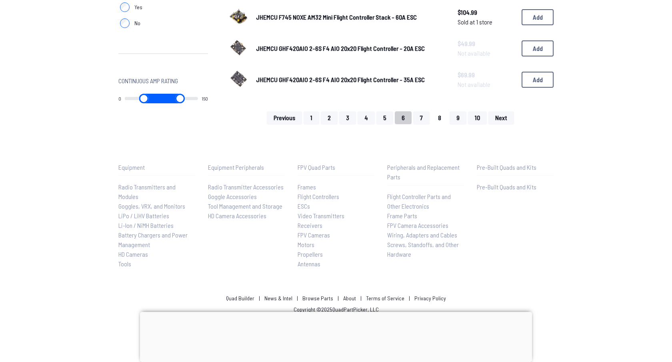
click at [439, 111] on button "8" at bounding box center [440, 117] width 17 height 13
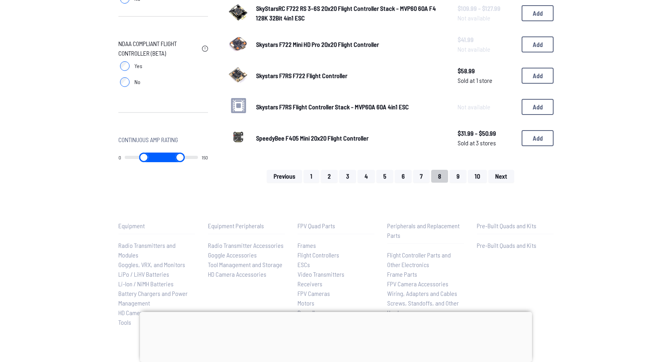
scroll to position [568, 0]
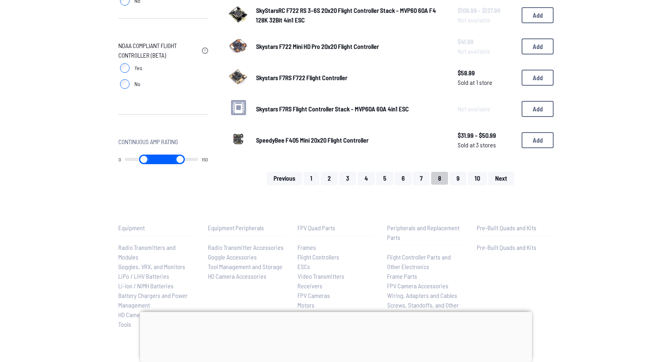
click at [456, 175] on button "9" at bounding box center [458, 178] width 17 height 13
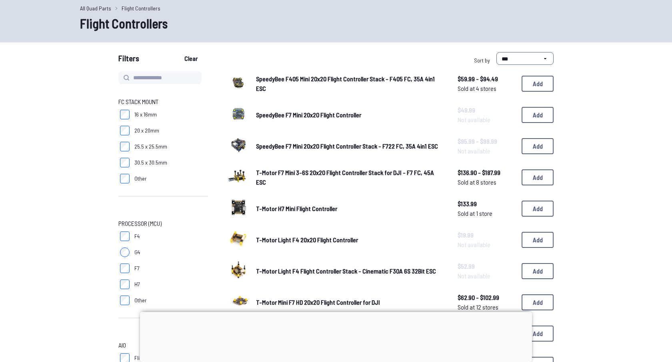
scroll to position [31, 0]
click at [525, 81] on button "Add" at bounding box center [538, 84] width 32 height 16
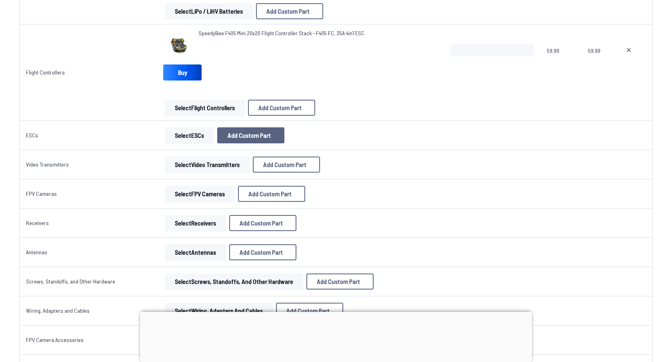
scroll to position [610, 0]
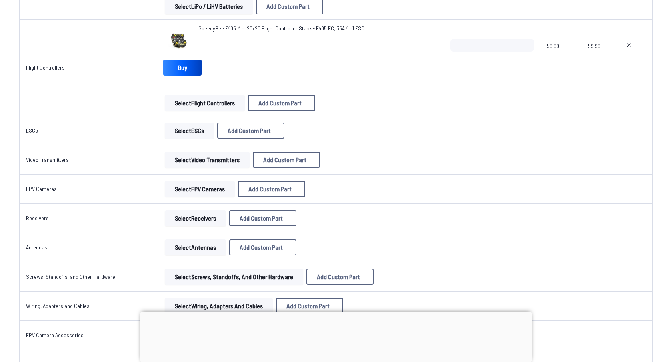
click at [195, 127] on button "Select ESCs" at bounding box center [189, 130] width 49 height 16
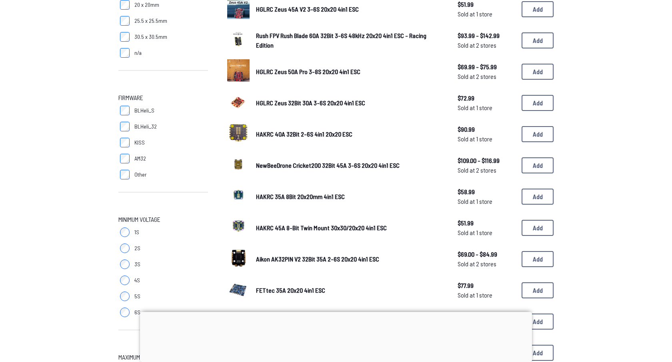
scroll to position [222, 0]
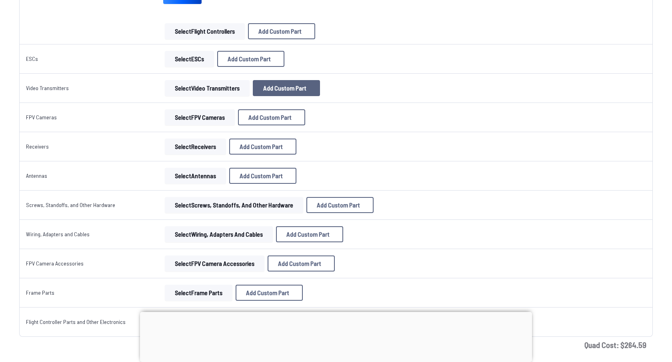
scroll to position [690, 0]
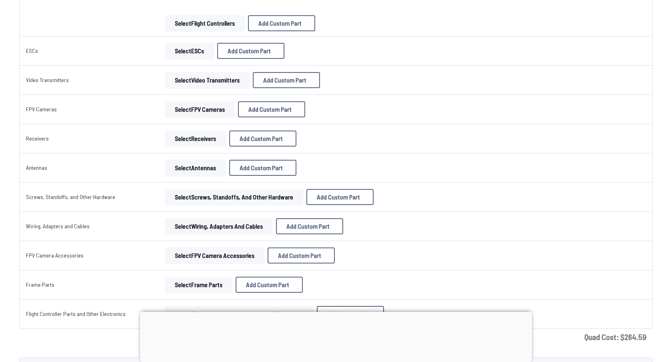
click at [193, 111] on button "Select FPV Cameras" at bounding box center [200, 109] width 70 height 16
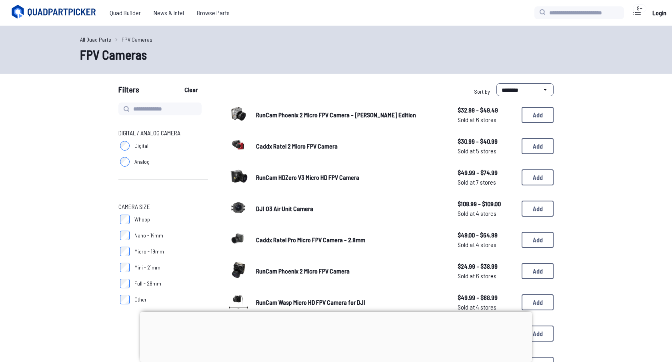
scroll to position [690, 0]
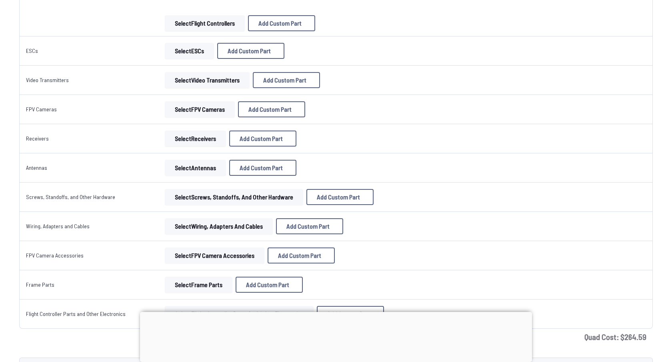
click at [205, 84] on button "Select Video Transmitters" at bounding box center [207, 80] width 85 height 16
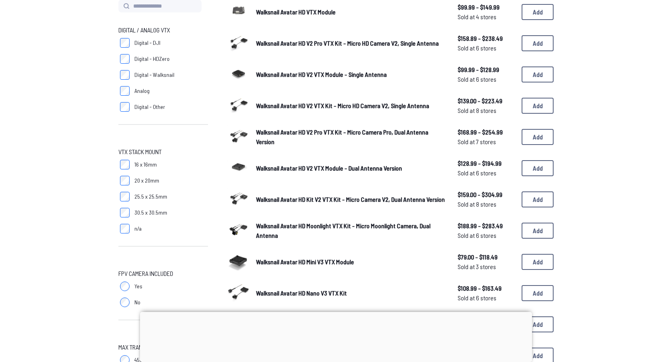
scroll to position [106, 0]
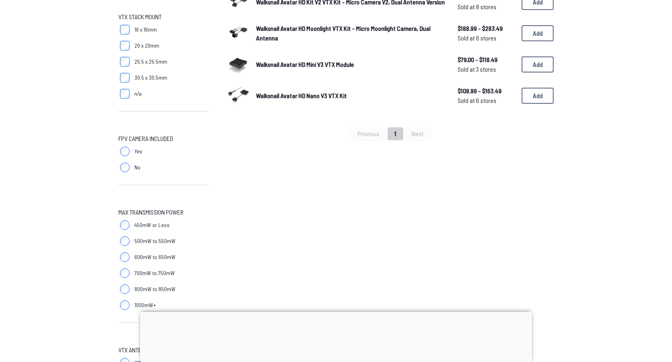
scroll to position [238, 0]
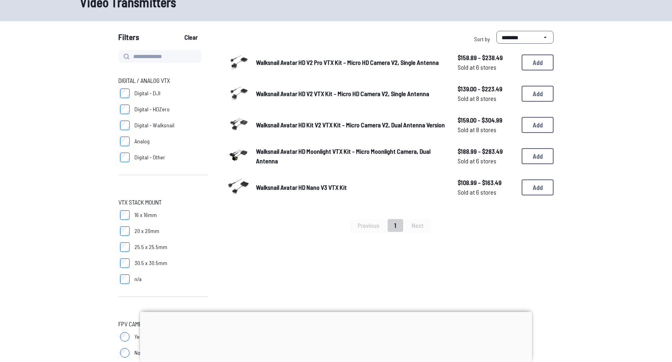
scroll to position [51, 0]
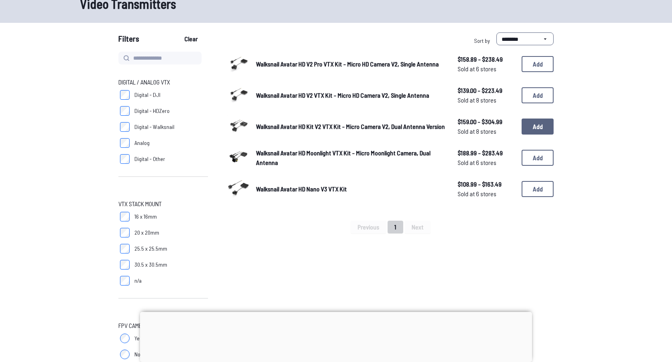
click at [531, 123] on button "Add" at bounding box center [538, 126] width 32 height 16
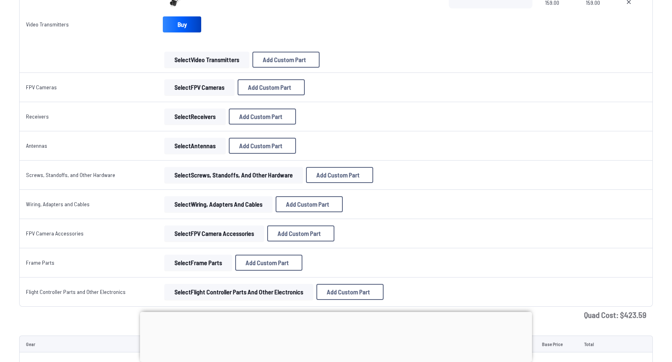
scroll to position [781, 0]
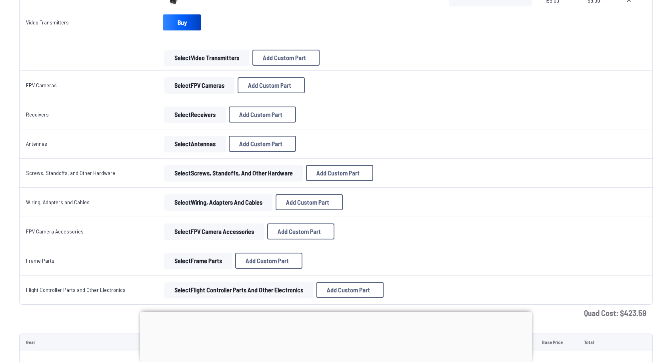
click at [196, 112] on button "Select Receivers" at bounding box center [195, 114] width 61 height 16
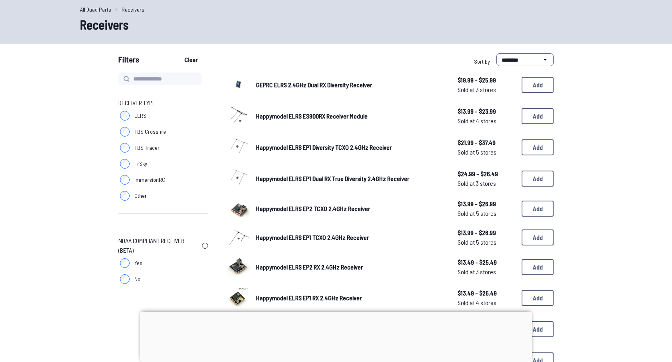
scroll to position [32, 0]
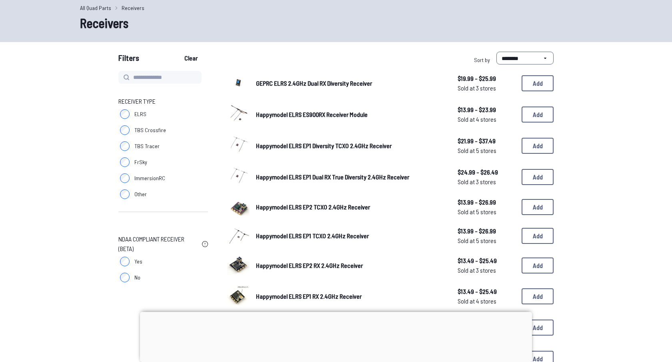
click at [131, 162] on label "FrSky" at bounding box center [163, 162] width 90 height 16
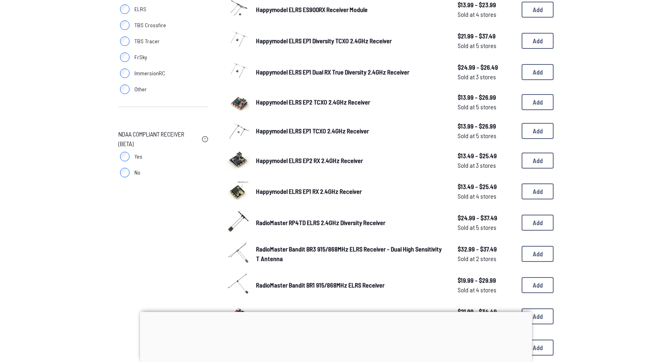
scroll to position [139, 0]
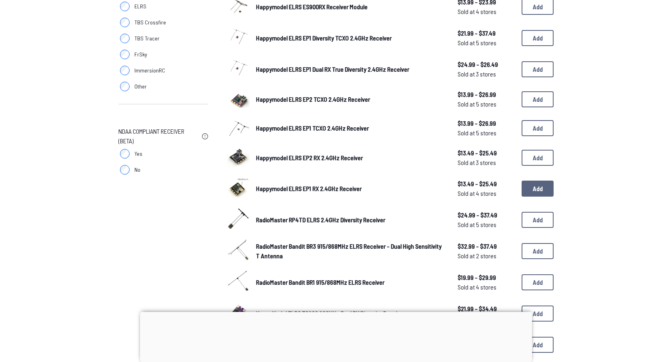
click at [536, 189] on button "Add" at bounding box center [538, 189] width 32 height 16
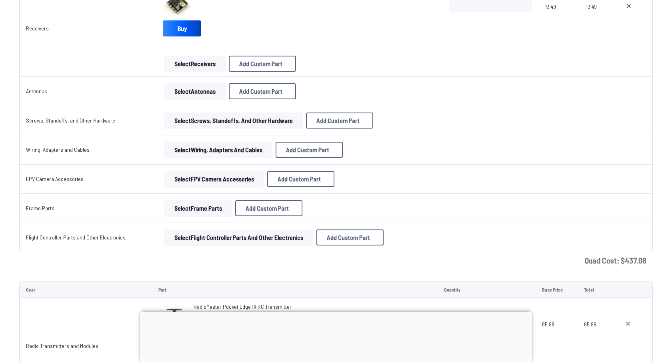
scroll to position [908, 0]
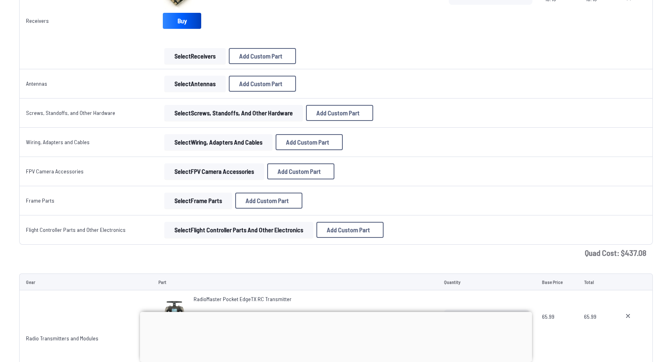
click at [200, 81] on button "Select Antennas" at bounding box center [195, 84] width 61 height 16
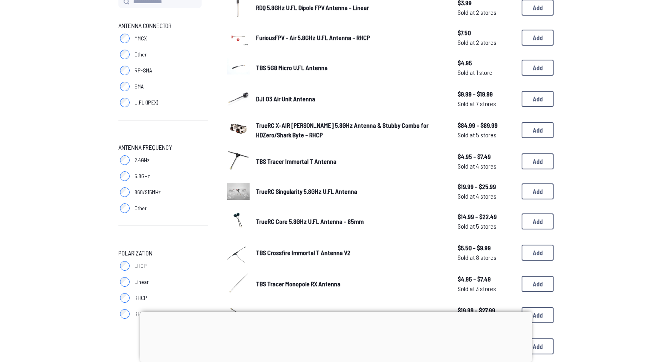
scroll to position [108, 0]
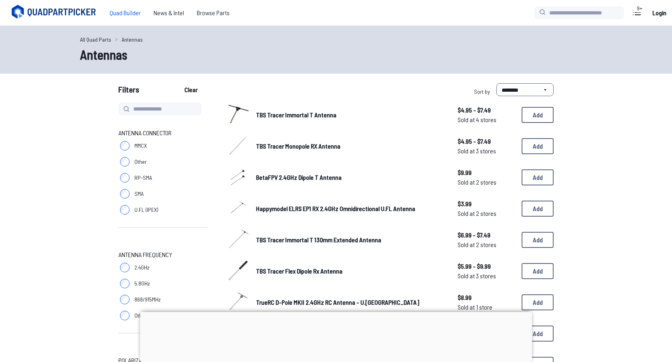
click at [120, 18] on span "Quad Builder" at bounding box center [125, 13] width 44 height 16
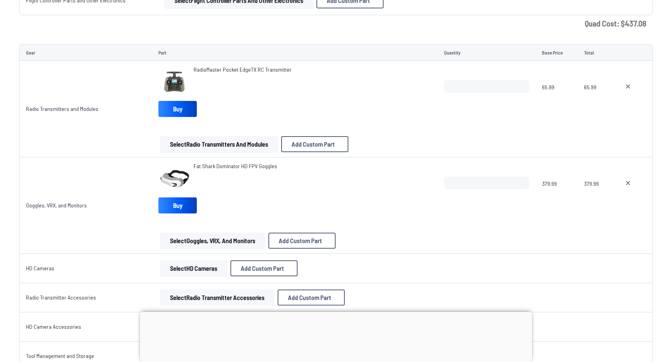
scroll to position [1137, 0]
drag, startPoint x: 290, startPoint y: 72, endPoint x: 191, endPoint y: 70, distance: 98.9
click at [191, 70] on div "RadioMaster Pocket EdgeTX RC Transmitter" at bounding box center [295, 82] width 273 height 32
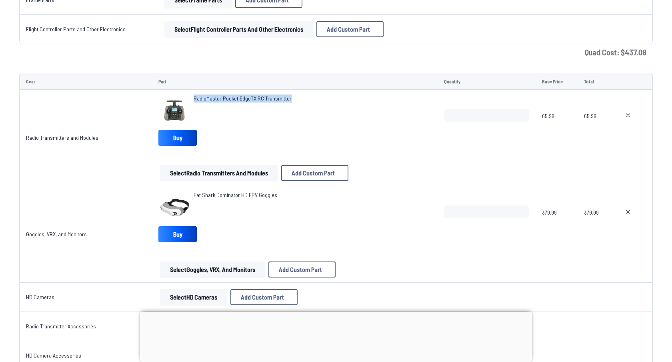
scroll to position [1110, 0]
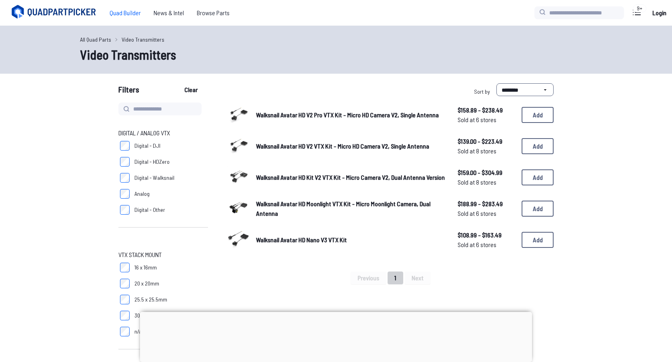
click at [120, 16] on span "Quad Builder" at bounding box center [125, 13] width 44 height 16
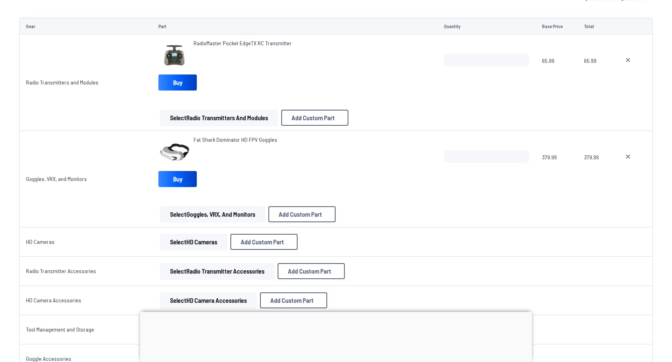
scroll to position [1024, 0]
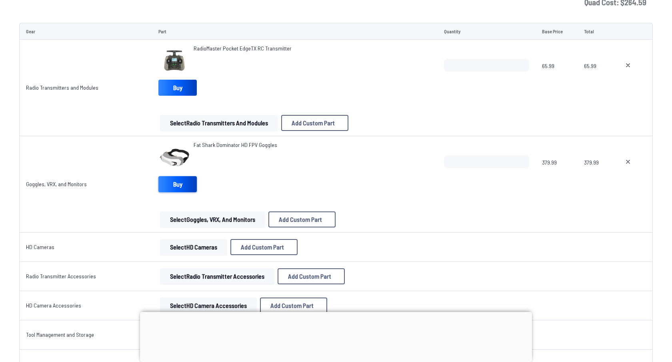
click at [178, 187] on link "Buy" at bounding box center [178, 184] width 38 height 16
click at [175, 86] on link "Buy" at bounding box center [178, 88] width 38 height 16
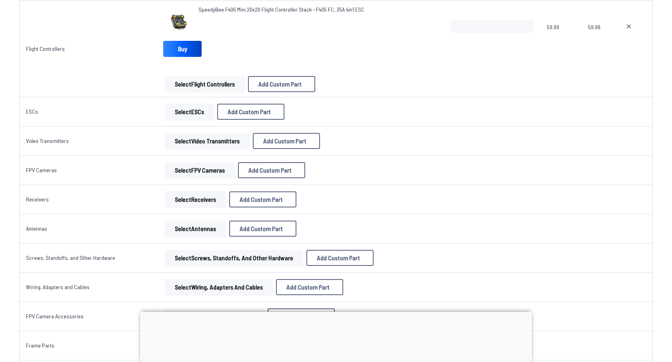
scroll to position [645, 0]
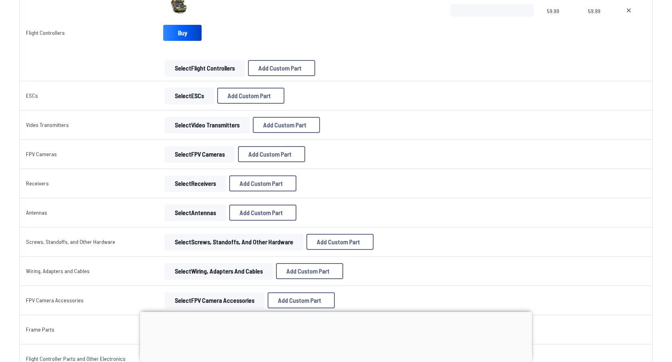
click at [208, 187] on button "Select Receivers" at bounding box center [195, 183] width 61 height 16
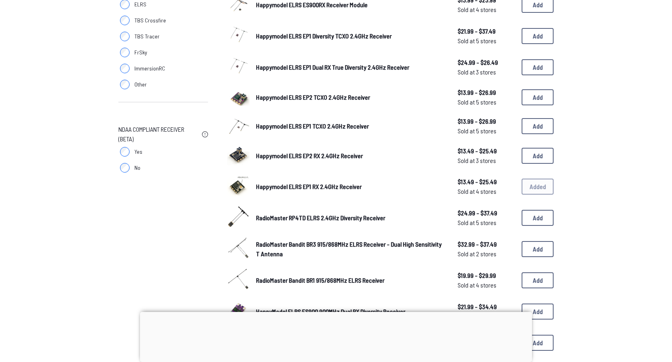
scroll to position [152, 0]
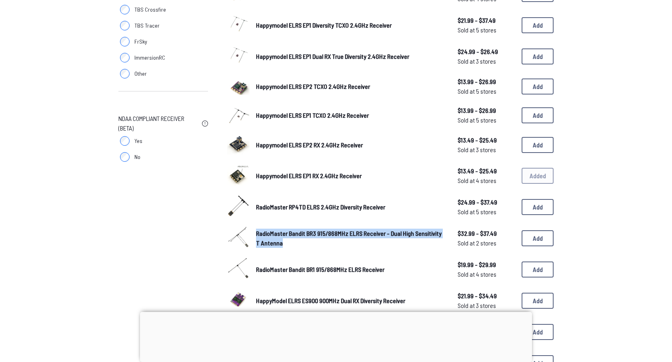
drag, startPoint x: 255, startPoint y: 230, endPoint x: 292, endPoint y: 247, distance: 40.3
click at [292, 247] on div "RadioMaster Bandit BR3 915/868MHz ELRS Receiver - Dual High Sensitivity T Anten…" at bounding box center [390, 238] width 327 height 25
copy span "RadioMaster Bandit BR3 915/868MHz ELRS Receiver - Dual High Sensitivity T Anten…"
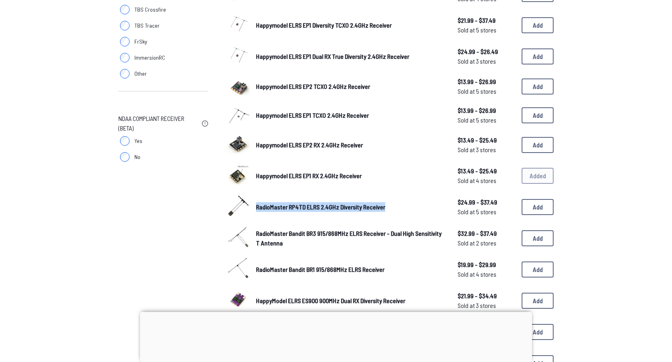
drag, startPoint x: 253, startPoint y: 205, endPoint x: 392, endPoint y: 210, distance: 139.4
click at [392, 210] on div "RadioMaster RP4TD ELRS 2.4GHz Diversity Receiver $24.99 - $37.49 Sold at 5 stor…" at bounding box center [390, 207] width 327 height 25
copy span "RadioMaster RP4TD ELRS 2.4GHz Diversity Receiver"
click at [534, 208] on button "Add" at bounding box center [538, 207] width 32 height 16
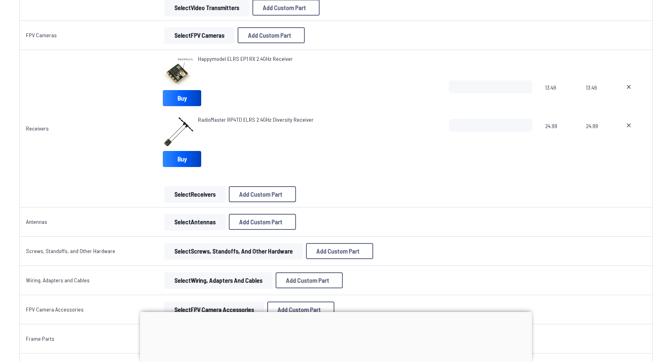
scroll to position [833, 0]
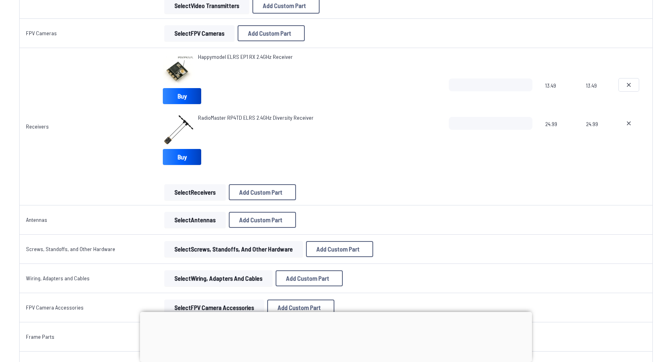
click at [630, 82] on icon at bounding box center [629, 85] width 6 height 6
type textarea "**********"
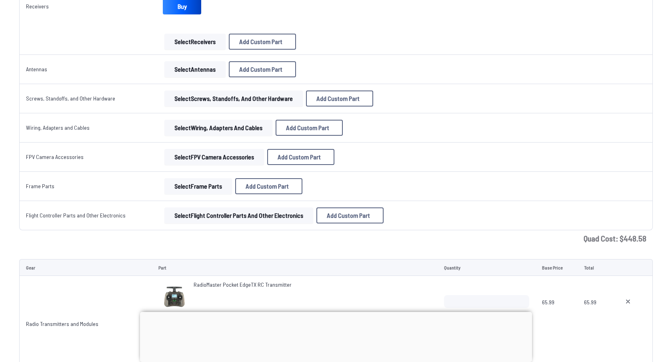
scroll to position [925, 0]
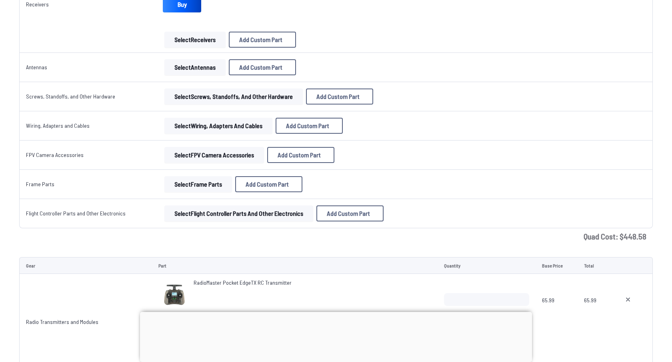
click at [189, 157] on button "Select FPV Camera Accessories" at bounding box center [215, 155] width 100 height 16
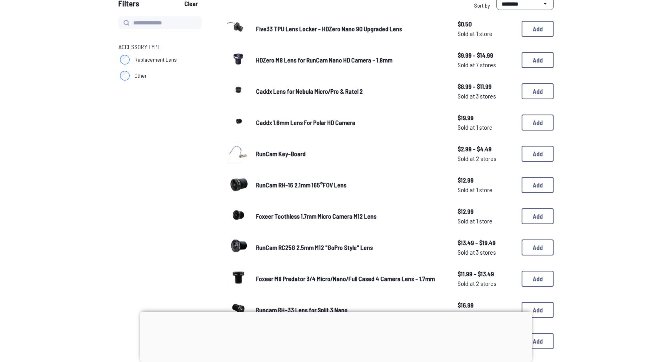
scroll to position [87, 0]
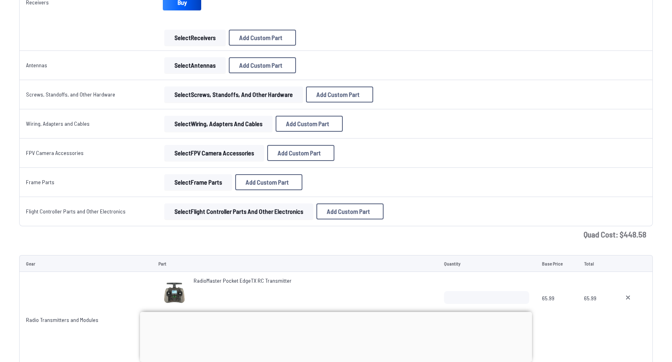
scroll to position [922, 0]
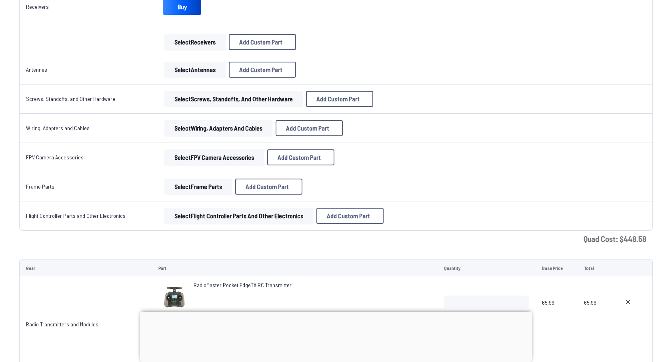
click at [199, 98] on button "Select Screws, Standoffs, and Other Hardware" at bounding box center [234, 99] width 138 height 16
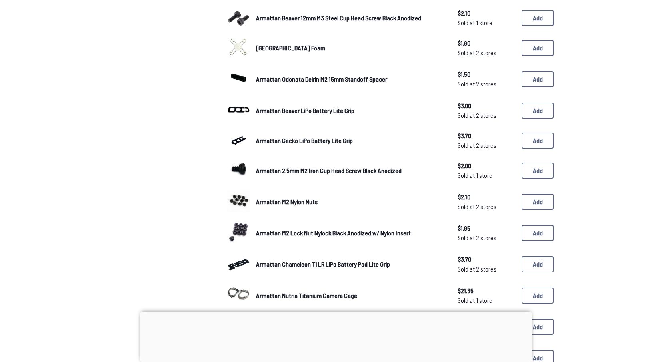
scroll to position [184, 0]
click at [532, 108] on button "Add" at bounding box center [538, 111] width 32 height 16
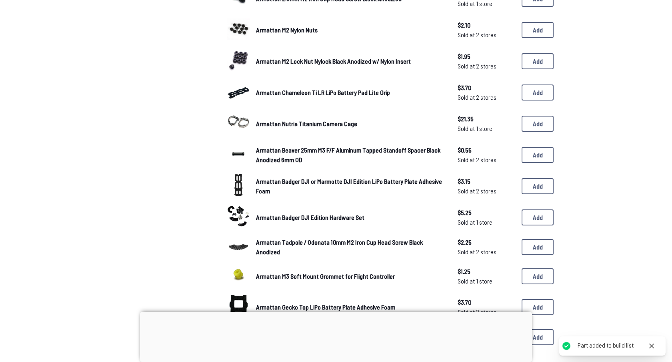
scroll to position [371, 0]
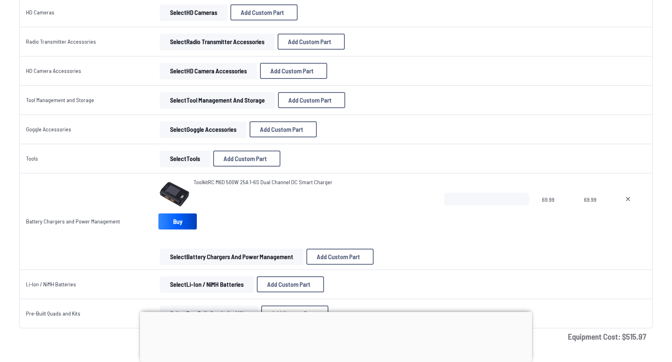
scroll to position [1473, 0]
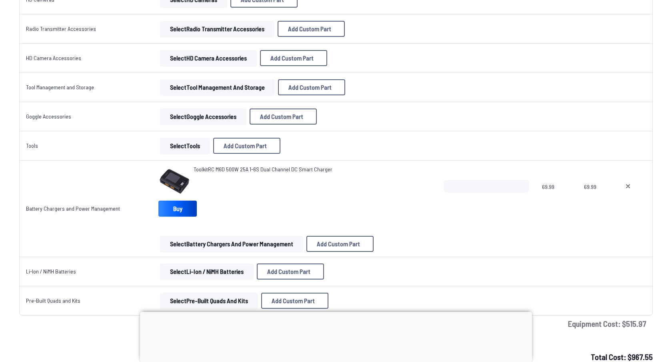
click at [193, 243] on button "Select Battery Chargers and Power Management" at bounding box center [231, 244] width 143 height 16
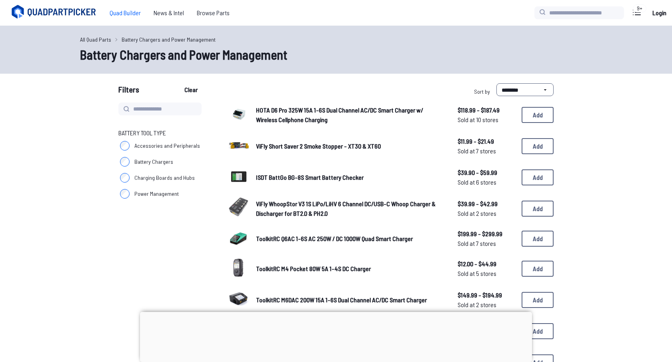
click at [126, 12] on span "Quad Builder" at bounding box center [125, 13] width 44 height 16
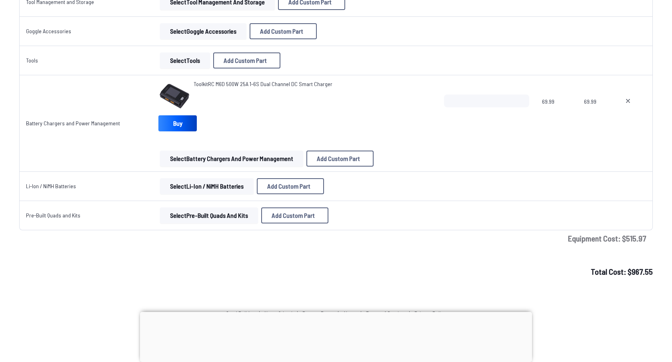
scroll to position [1592, 0]
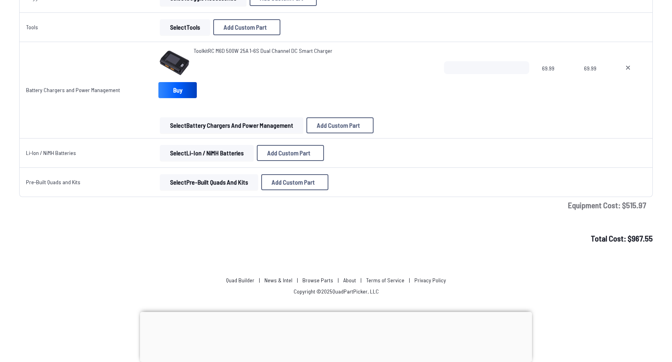
click at [231, 179] on button "Select Pre-Built Quads and Kits" at bounding box center [209, 182] width 98 height 16
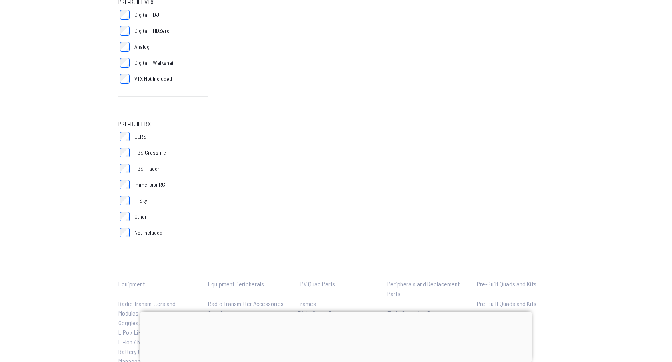
scroll to position [495, 0]
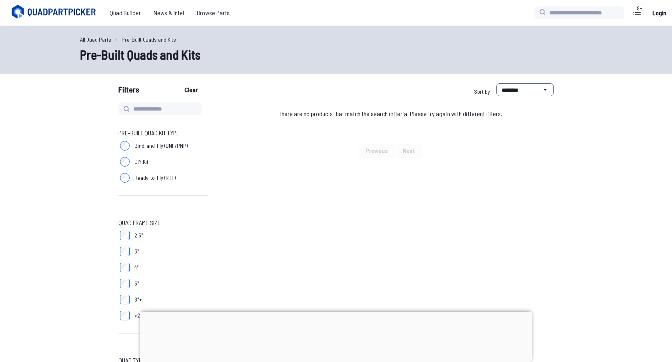
click at [130, 198] on div at bounding box center [163, 195] width 90 height 6
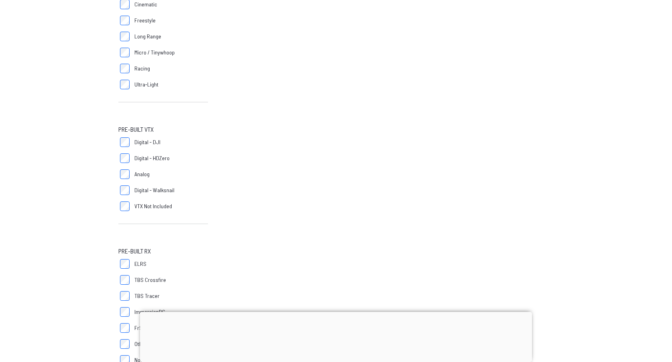
scroll to position [446, 0]
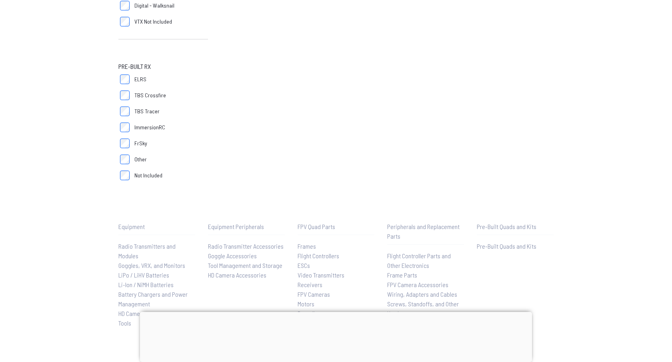
scroll to position [608, 0]
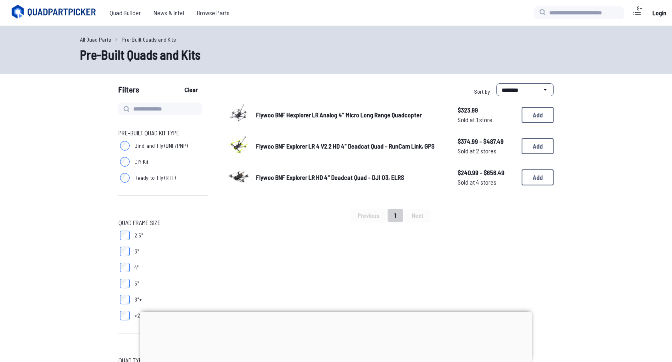
click at [321, 115] on span "Flywoo BNF Hexplorer LR Analog 4" Micro Long Range Quadcopter" at bounding box center [339, 115] width 166 height 8
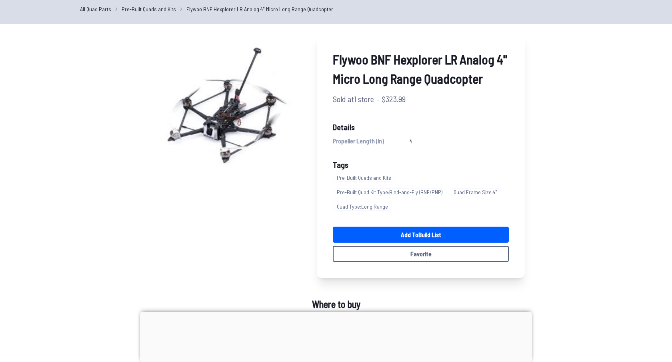
scroll to position [31, 0]
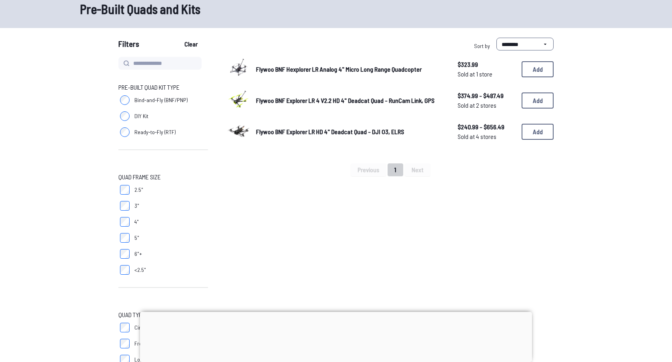
scroll to position [46, 0]
click at [279, 99] on span "Flywoo BNF Explorer LR 4 V2.2 HD 4" Deadcat Quad - RunCam Link, GPS" at bounding box center [345, 100] width 179 height 8
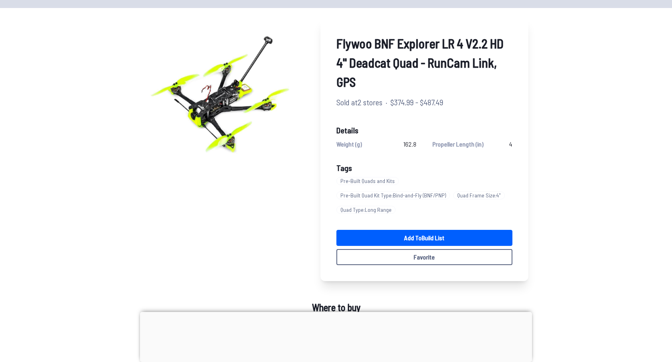
scroll to position [21, 0]
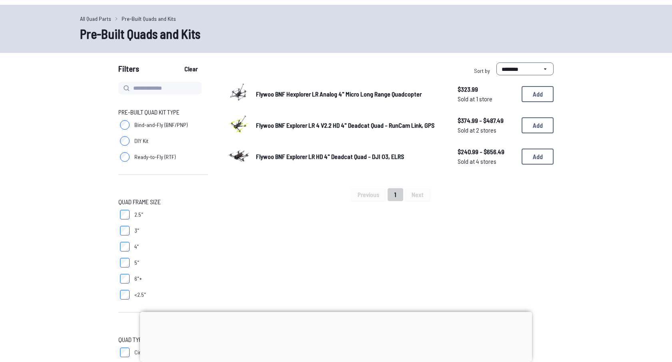
scroll to position [46, 0]
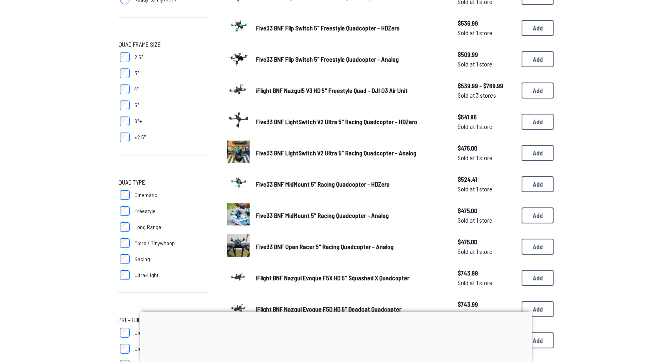
scroll to position [181, 0]
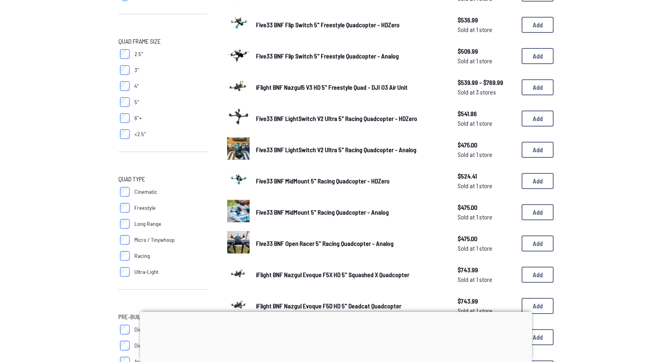
click at [142, 188] on span "Cinematic" at bounding box center [145, 192] width 23 height 8
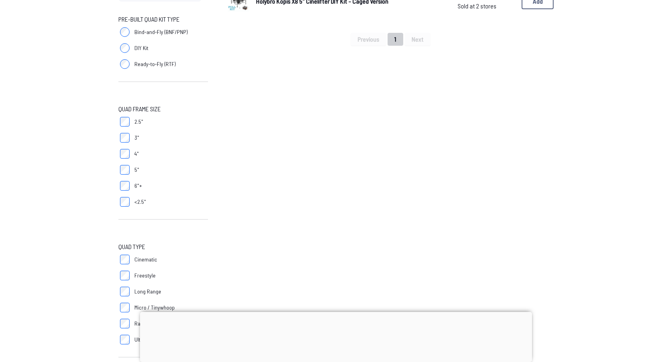
scroll to position [148, 0]
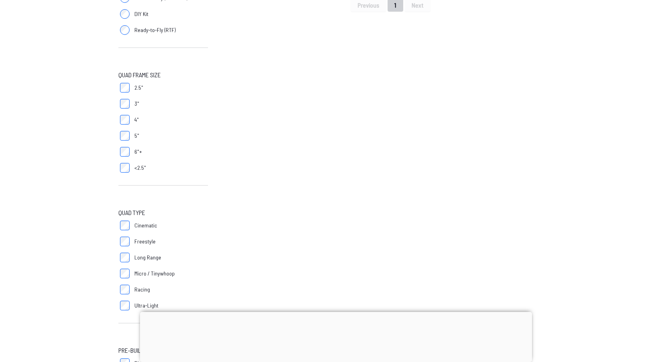
click at [136, 223] on span "Cinematic" at bounding box center [145, 225] width 23 height 8
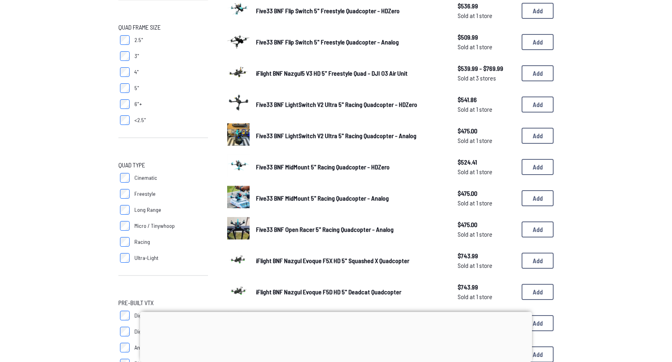
scroll to position [194, 0]
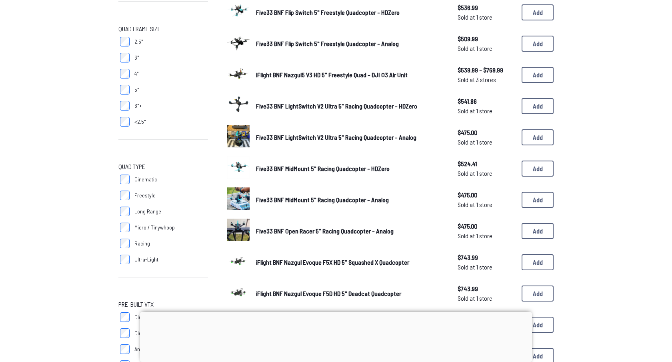
click at [135, 215] on span "Long Range" at bounding box center [147, 211] width 27 height 8
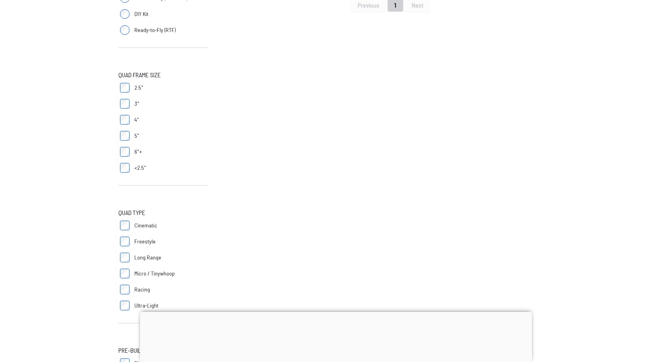
scroll to position [154, 0]
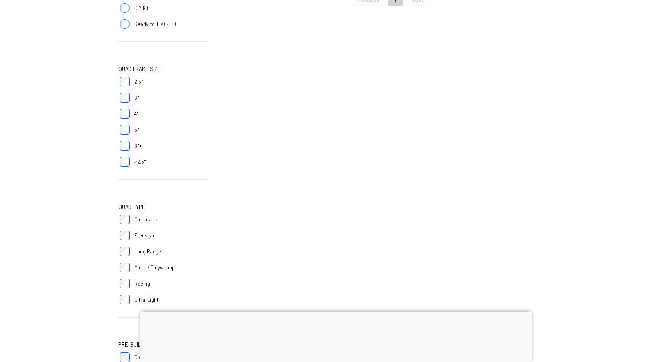
click at [131, 258] on label "Long Range" at bounding box center [163, 251] width 90 height 16
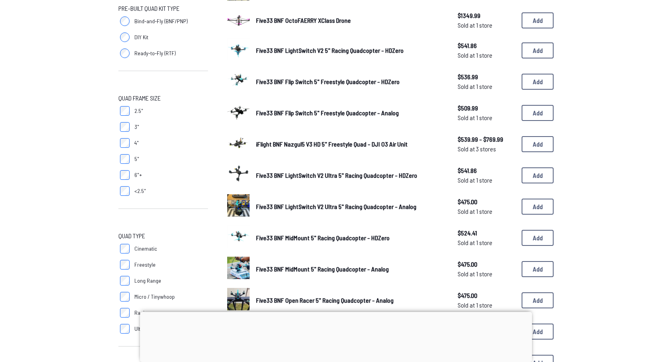
scroll to position [123, 0]
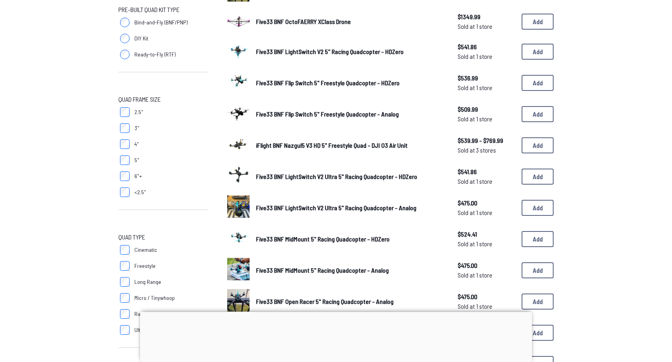
click at [130, 127] on label "3"" at bounding box center [163, 128] width 90 height 16
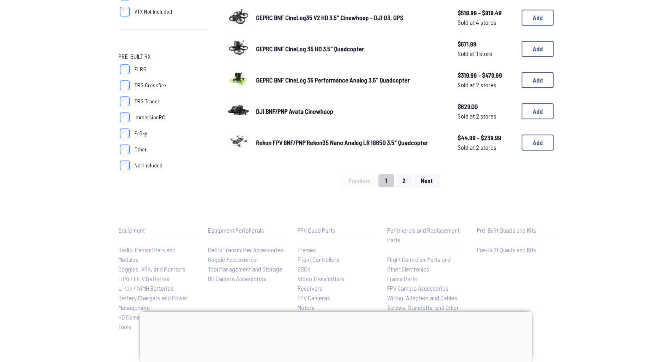
scroll to position [557, 0]
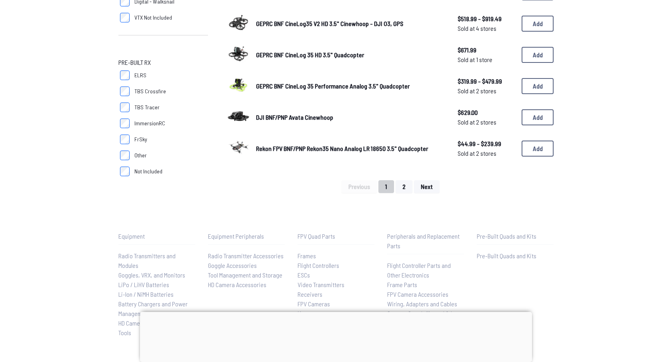
click at [330, 145] on span "Rekon FPV BNF/PNP Rekon35 Nano Analog LR 18650 3.5" Quadcopter" at bounding box center [342, 149] width 172 height 8
